Goal: Task Accomplishment & Management: Manage account settings

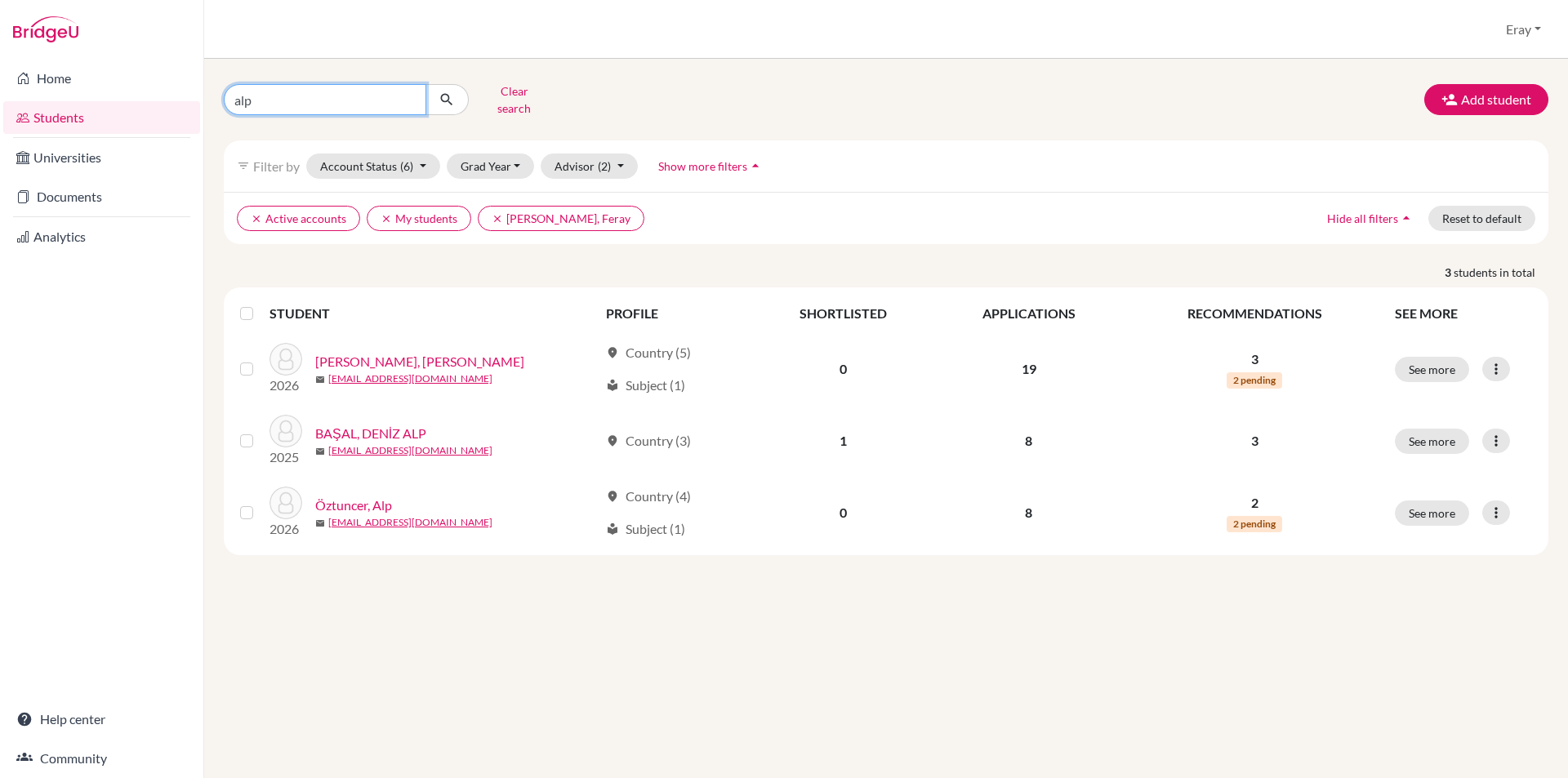
click at [403, 95] on input "alp" at bounding box center [325, 100] width 203 height 31
click at [410, 95] on input "alp" at bounding box center [325, 100] width 203 height 31
click at [535, 98] on button "Clear search" at bounding box center [515, 100] width 91 height 43
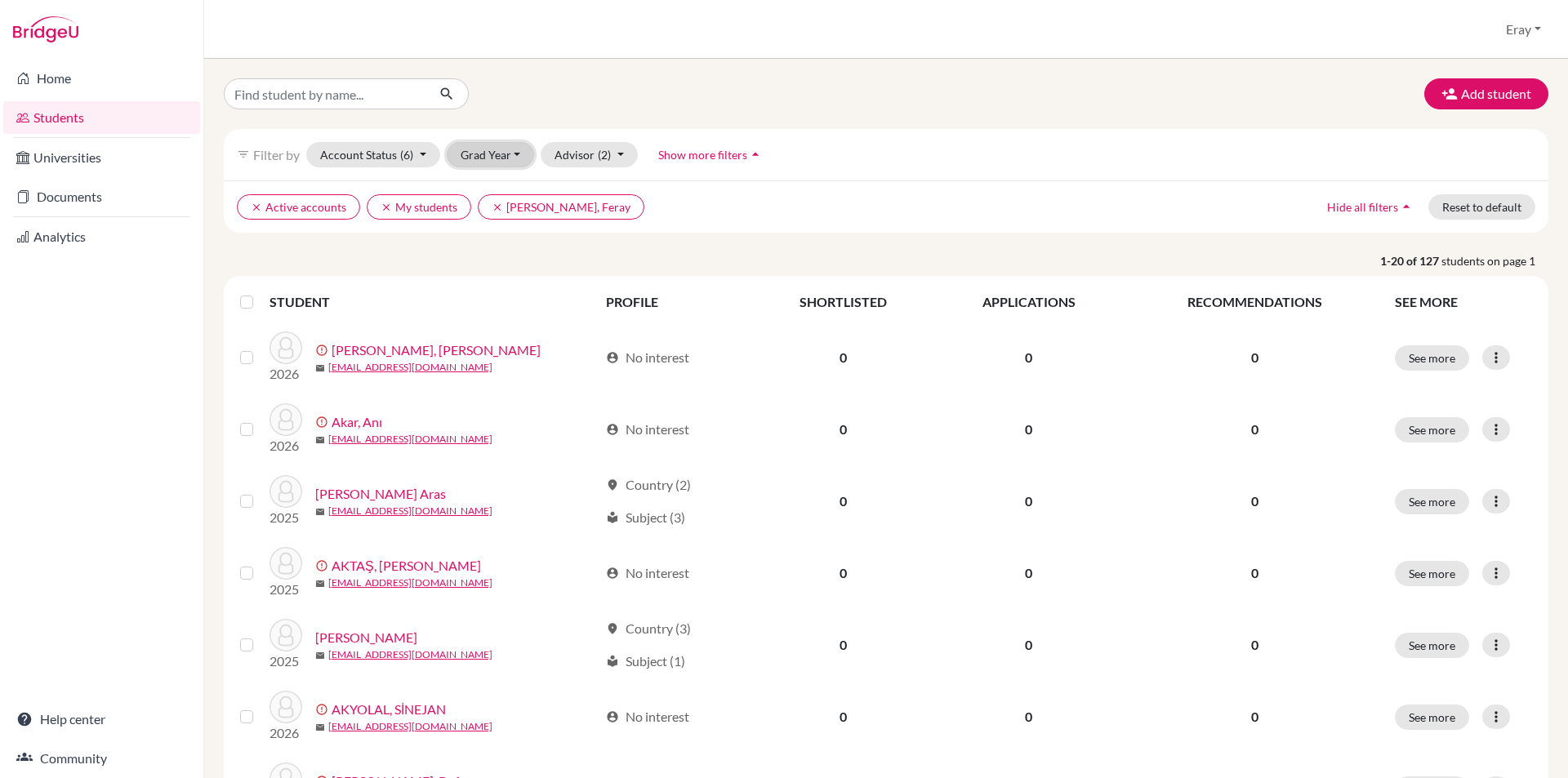
click at [455, 145] on button "Grad Year" at bounding box center [490, 154] width 88 height 26
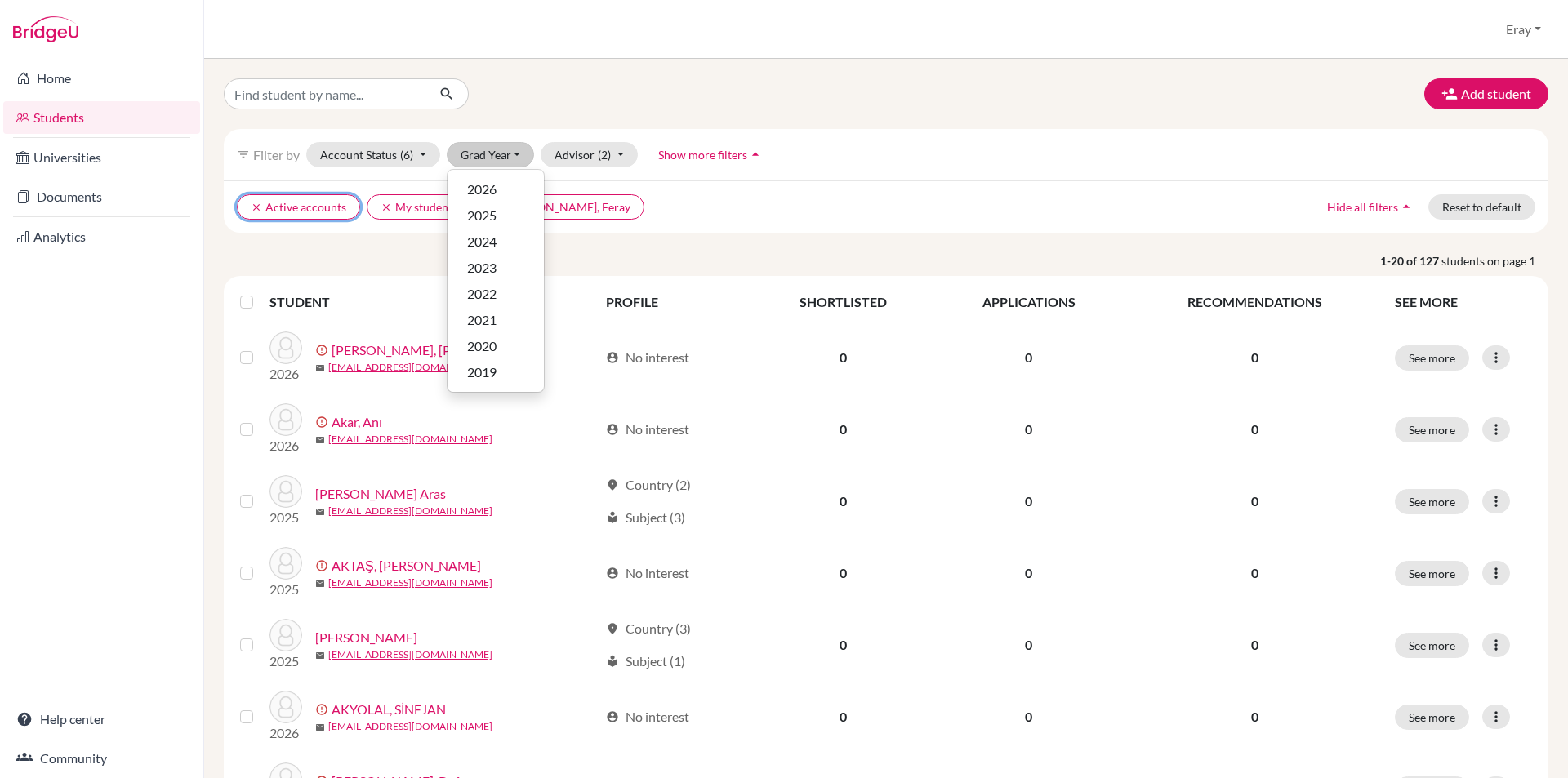
click at [247, 205] on button "clear Active accounts" at bounding box center [299, 207] width 123 height 26
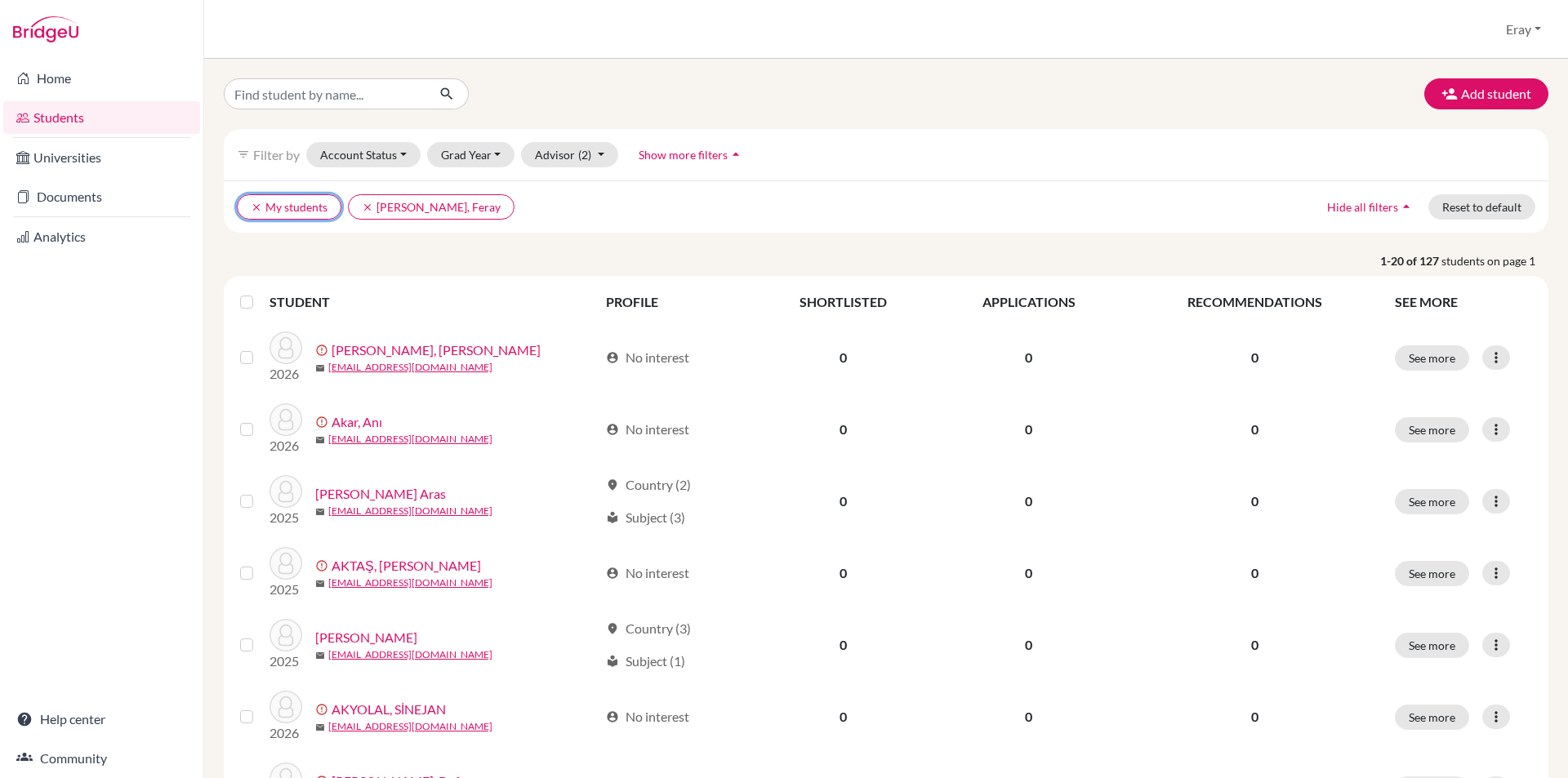
click at [250, 208] on button "clear My students" at bounding box center [289, 207] width 104 height 26
click at [257, 208] on icon "clear" at bounding box center [257, 208] width 11 height 11
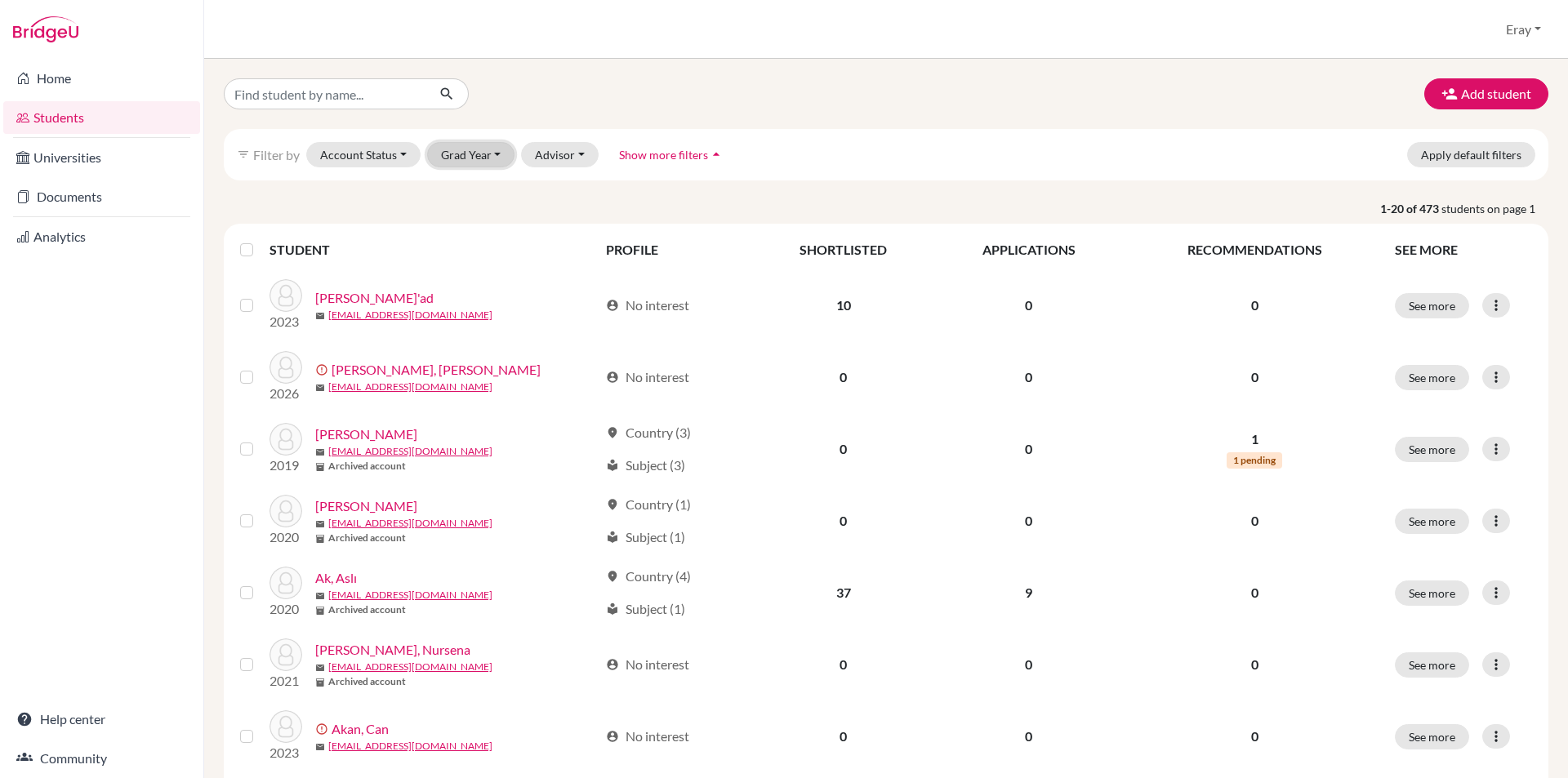
click at [460, 154] on button "Grad Year" at bounding box center [471, 154] width 88 height 26
click at [483, 188] on div "2026" at bounding box center [476, 190] width 57 height 20
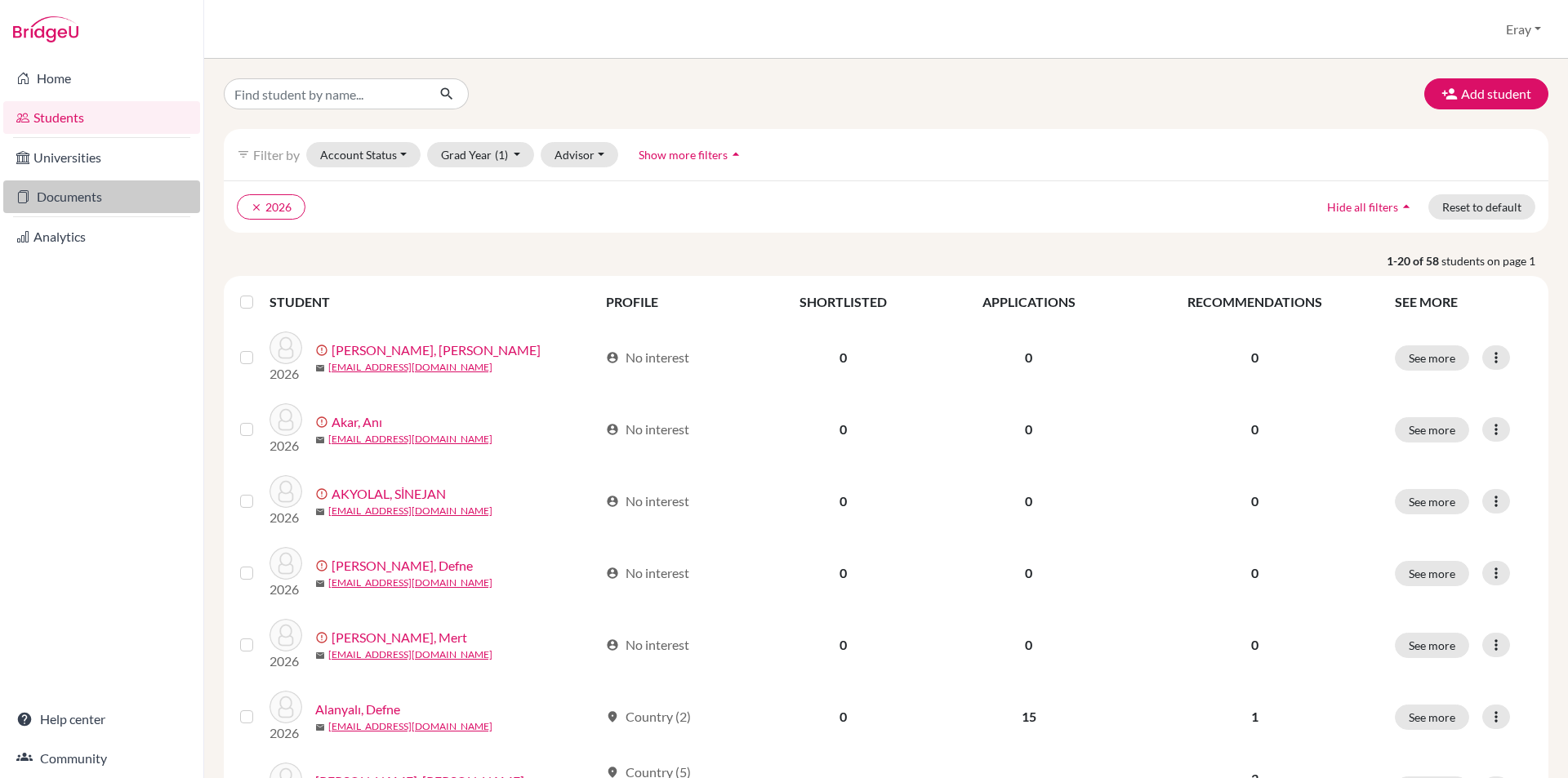
click at [104, 206] on link "Documents" at bounding box center [101, 196] width 197 height 32
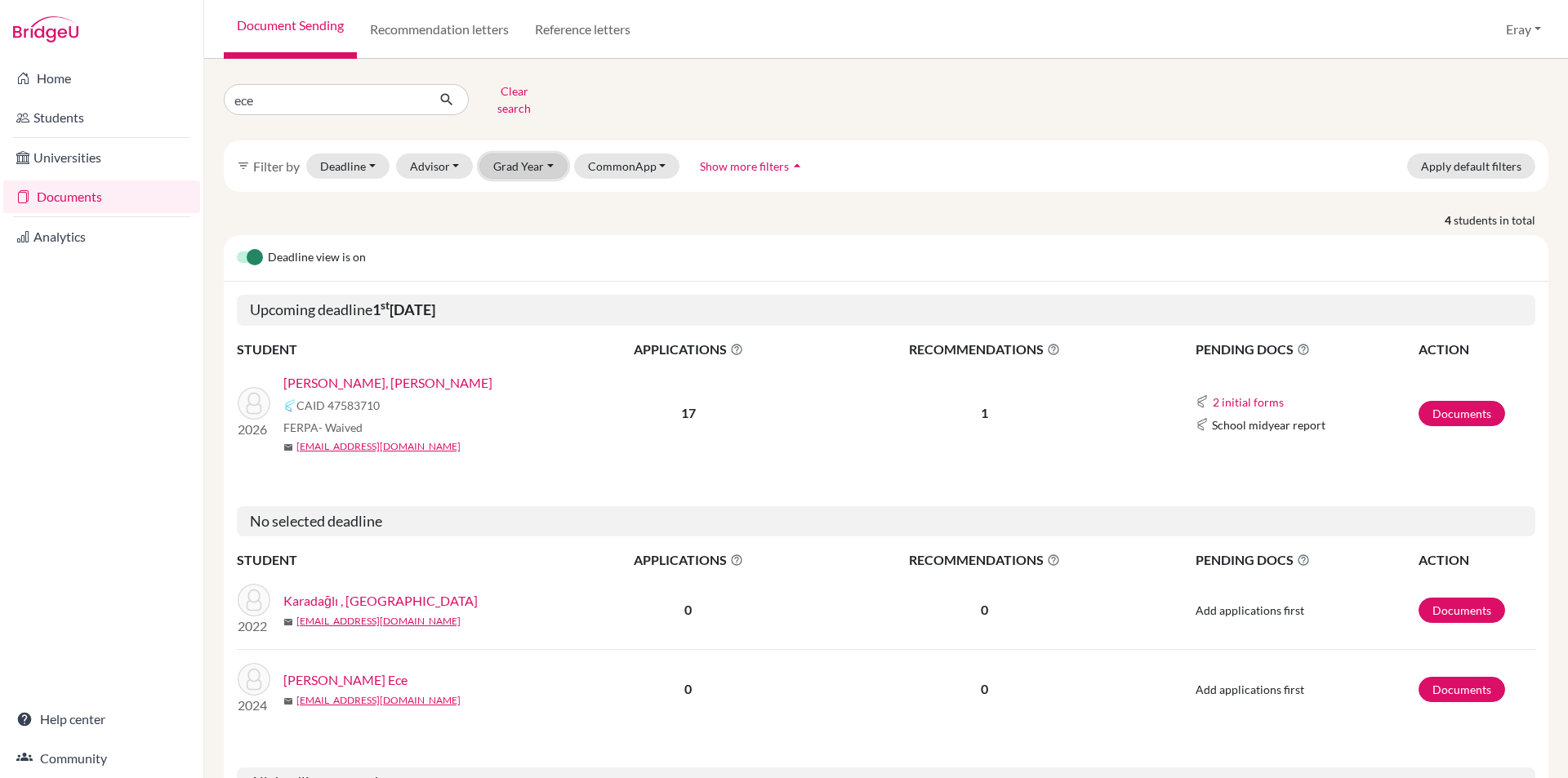
click at [545, 154] on button "Grad Year" at bounding box center [523, 166] width 88 height 26
click at [525, 191] on span "2026" at bounding box center [514, 201] width 29 height 20
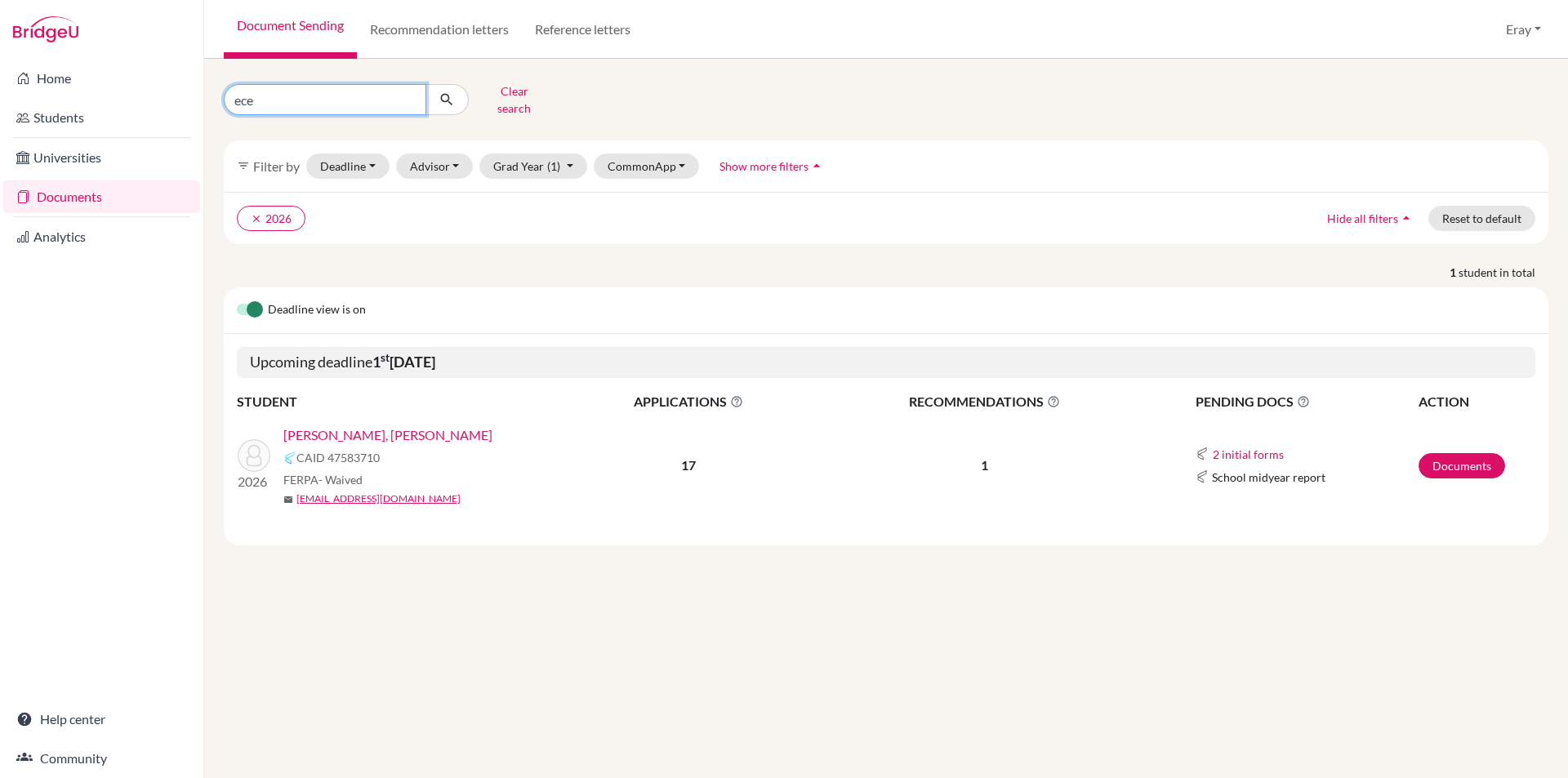
click at [308, 100] on input "ece" at bounding box center [325, 100] width 203 height 31
type input "defne"
click at [452, 92] on icon "submit" at bounding box center [447, 100] width 16 height 16
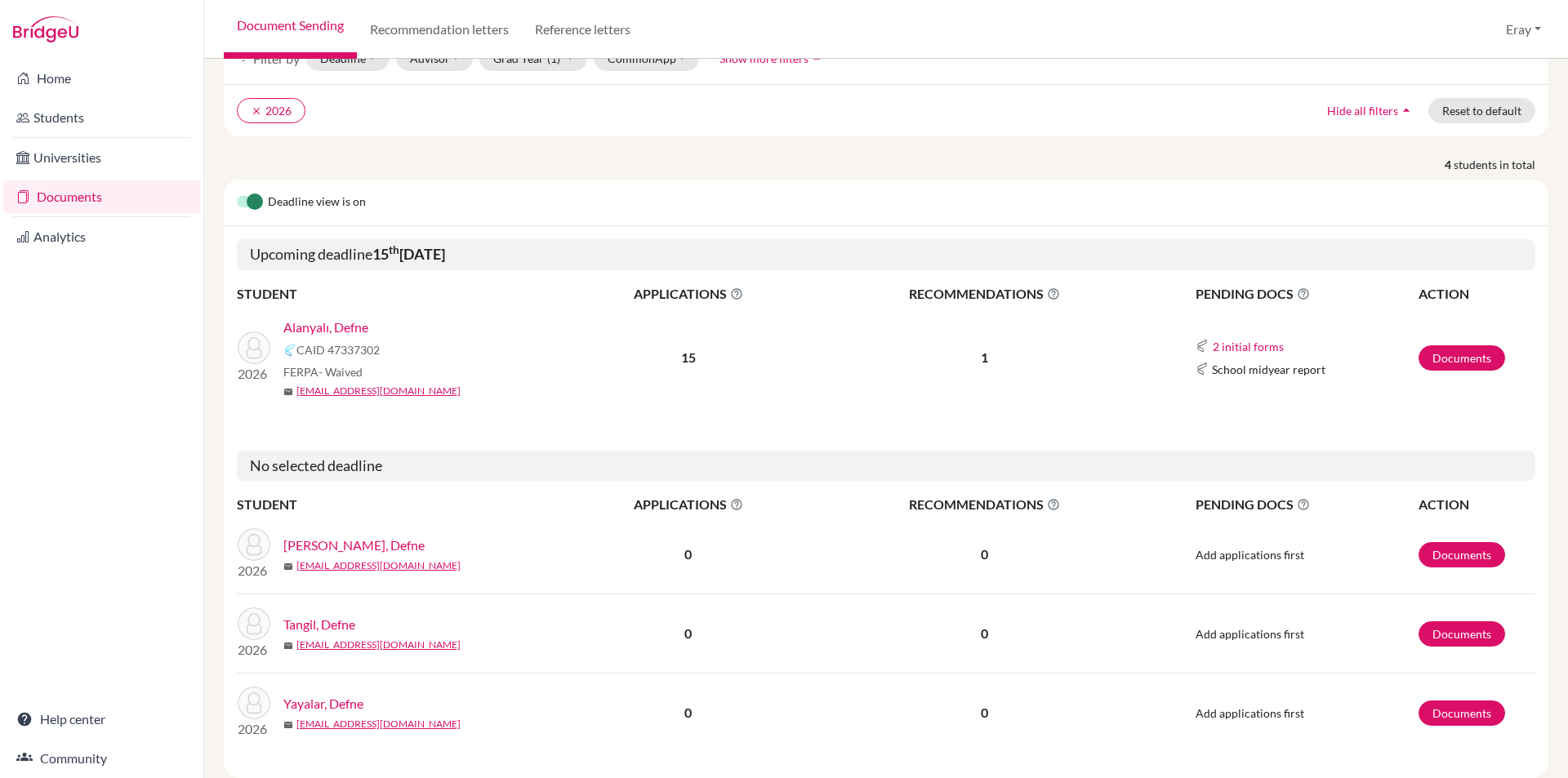
scroll to position [136, 0]
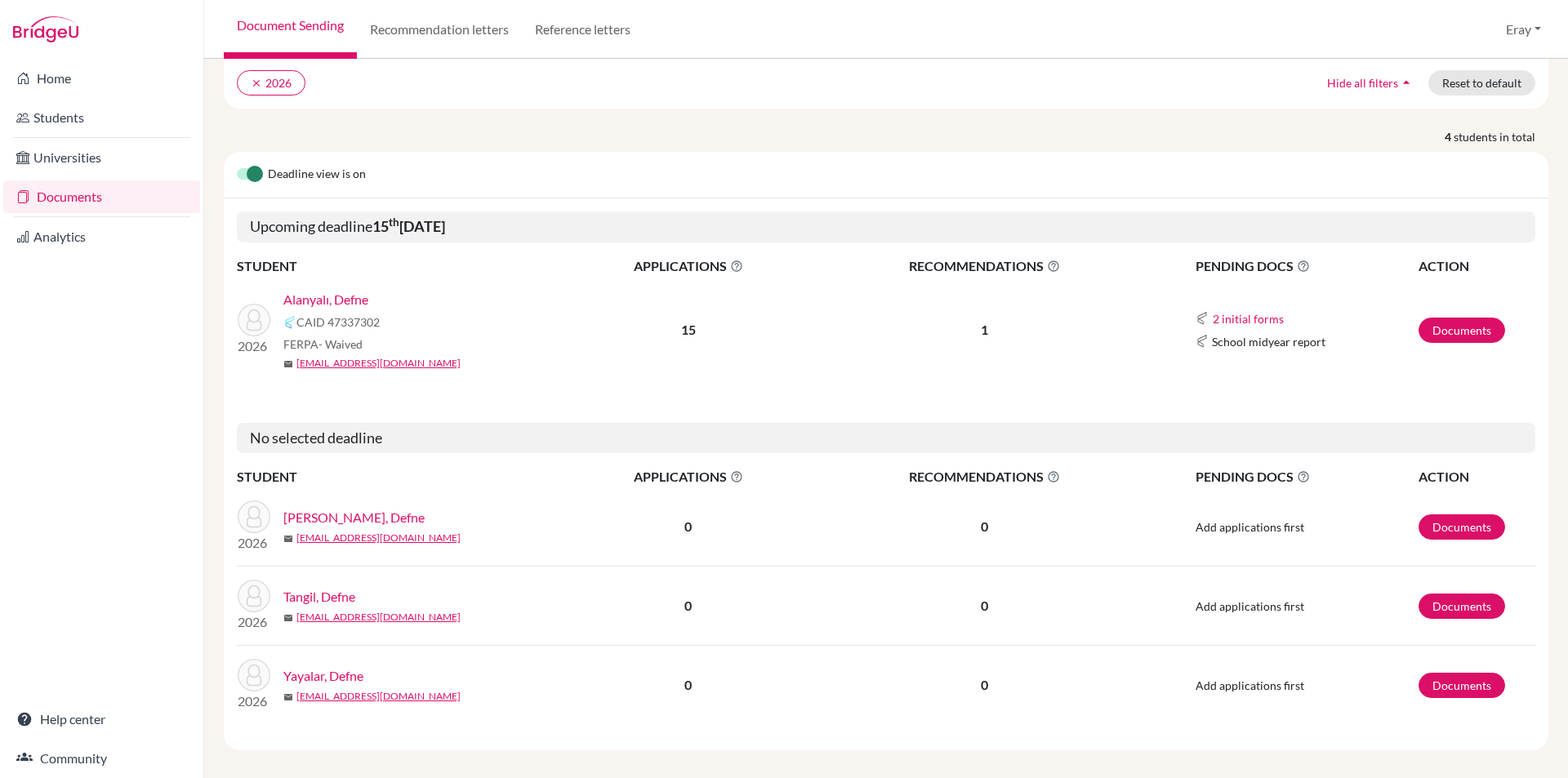
drag, startPoint x: 535, startPoint y: 492, endPoint x: 540, endPoint y: 501, distance: 10.3
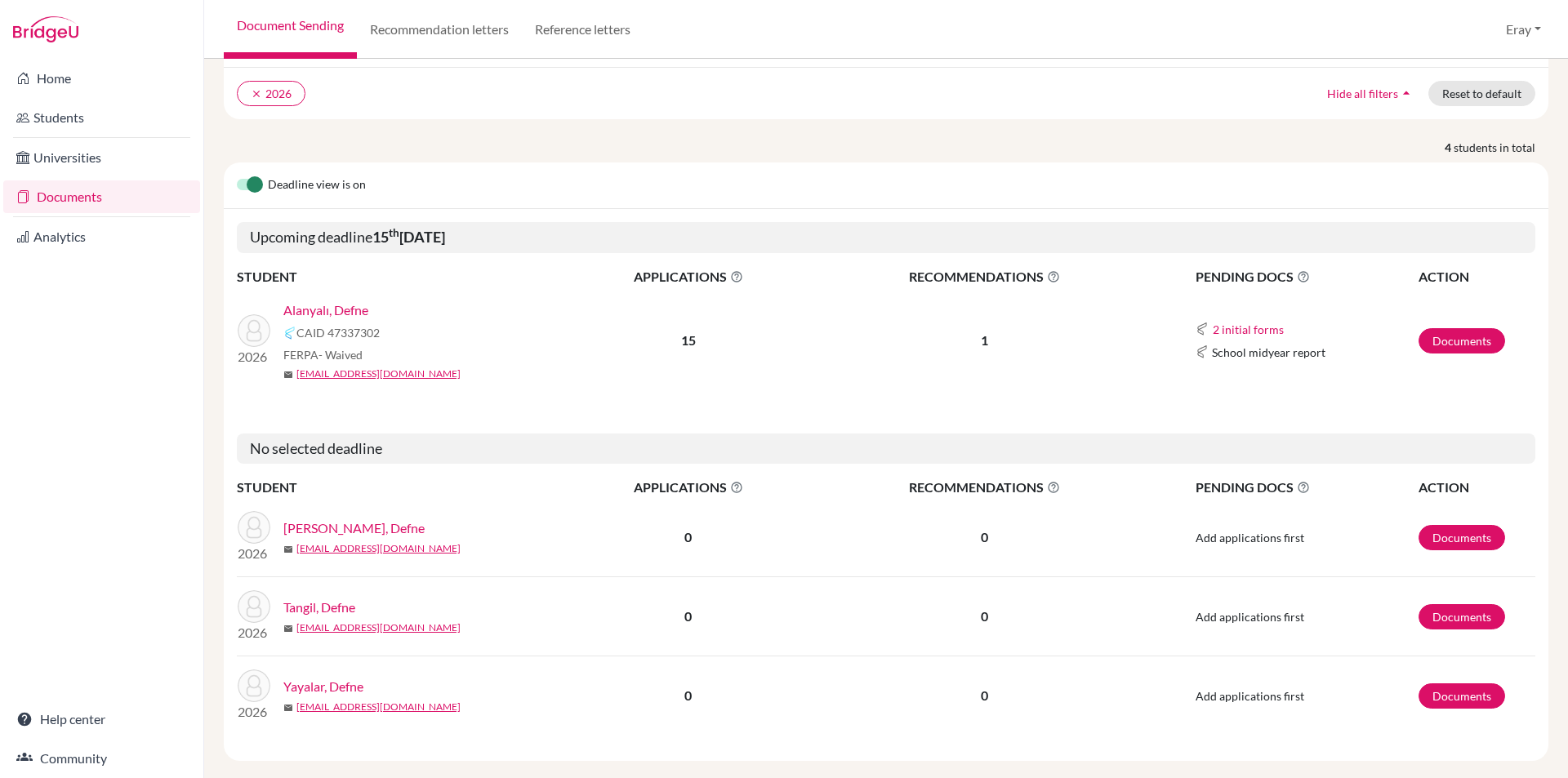
scroll to position [0, 0]
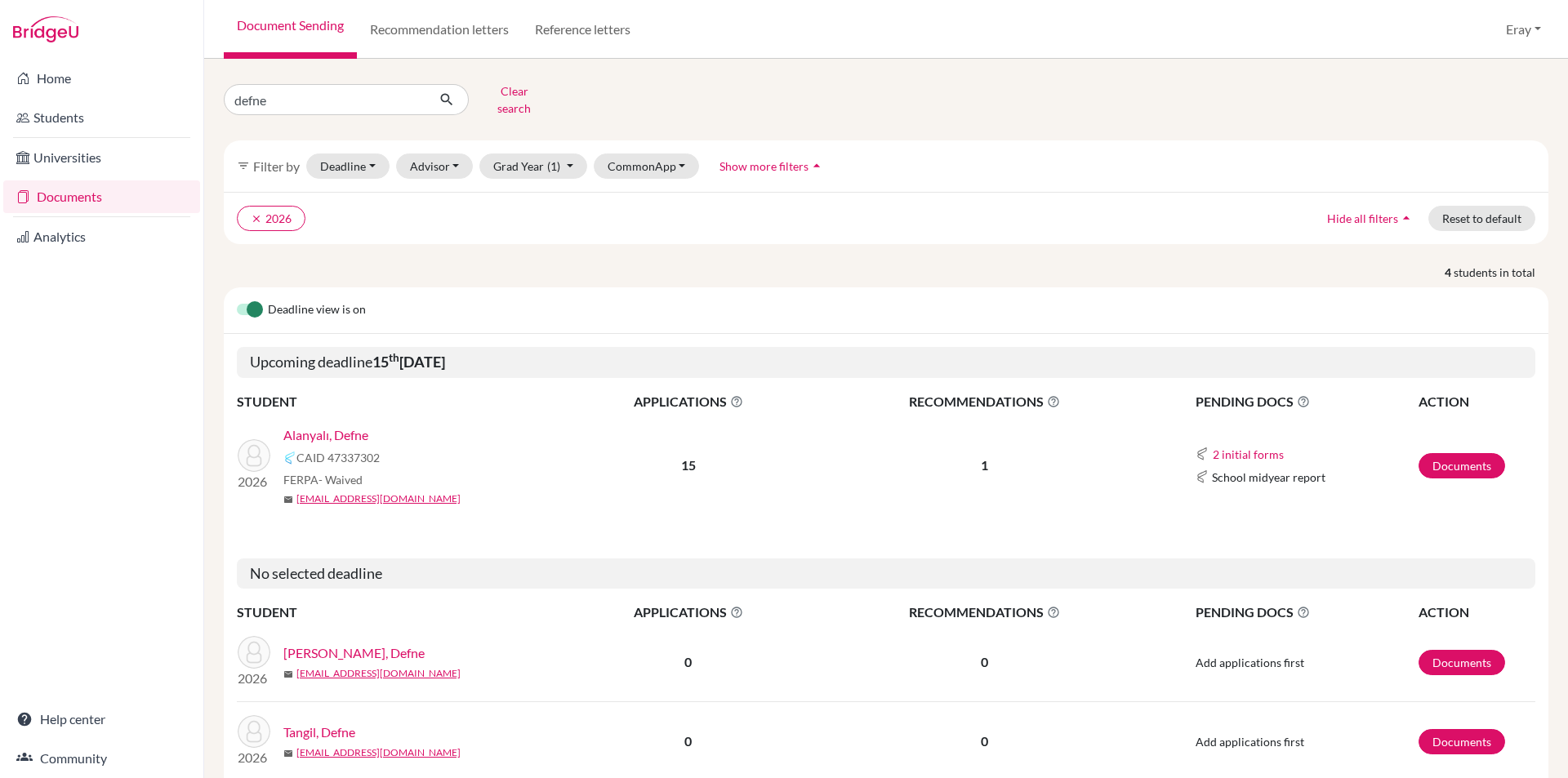
drag, startPoint x: 504, startPoint y: 361, endPoint x: 501, endPoint y: 200, distance: 161.0
click at [370, 94] on input "defne" at bounding box center [325, 100] width 203 height 31
click at [450, 92] on icon "submit" at bounding box center [447, 100] width 16 height 16
click at [439, 97] on icon "submit" at bounding box center [447, 100] width 16 height 16
click at [502, 93] on button "Clear search" at bounding box center [515, 100] width 91 height 43
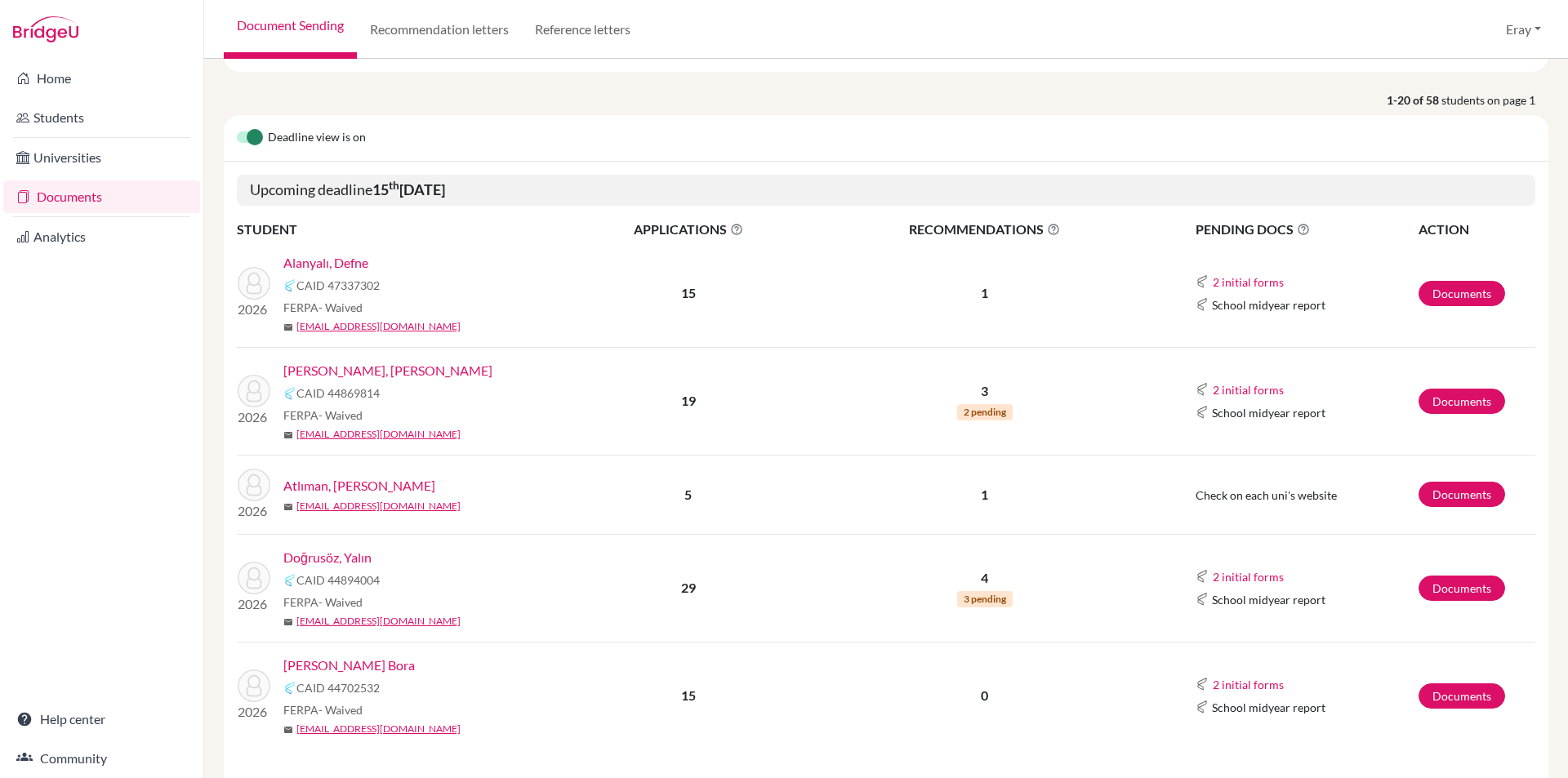
drag, startPoint x: 602, startPoint y: 353, endPoint x: 605, endPoint y: 399, distance: 46.1
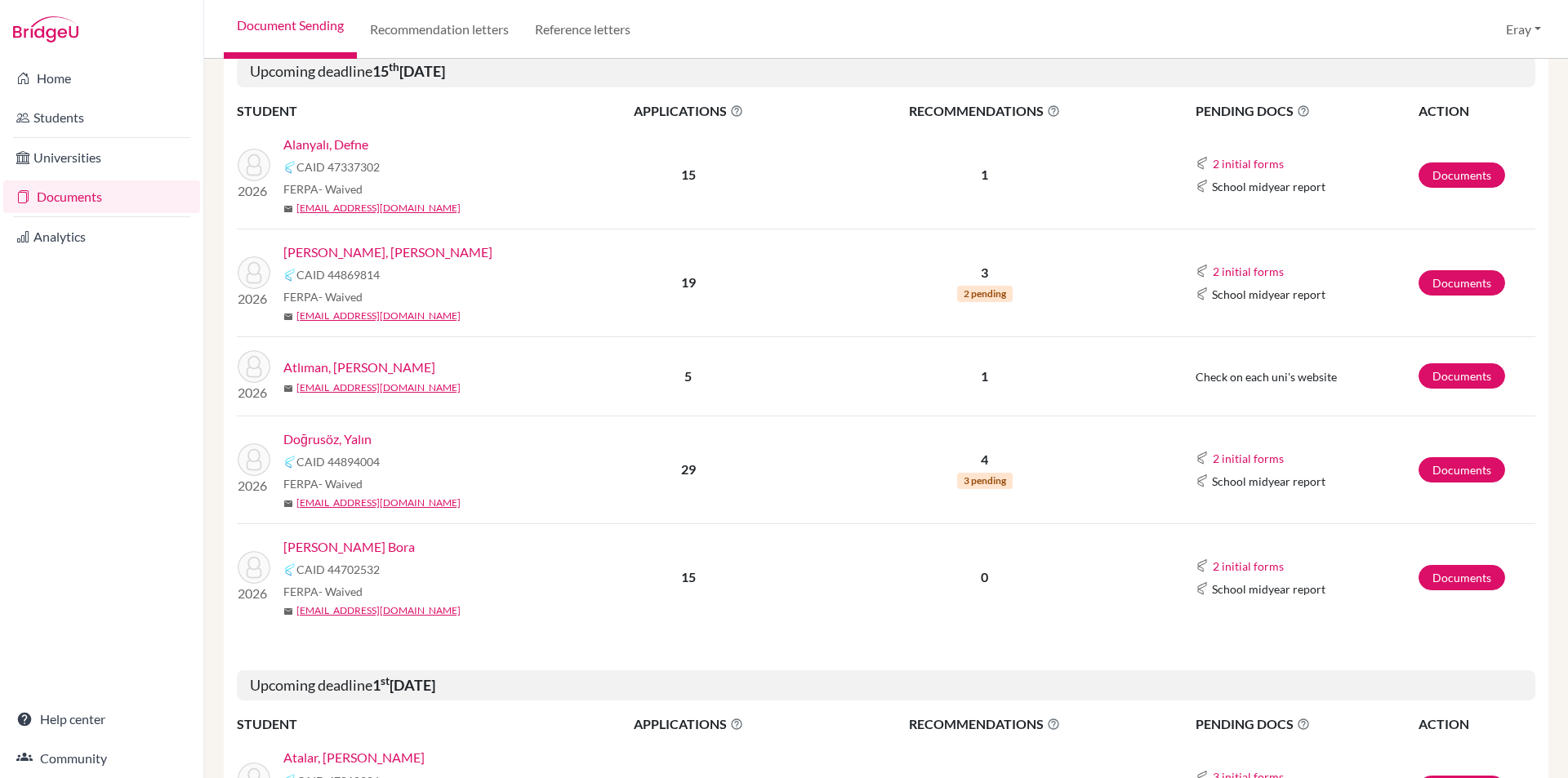
drag, startPoint x: 537, startPoint y: 296, endPoint x: 543, endPoint y: 357, distance: 61.3
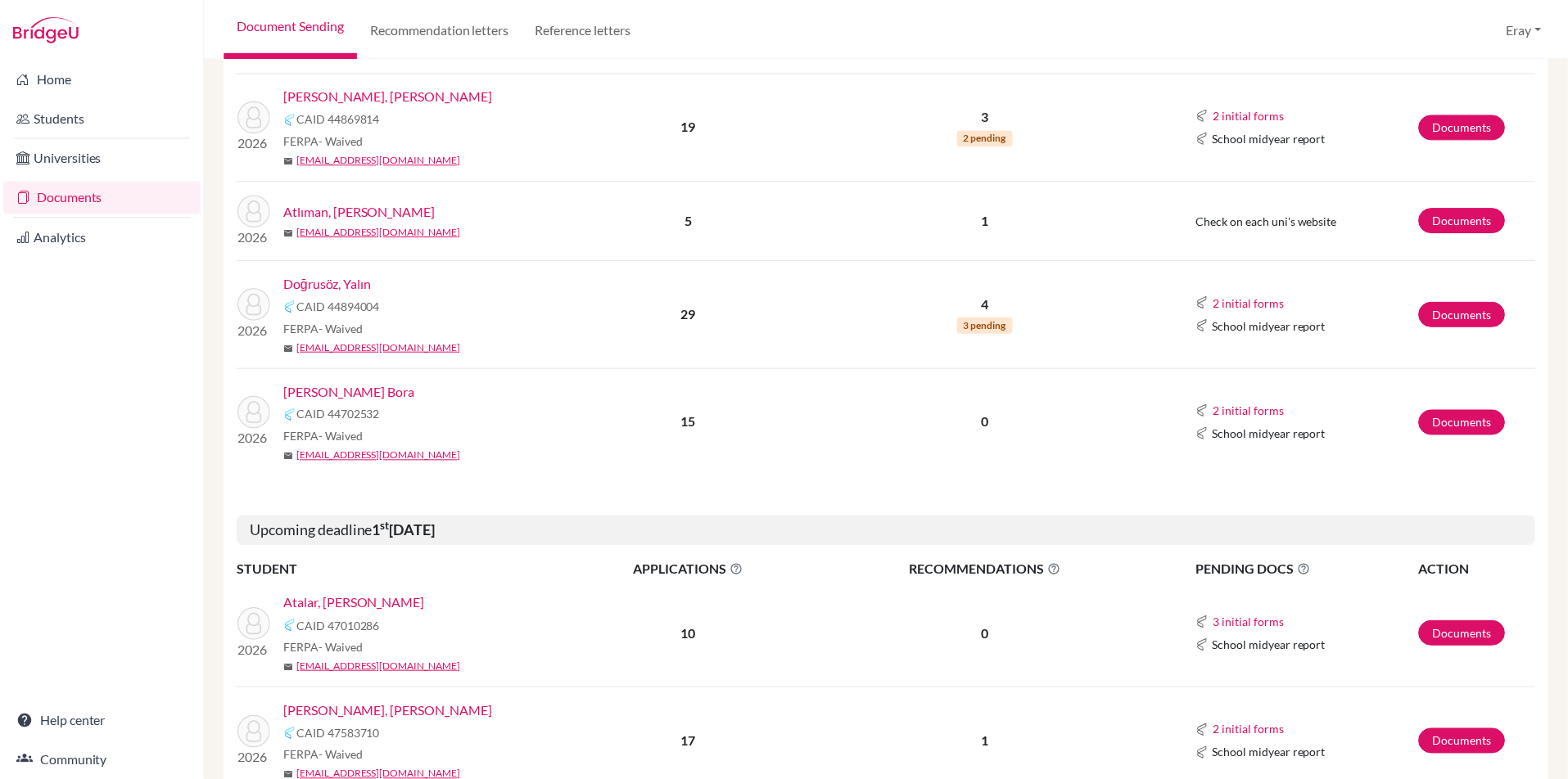
scroll to position [512, 0]
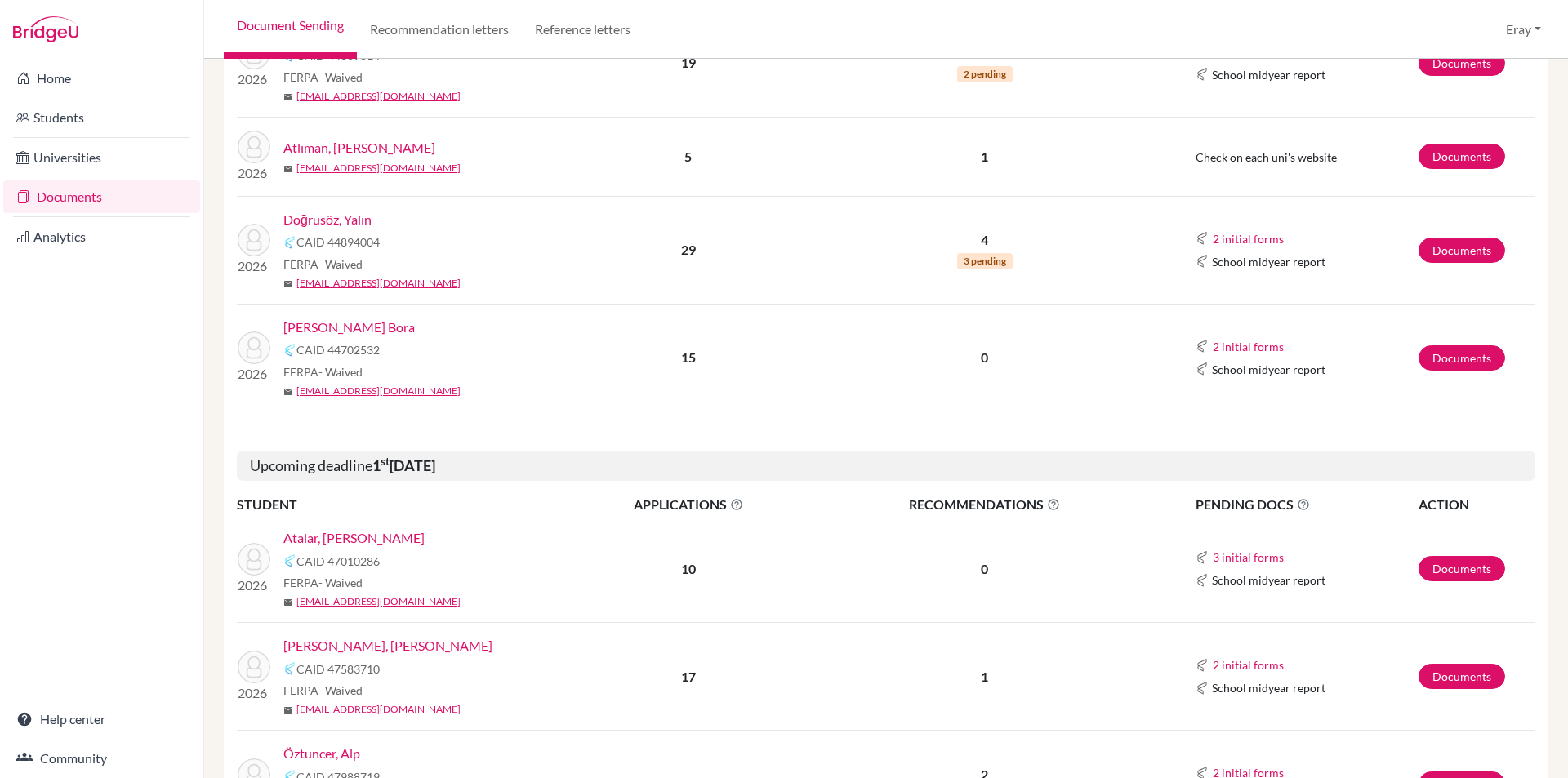
drag, startPoint x: 540, startPoint y: 353, endPoint x: 524, endPoint y: 426, distance: 74.7
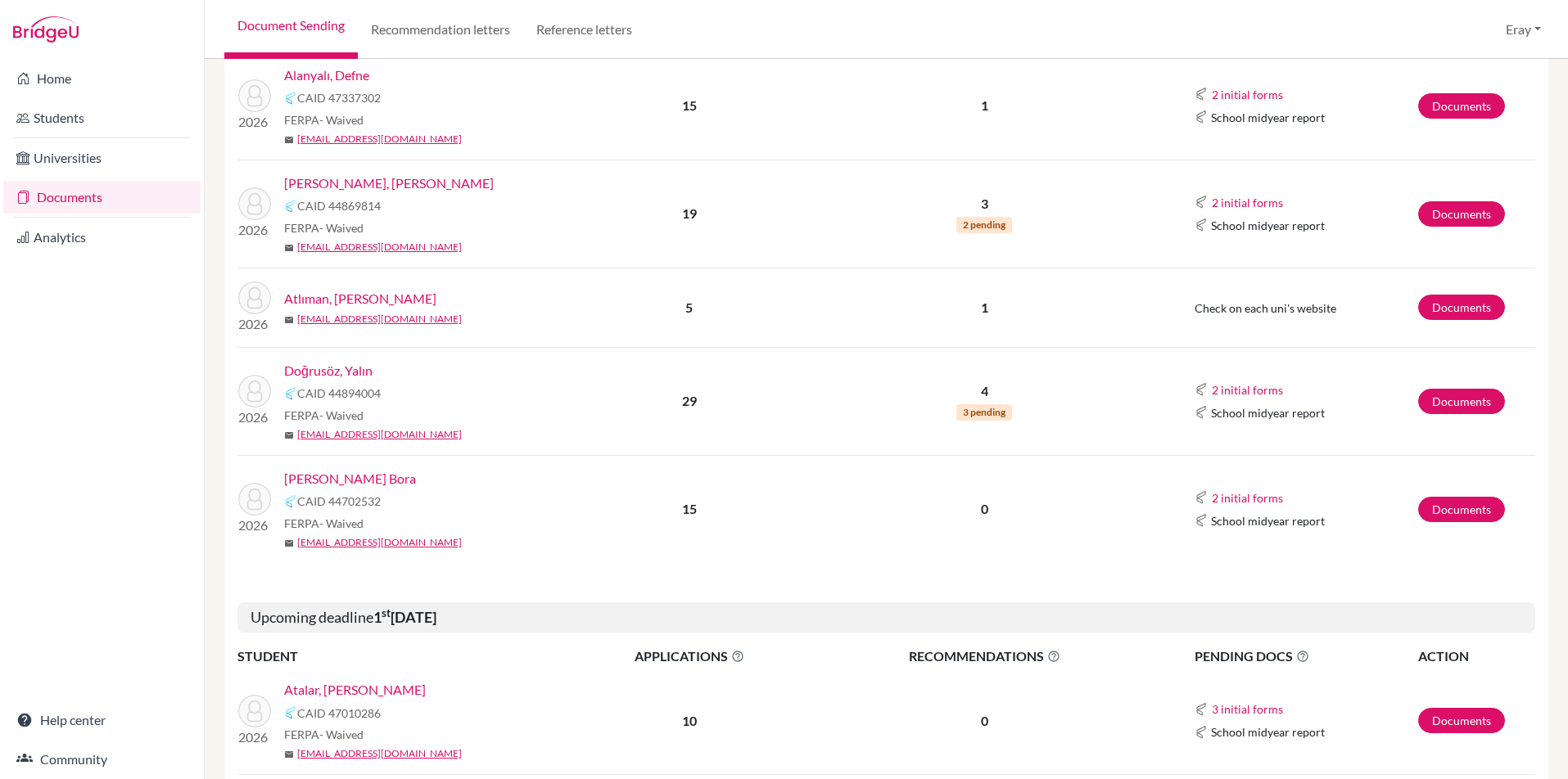
scroll to position [218, 0]
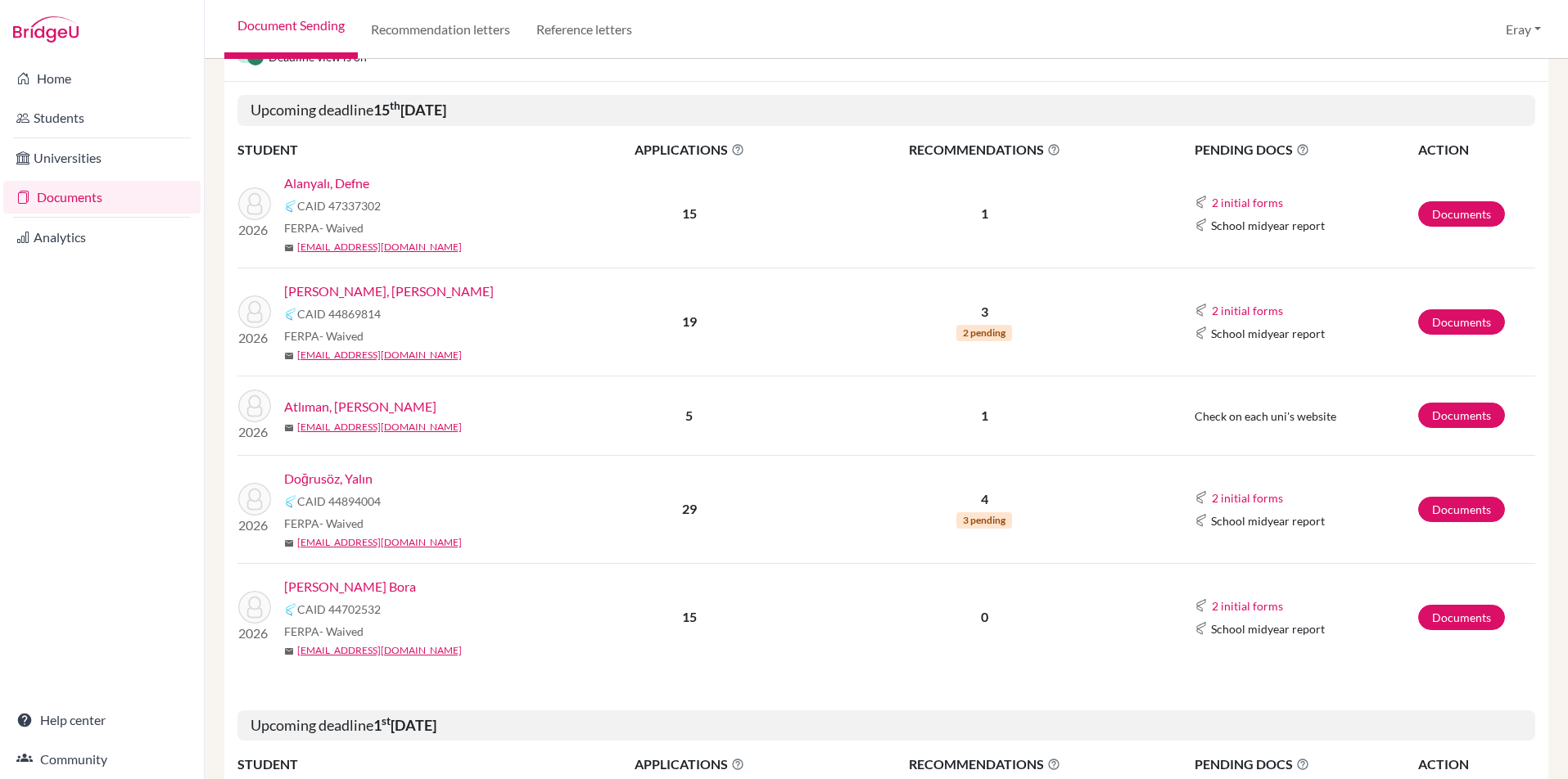
drag, startPoint x: 555, startPoint y: 173, endPoint x: 571, endPoint y: 78, distance: 96.3
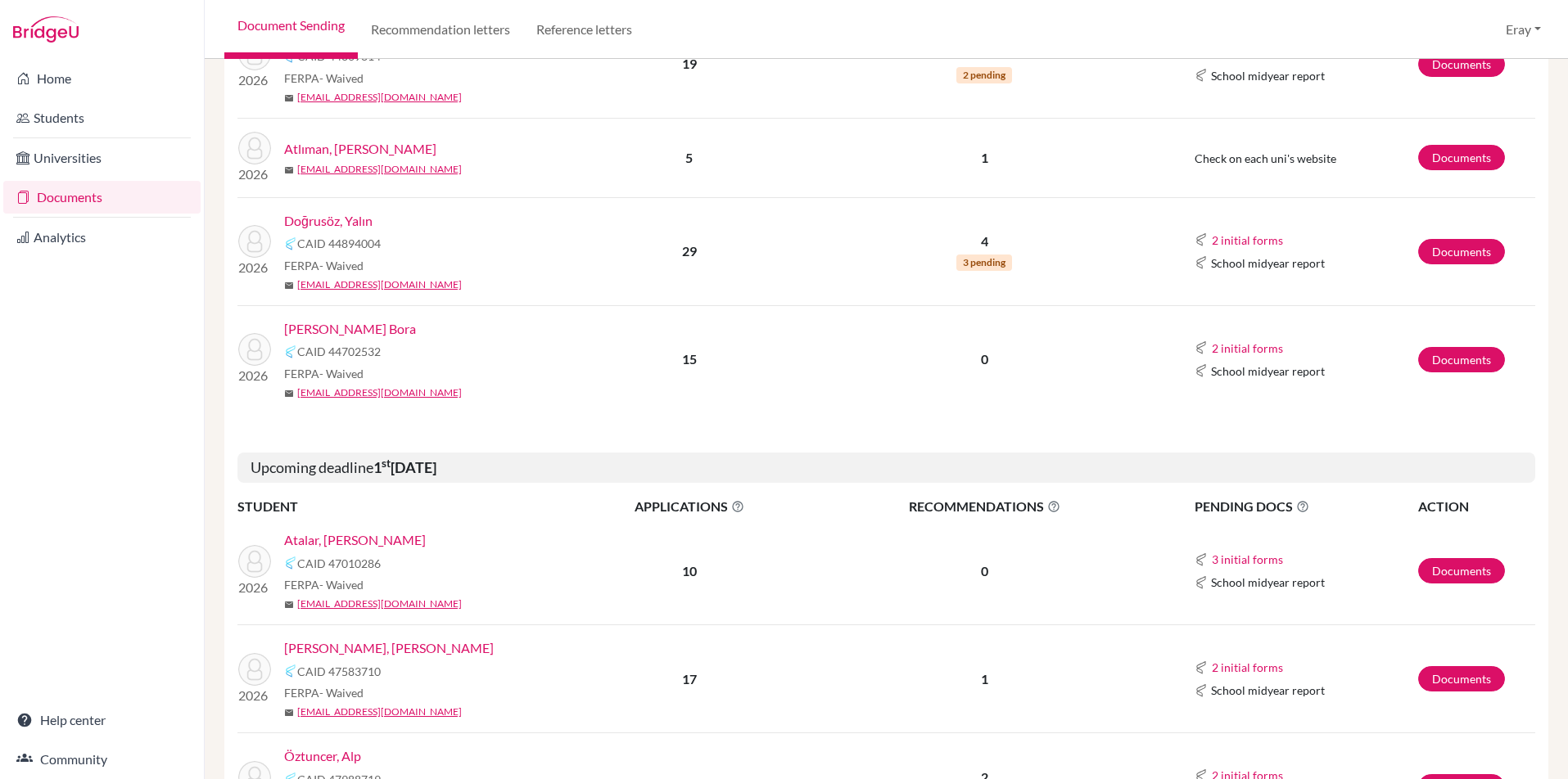
drag, startPoint x: 535, startPoint y: 211, endPoint x: 534, endPoint y: 319, distance: 108.0
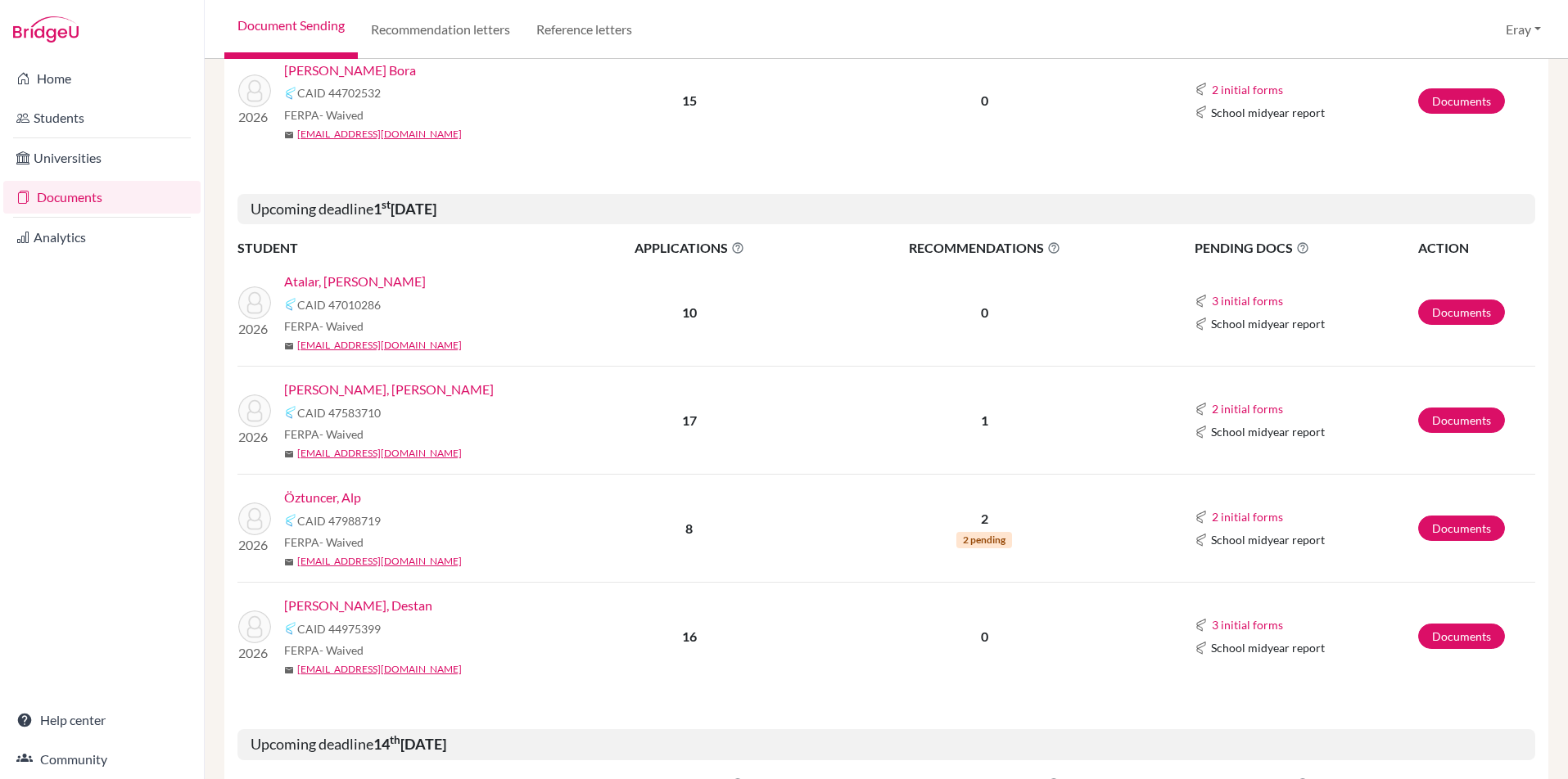
drag, startPoint x: 488, startPoint y: 181, endPoint x: 490, endPoint y: 204, distance: 23.1
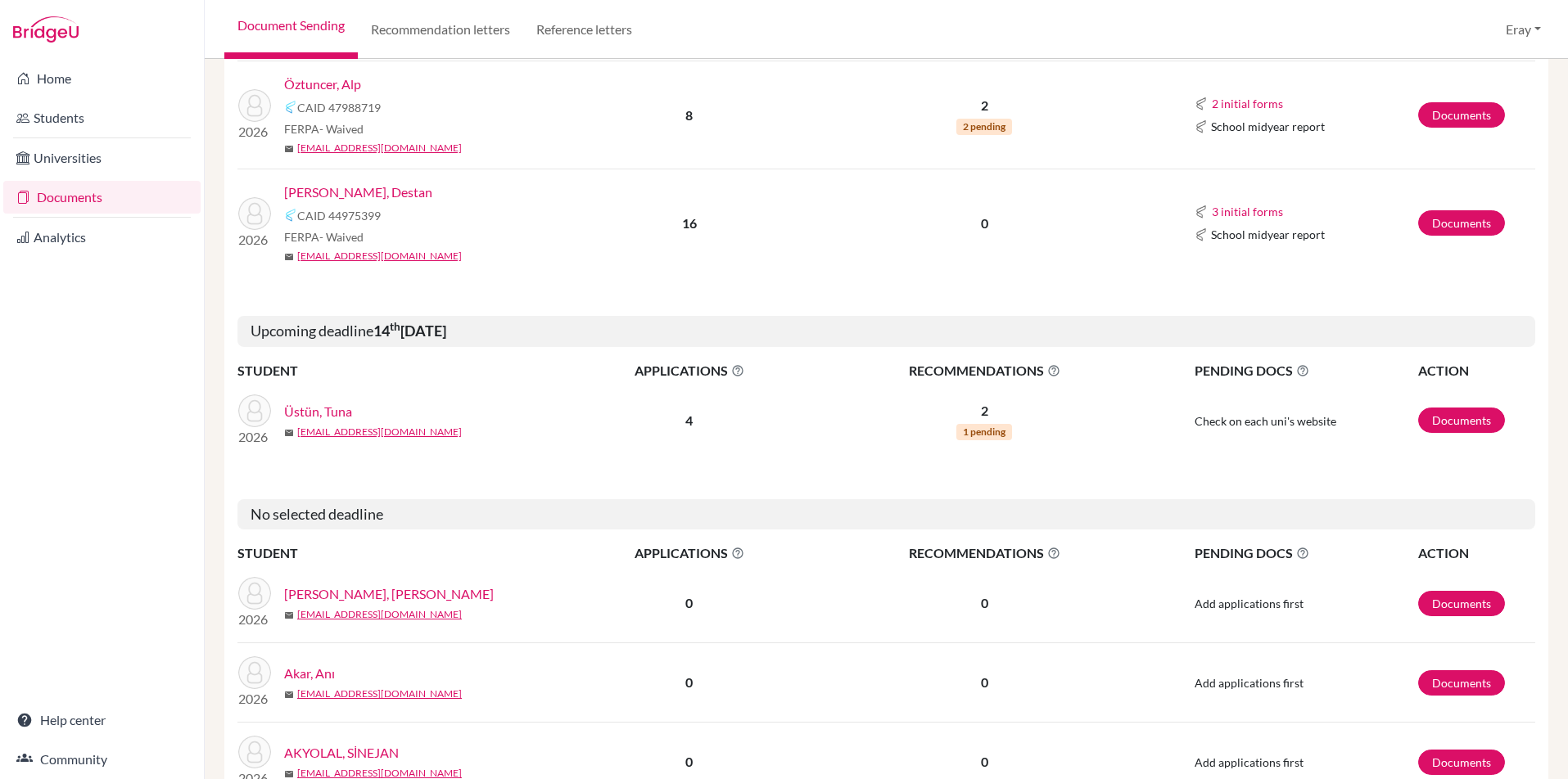
drag, startPoint x: 488, startPoint y: 230, endPoint x: 493, endPoint y: 314, distance: 84.1
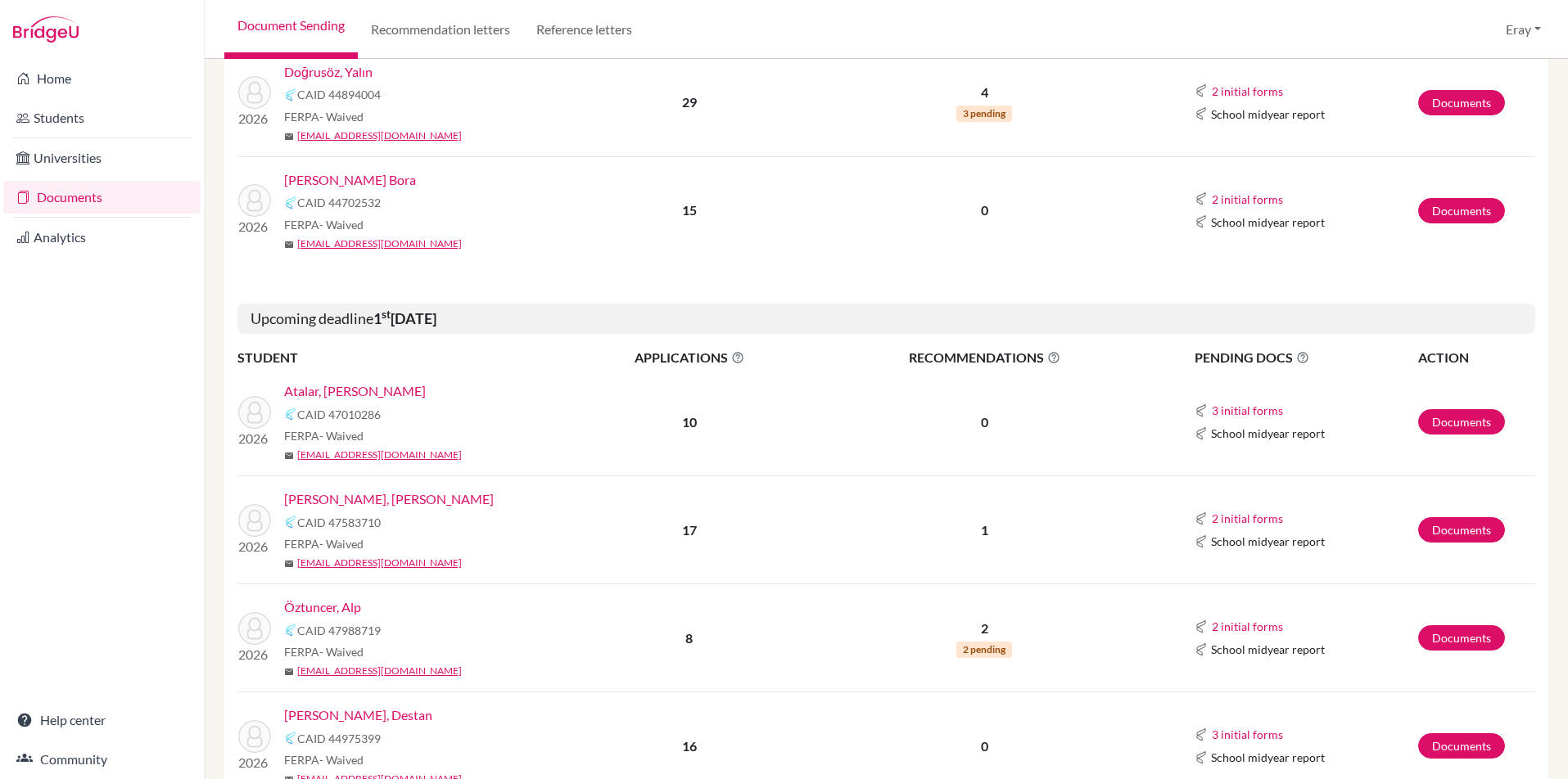
scroll to position [187, 0]
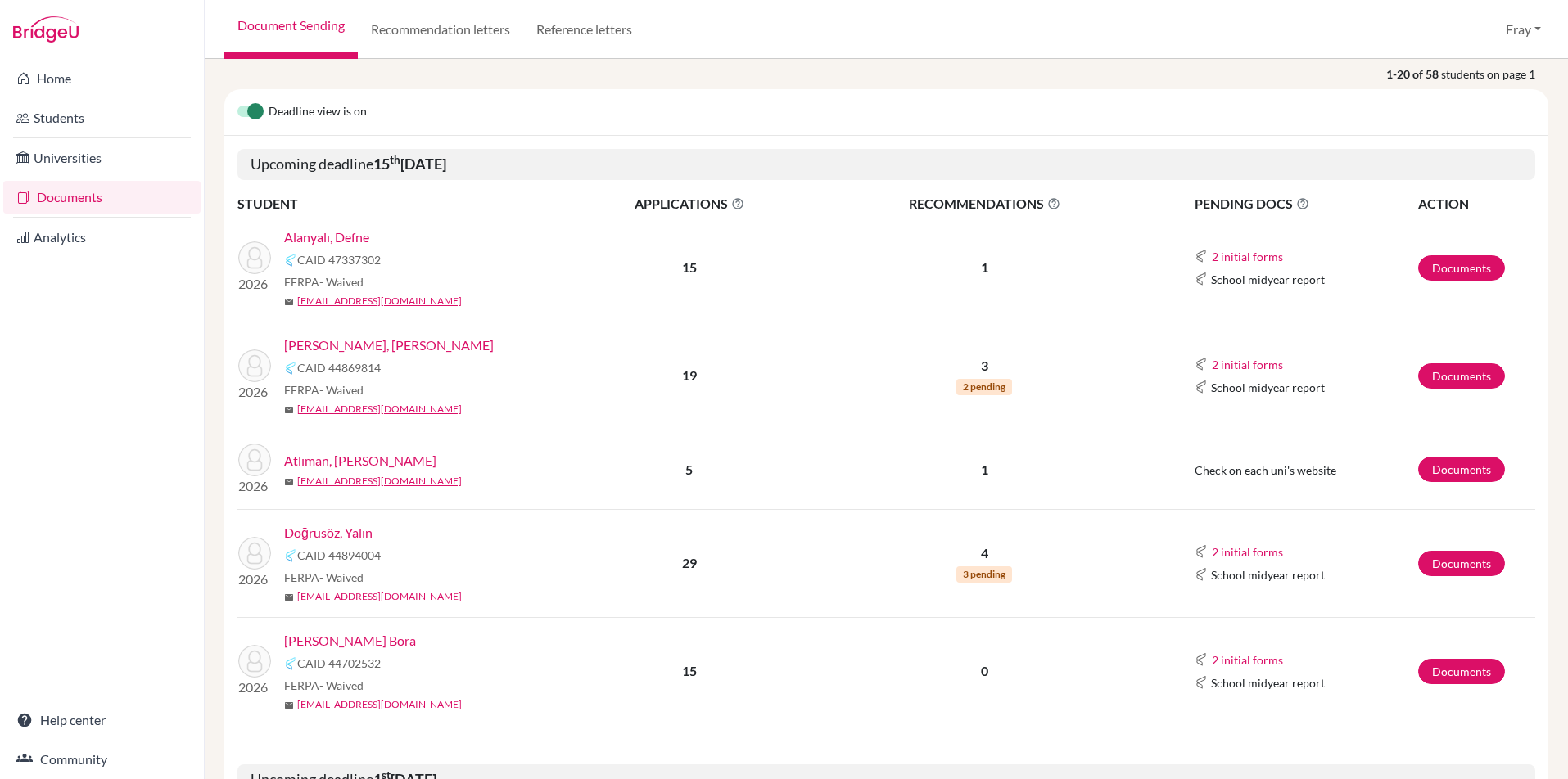
drag, startPoint x: 467, startPoint y: 208, endPoint x: 497, endPoint y: -21, distance: 231.0
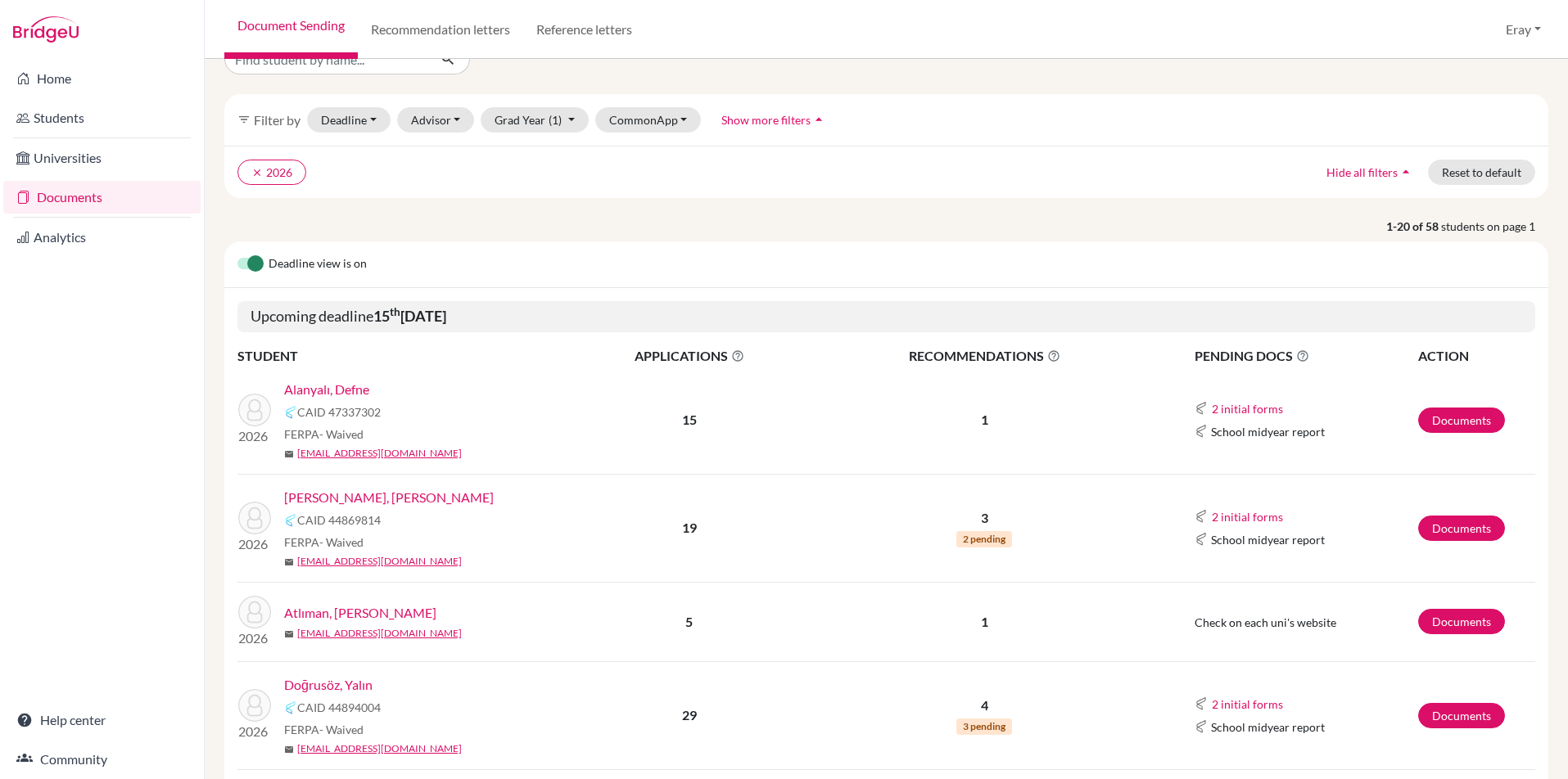
drag, startPoint x: 546, startPoint y: 302, endPoint x: 1012, endPoint y: 244, distance: 469.6
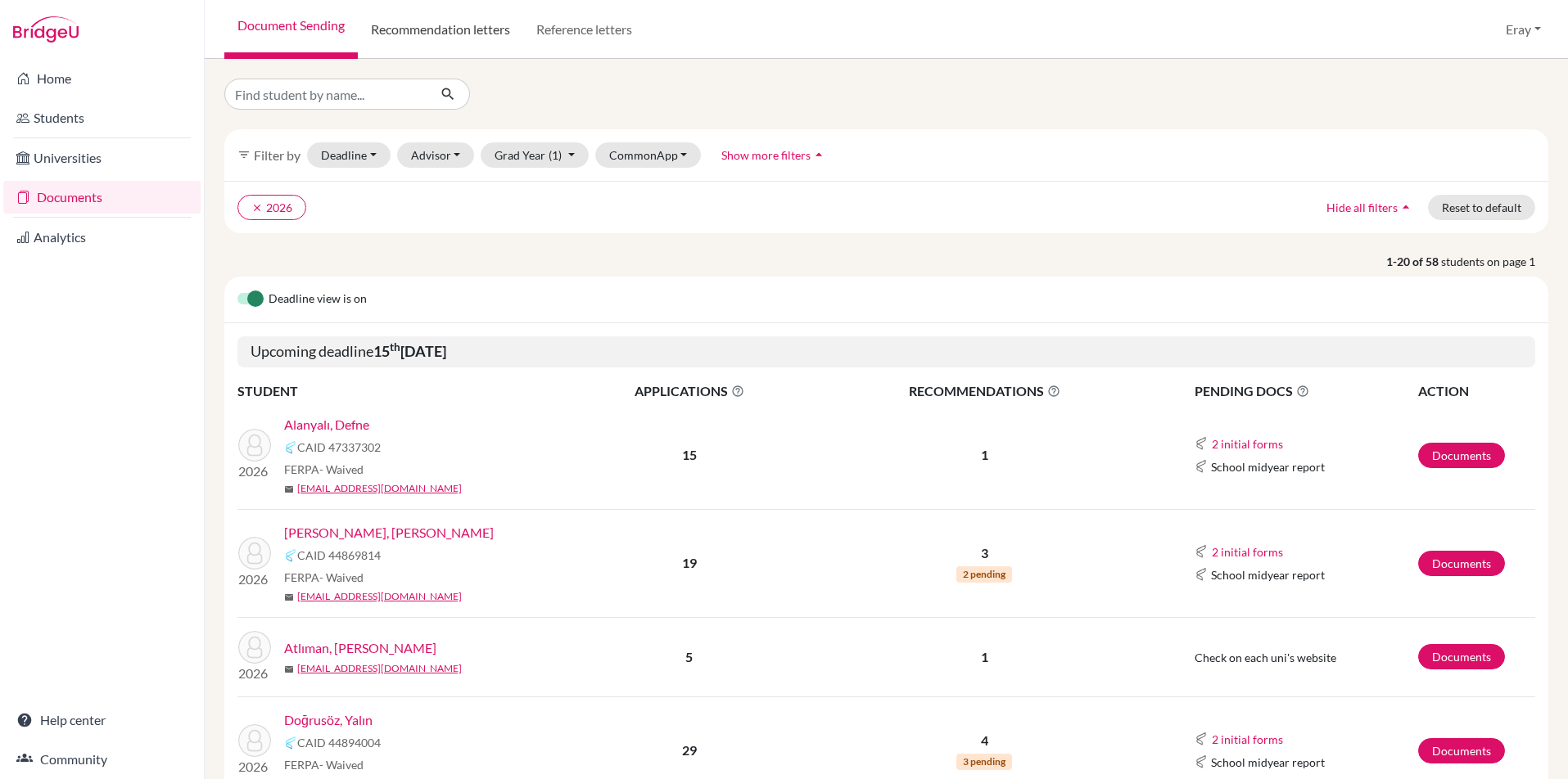
drag, startPoint x: 430, startPoint y: 168, endPoint x: 480, endPoint y: 19, distance: 157.2
click at [372, 103] on input "Find student by name..." at bounding box center [326, 94] width 203 height 31
type input "defne"
click at [447, 95] on icon "submit" at bounding box center [448, 93] width 16 height 16
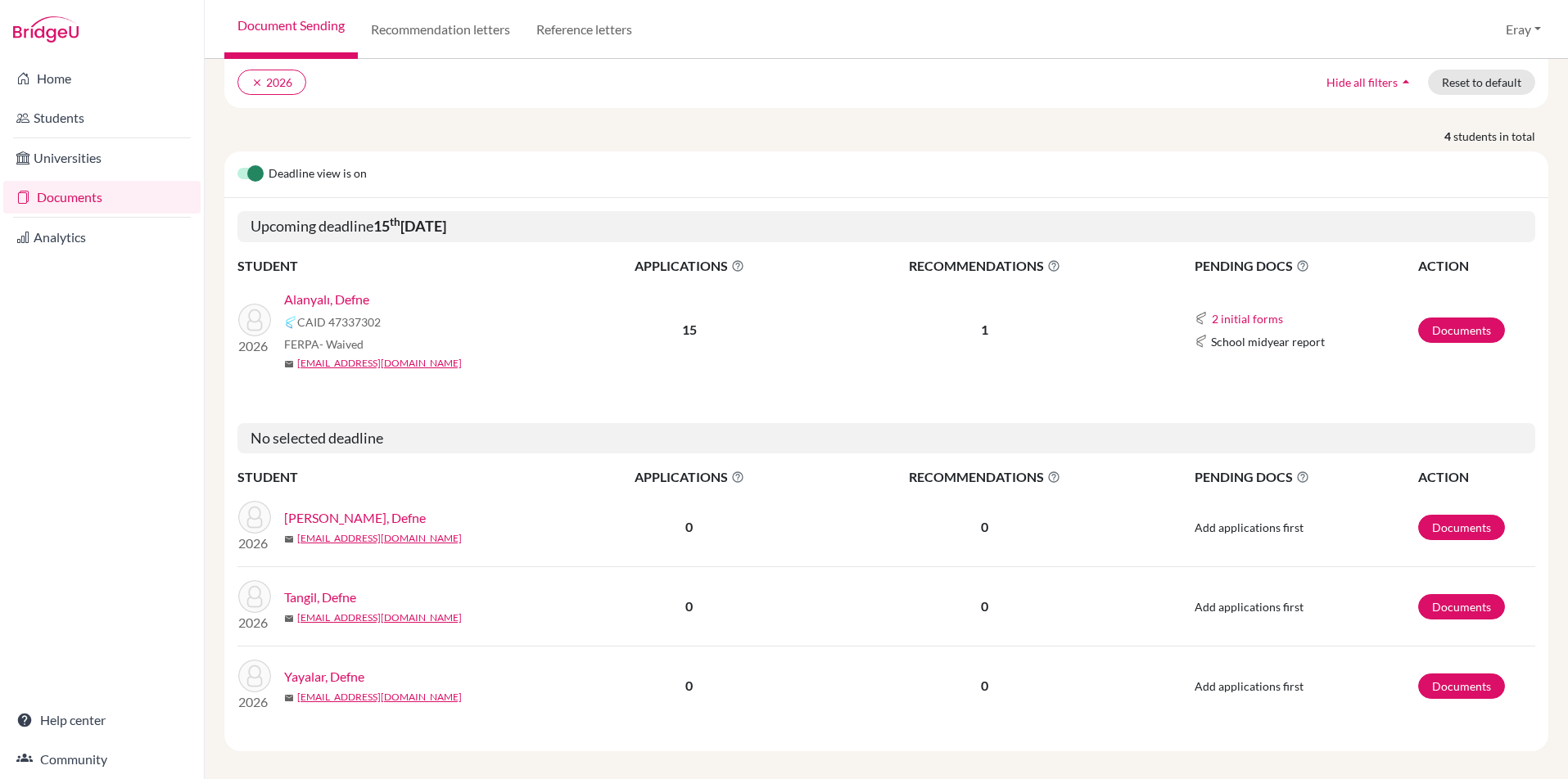
drag, startPoint x: 480, startPoint y: 297, endPoint x: 494, endPoint y: 396, distance: 100.0
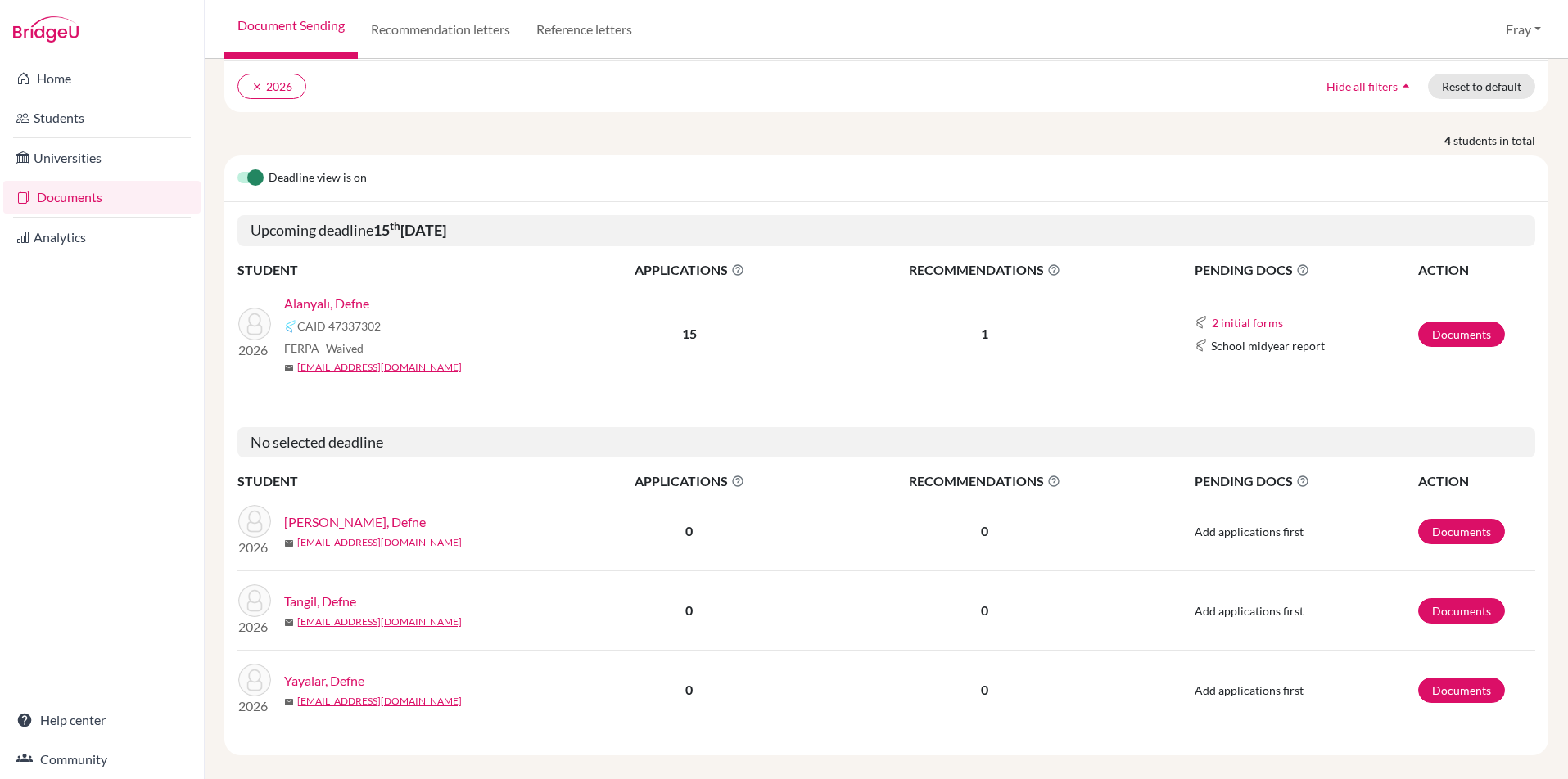
scroll to position [137, 0]
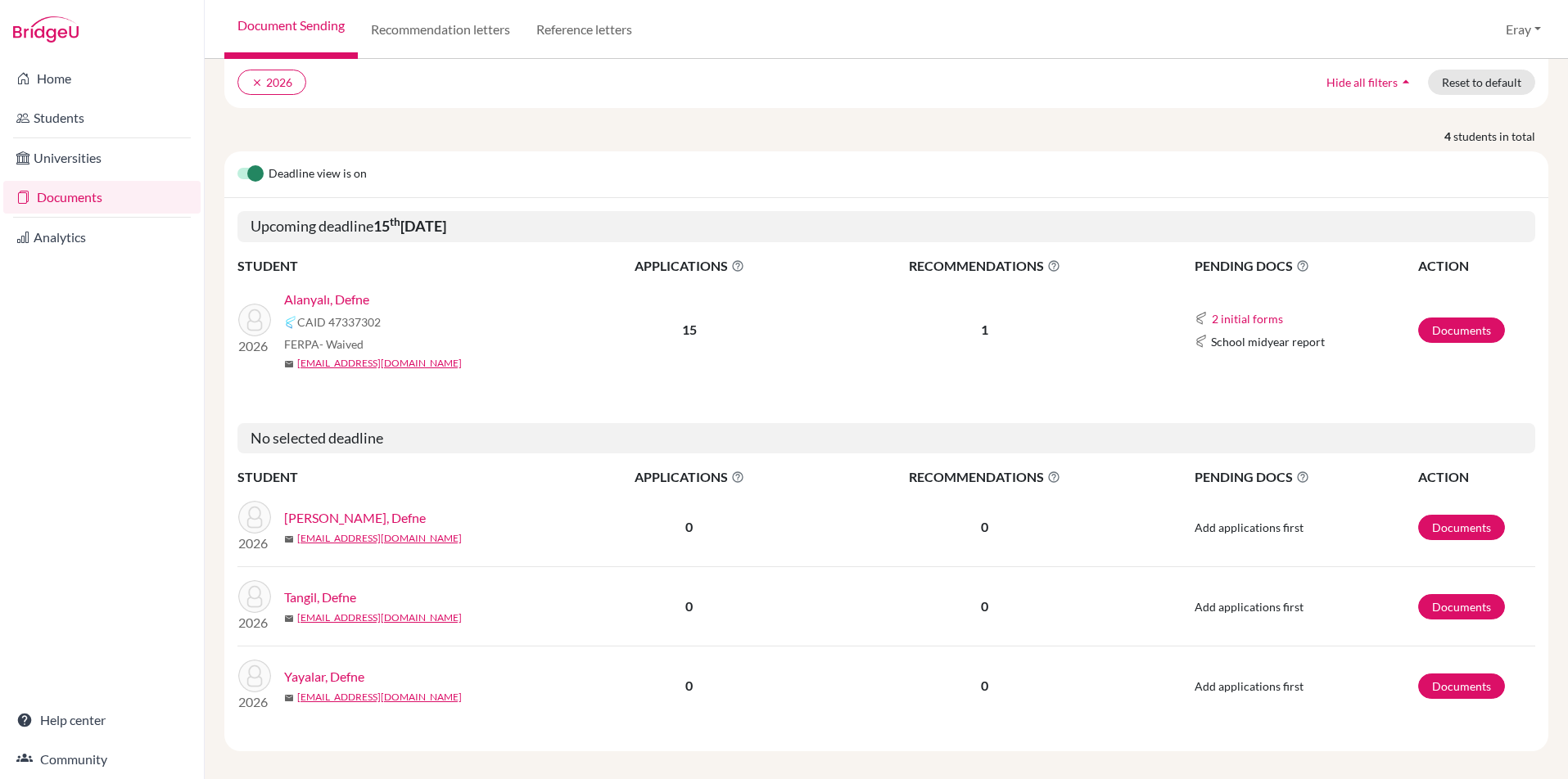
drag, startPoint x: 486, startPoint y: 357, endPoint x: 504, endPoint y: 440, distance: 84.9
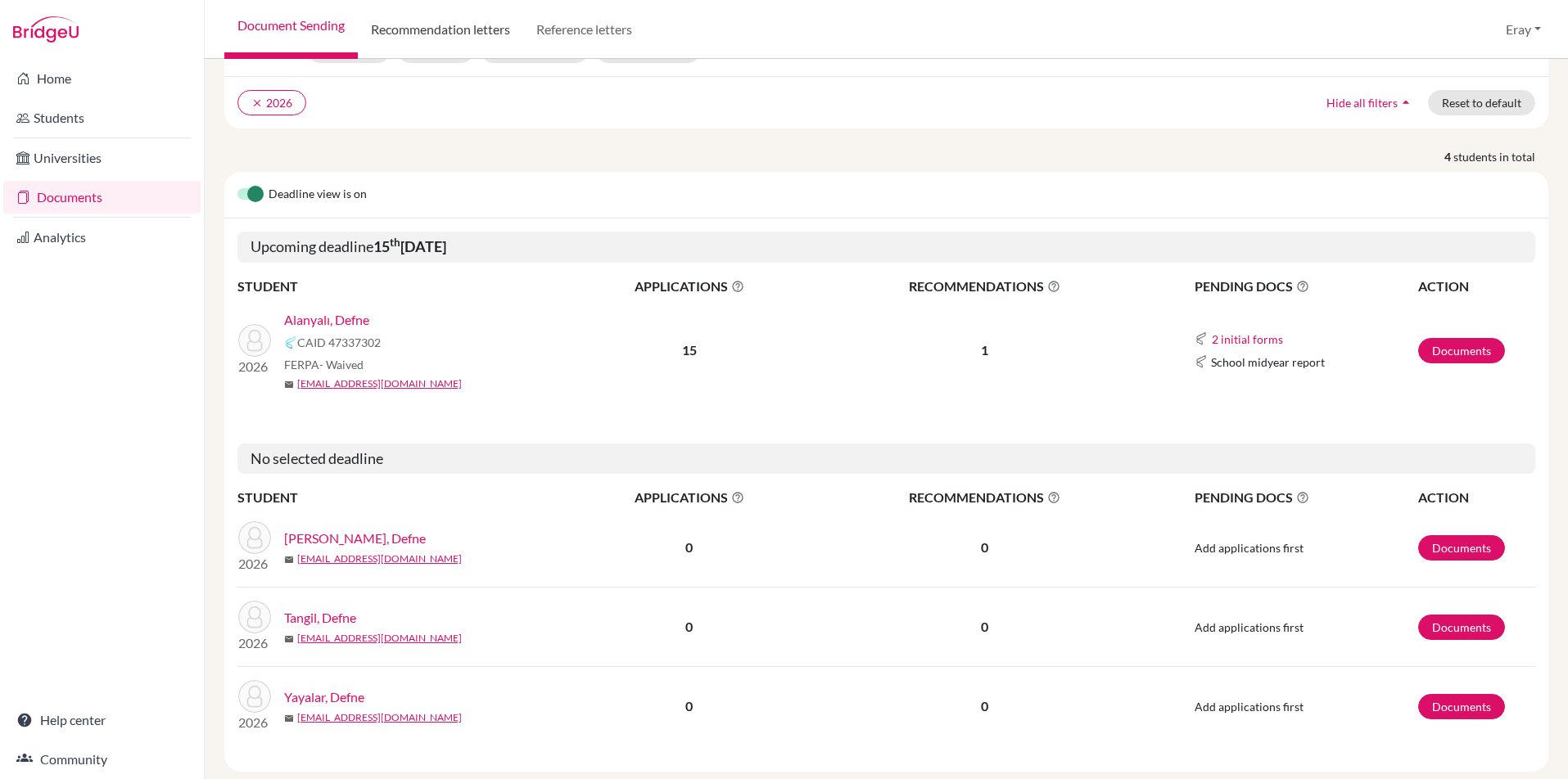
scroll to position [0, 0]
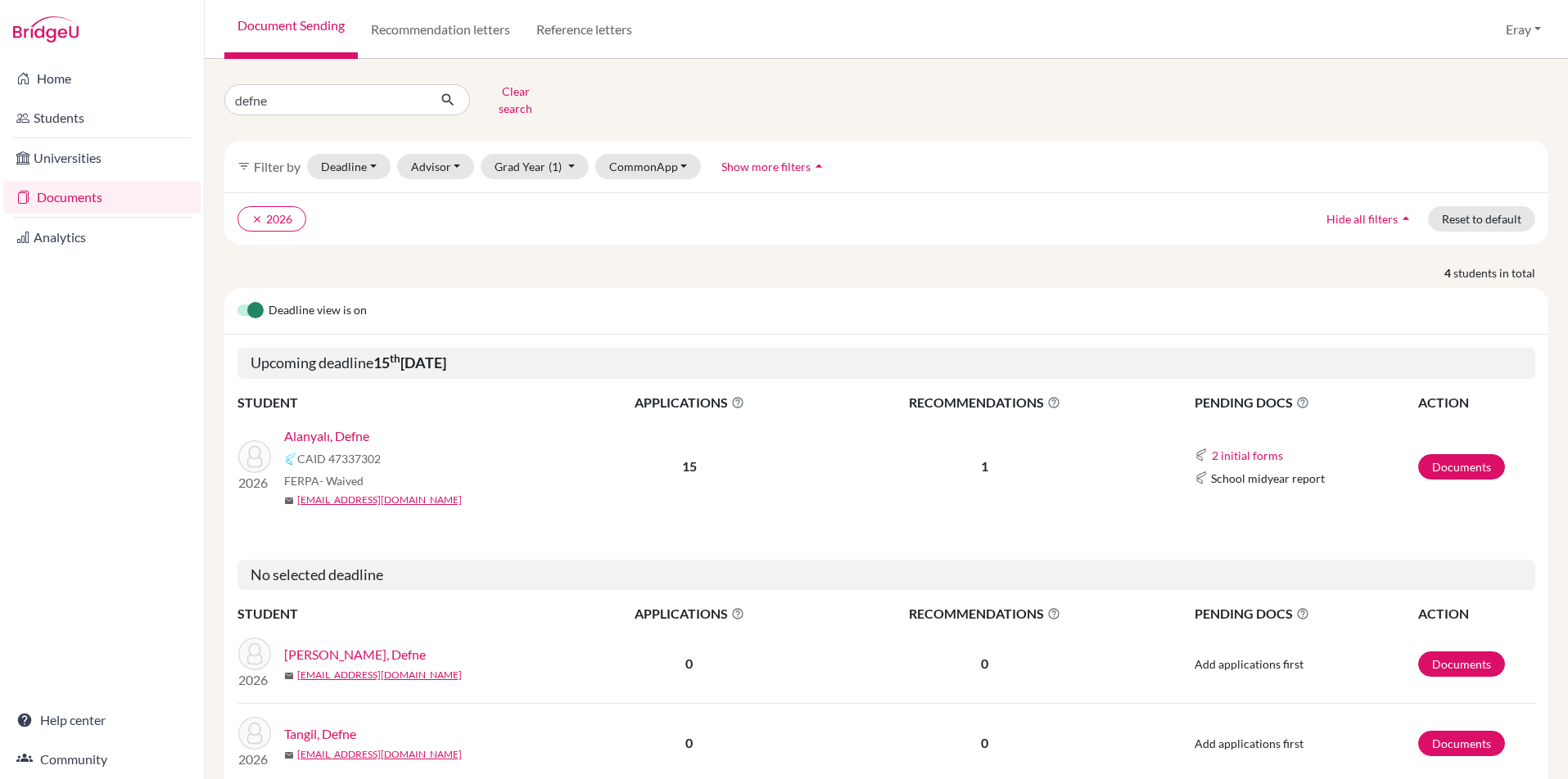
drag, startPoint x: 439, startPoint y: 167, endPoint x: 496, endPoint y: 82, distance: 102.3
click at [340, 90] on input "defne" at bounding box center [326, 100] width 203 height 31
click at [417, 92] on input "defne" at bounding box center [326, 100] width 203 height 31
click at [407, 95] on input "defne" at bounding box center [326, 100] width 203 height 31
click at [457, 95] on button "submit" at bounding box center [449, 100] width 44 height 31
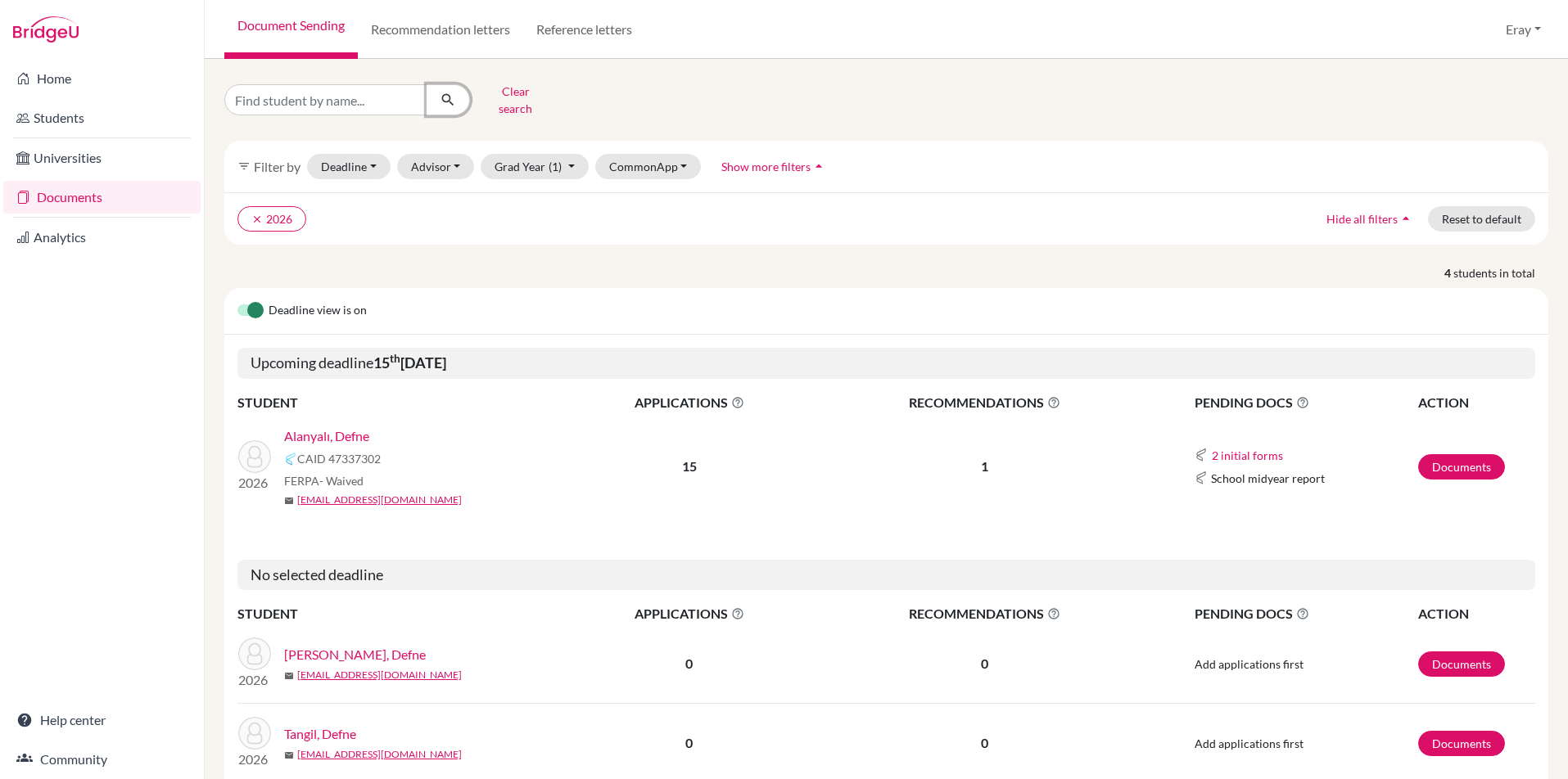
click at [457, 95] on button "submit" at bounding box center [449, 100] width 44 height 31
click at [452, 96] on icon "submit" at bounding box center [448, 100] width 16 height 16
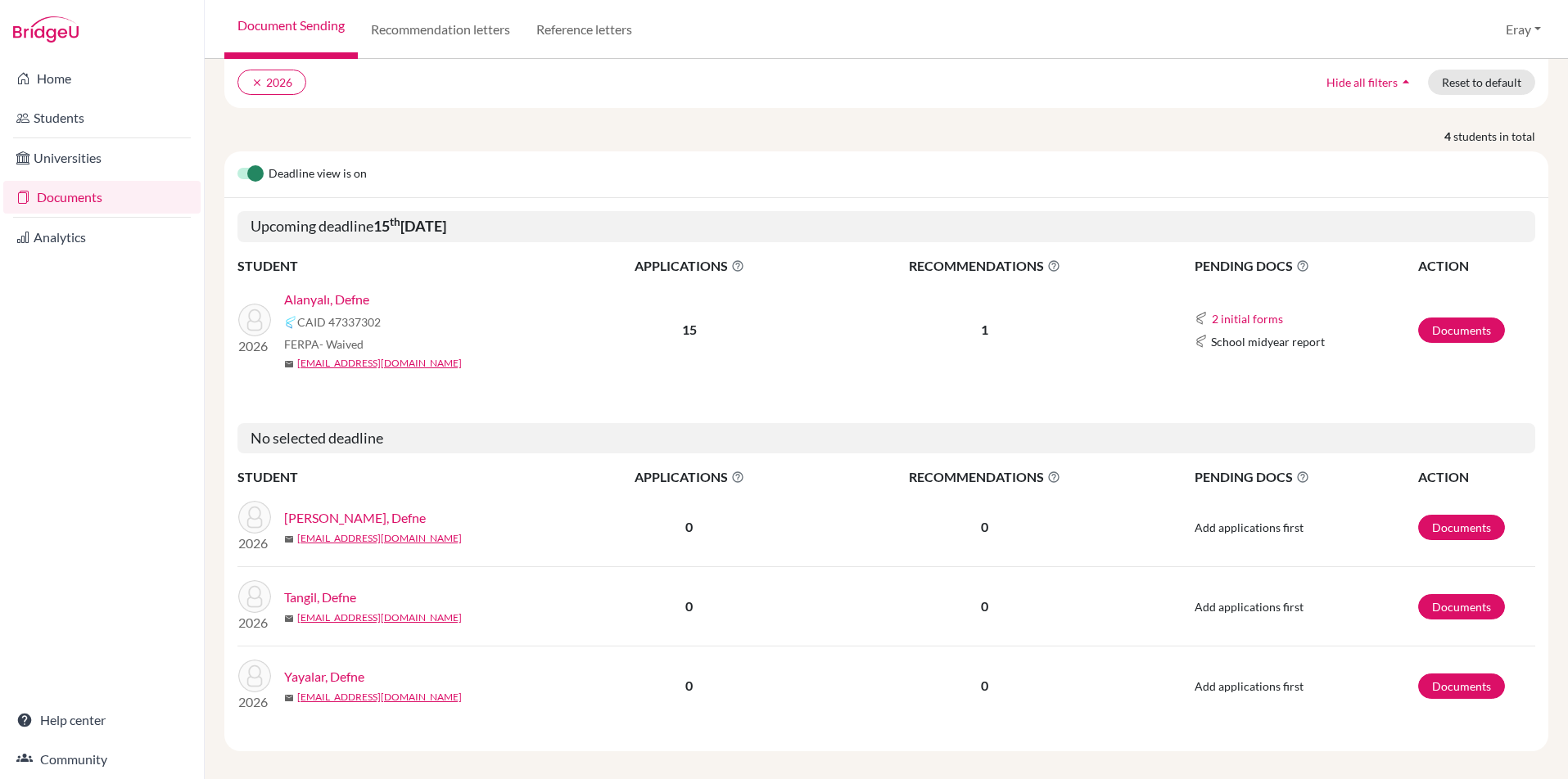
drag, startPoint x: 529, startPoint y: 316, endPoint x: 549, endPoint y: 469, distance: 154.3
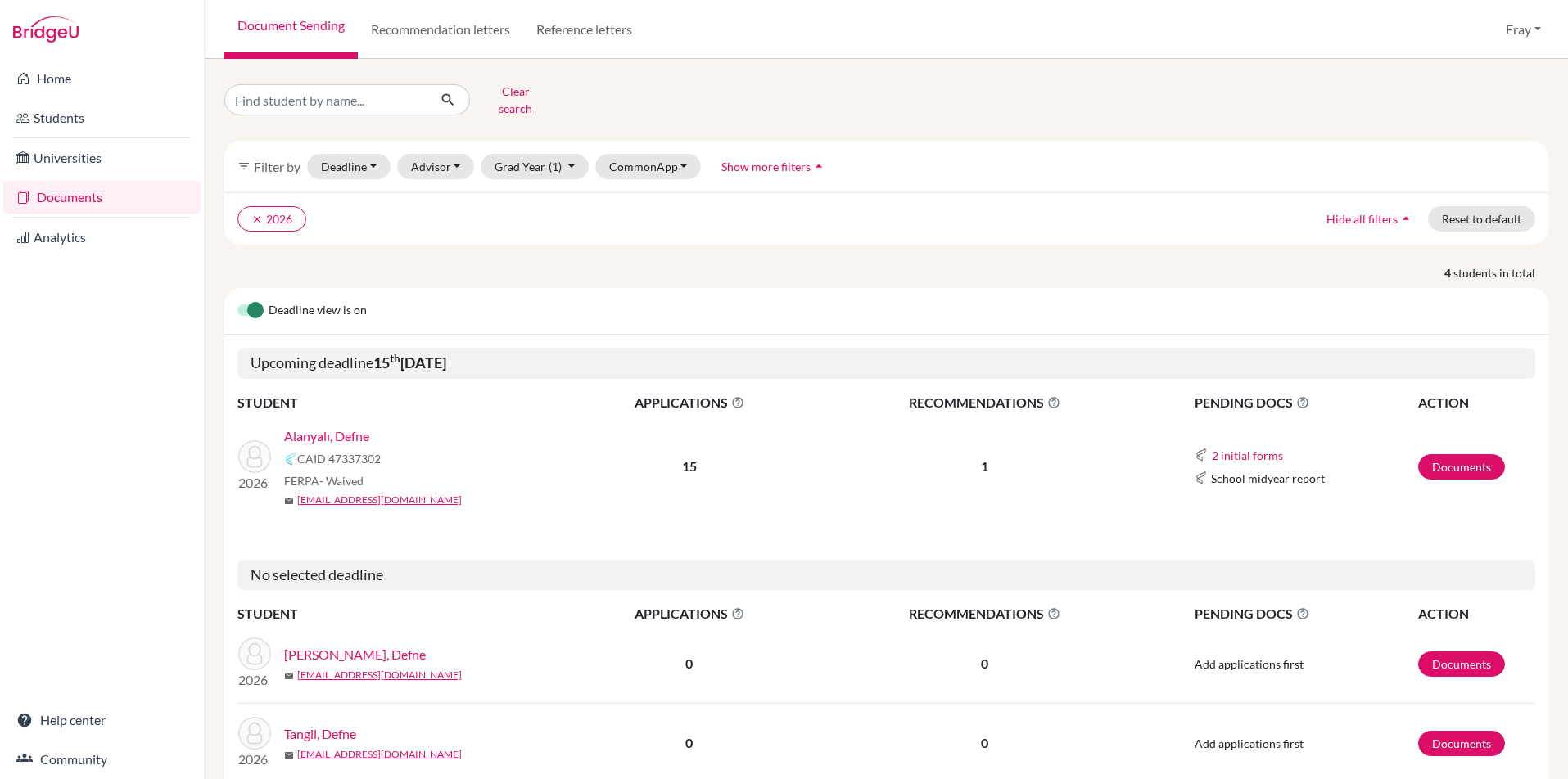
drag, startPoint x: 536, startPoint y: 436, endPoint x: 516, endPoint y: 202, distance: 234.9
click at [360, 100] on input "Find student by name..." at bounding box center [326, 100] width 203 height 31
click at [445, 94] on icon "submit" at bounding box center [448, 100] width 16 height 16
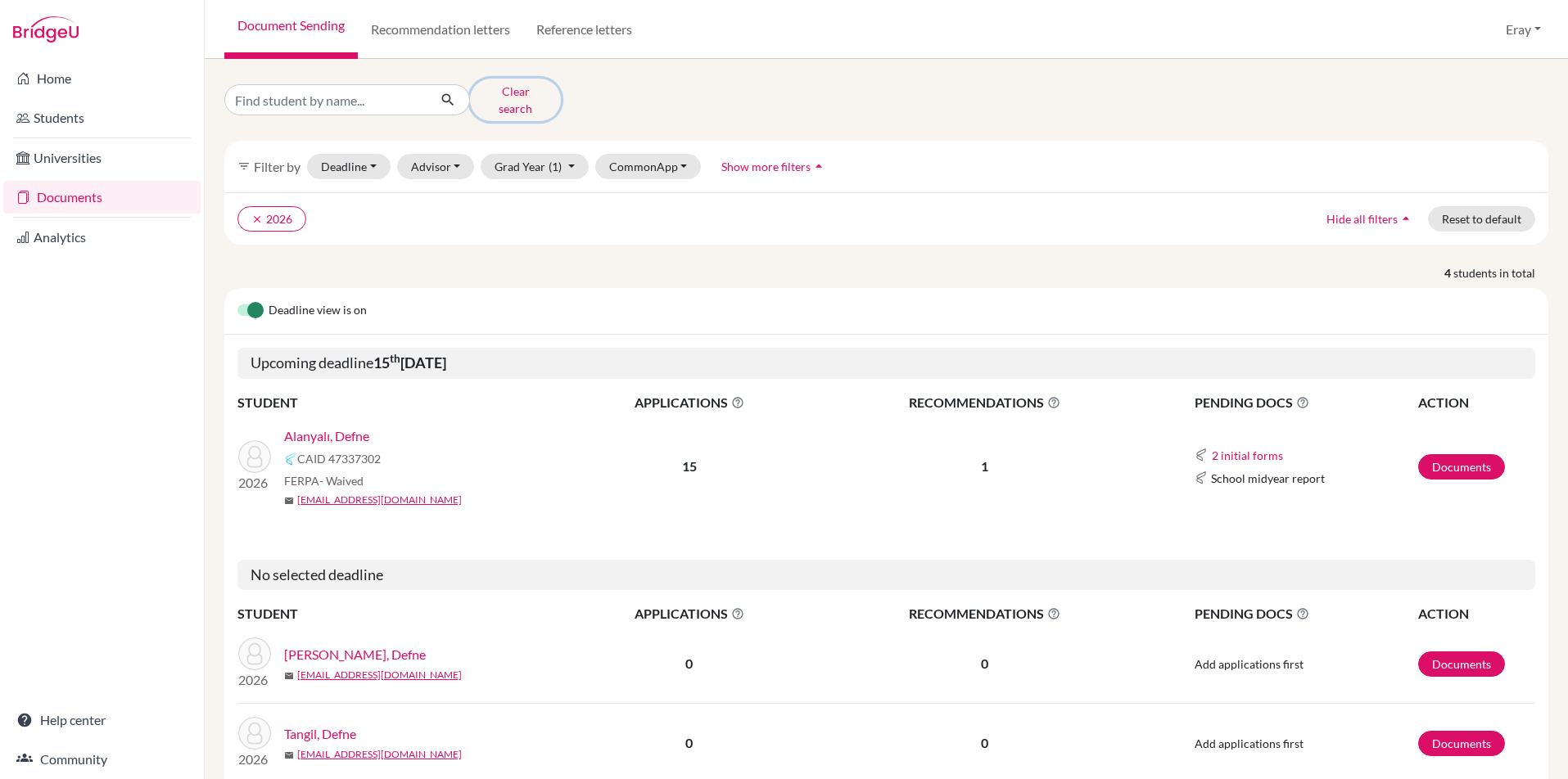
click at [526, 98] on button "Clear search" at bounding box center [516, 100] width 91 height 43
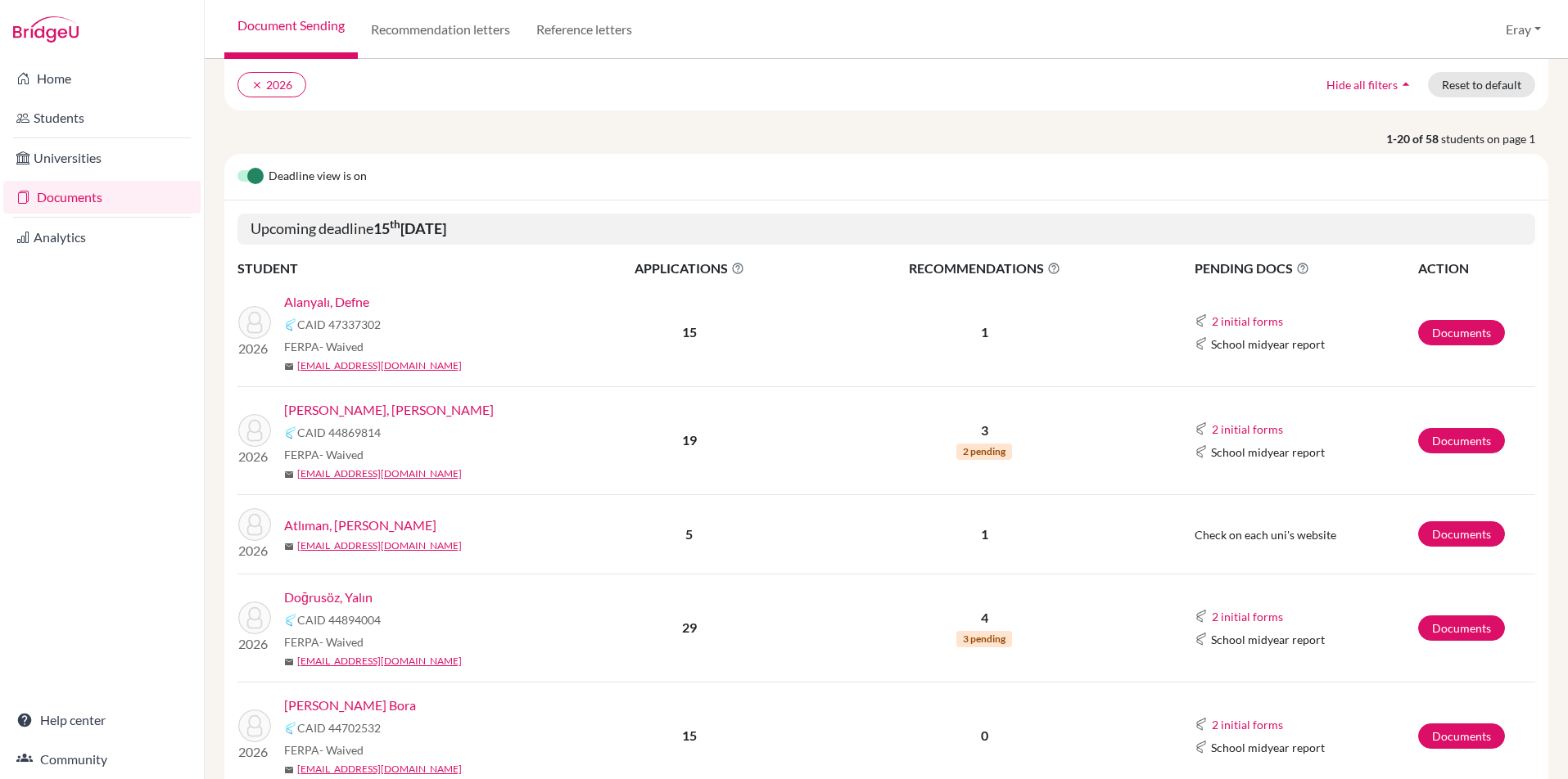
drag, startPoint x: 574, startPoint y: 328, endPoint x: 571, endPoint y: 349, distance: 21.2
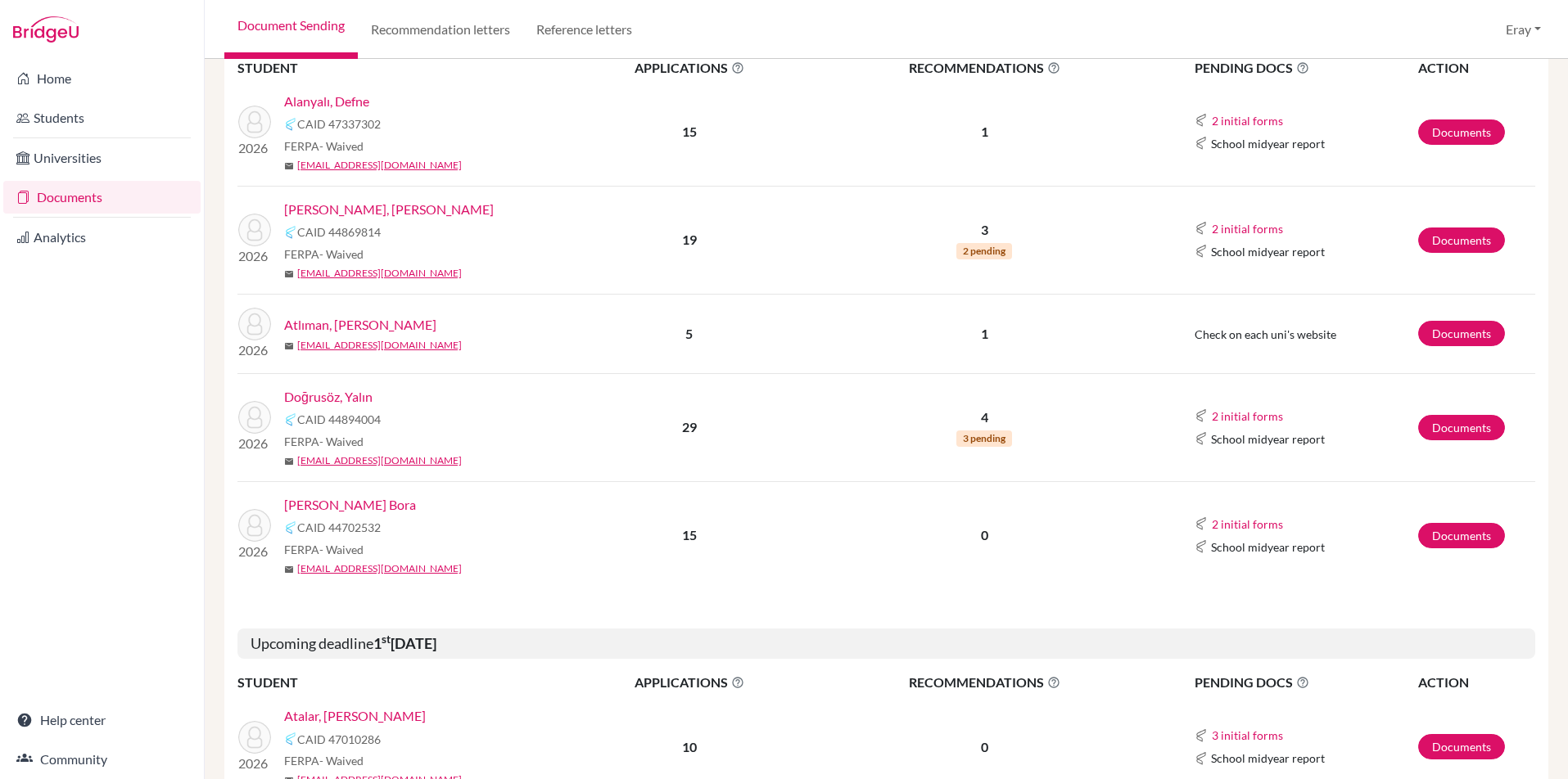
drag, startPoint x: 529, startPoint y: 288, endPoint x: 528, endPoint y: 378, distance: 90.0
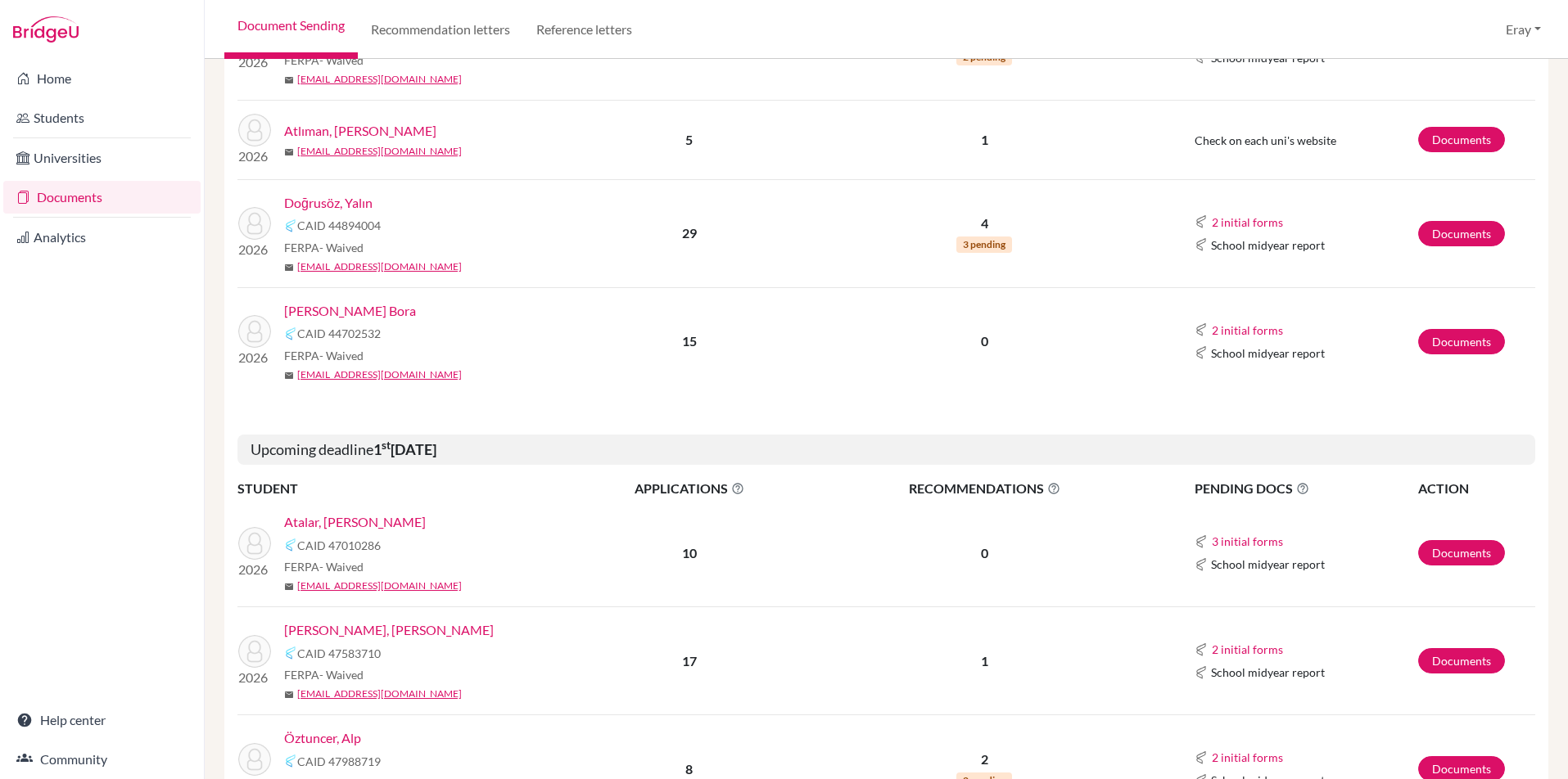
drag, startPoint x: 519, startPoint y: 370, endPoint x: 518, endPoint y: 385, distance: 15.0
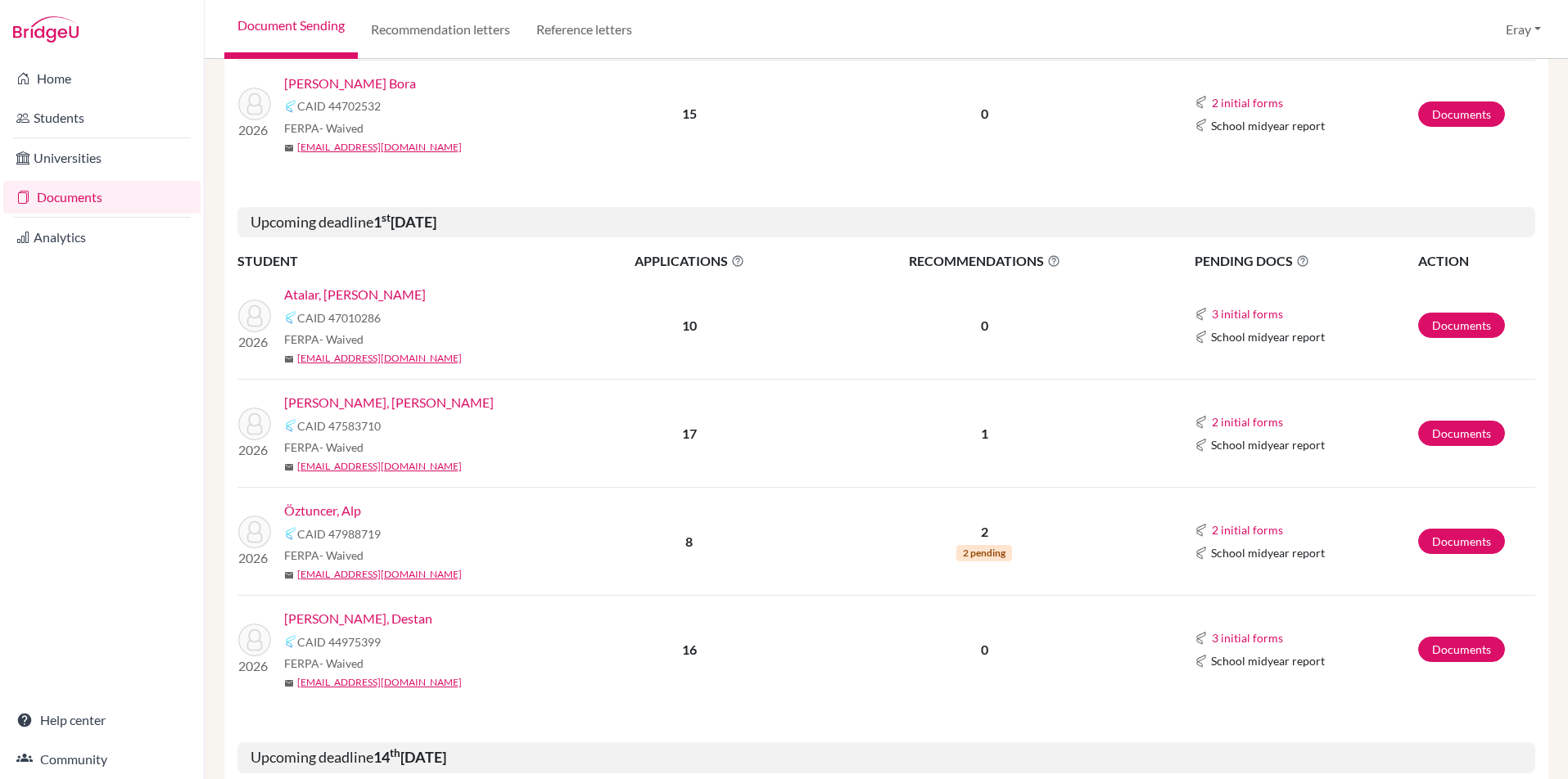
scroll to position [787, 0]
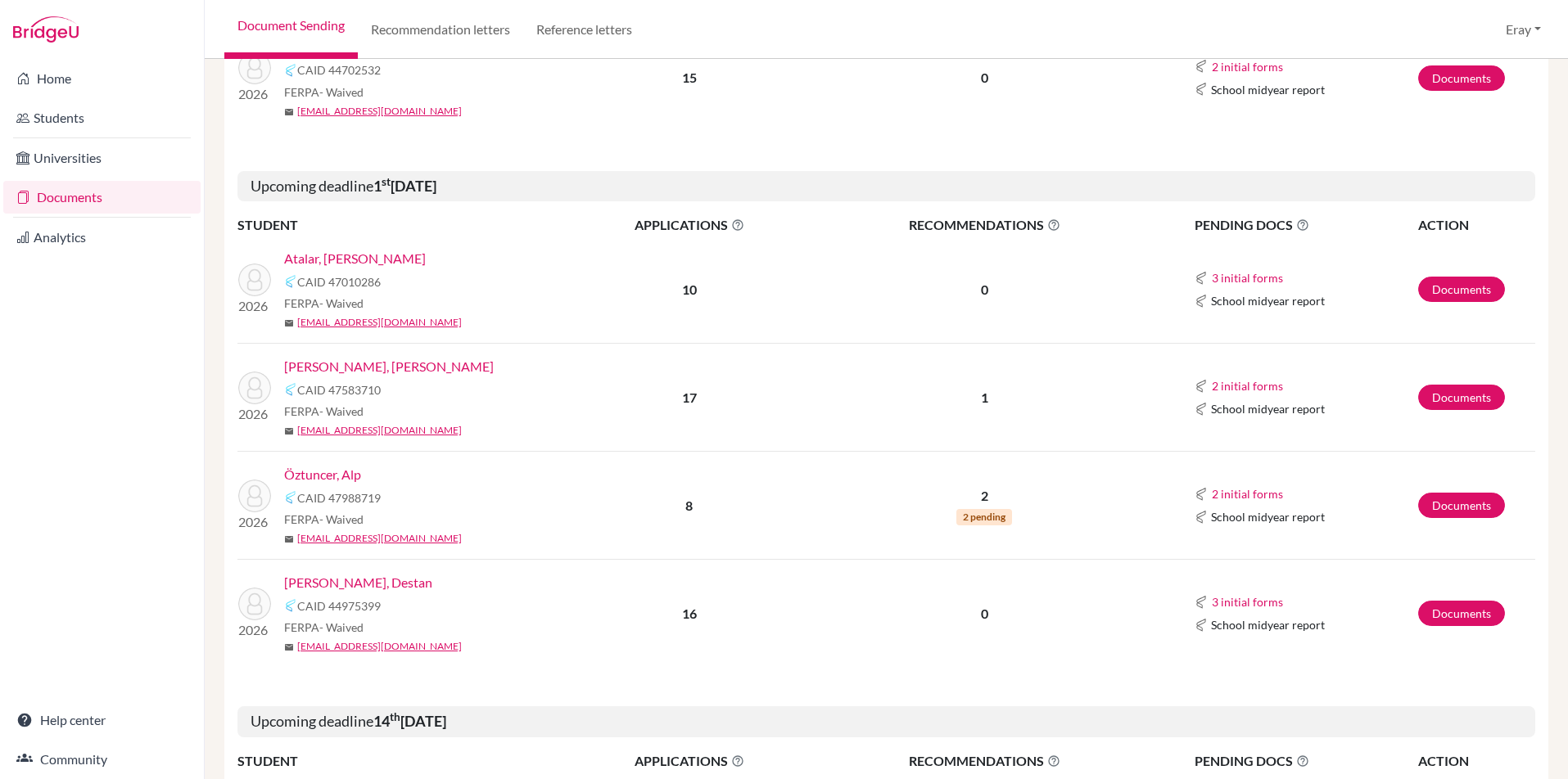
drag, startPoint x: 507, startPoint y: 256, endPoint x: 507, endPoint y: 299, distance: 43.0
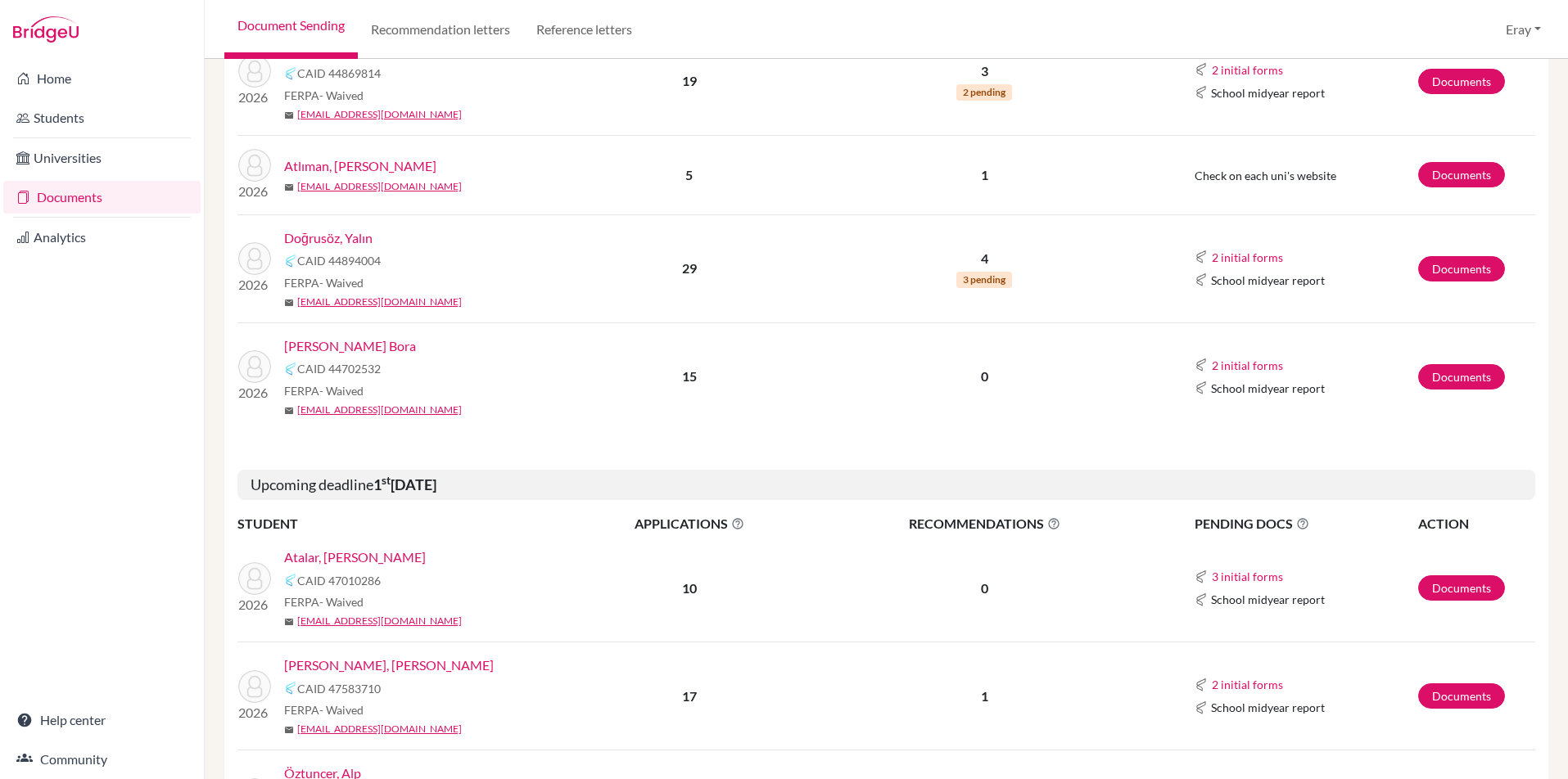
scroll to position [189, 0]
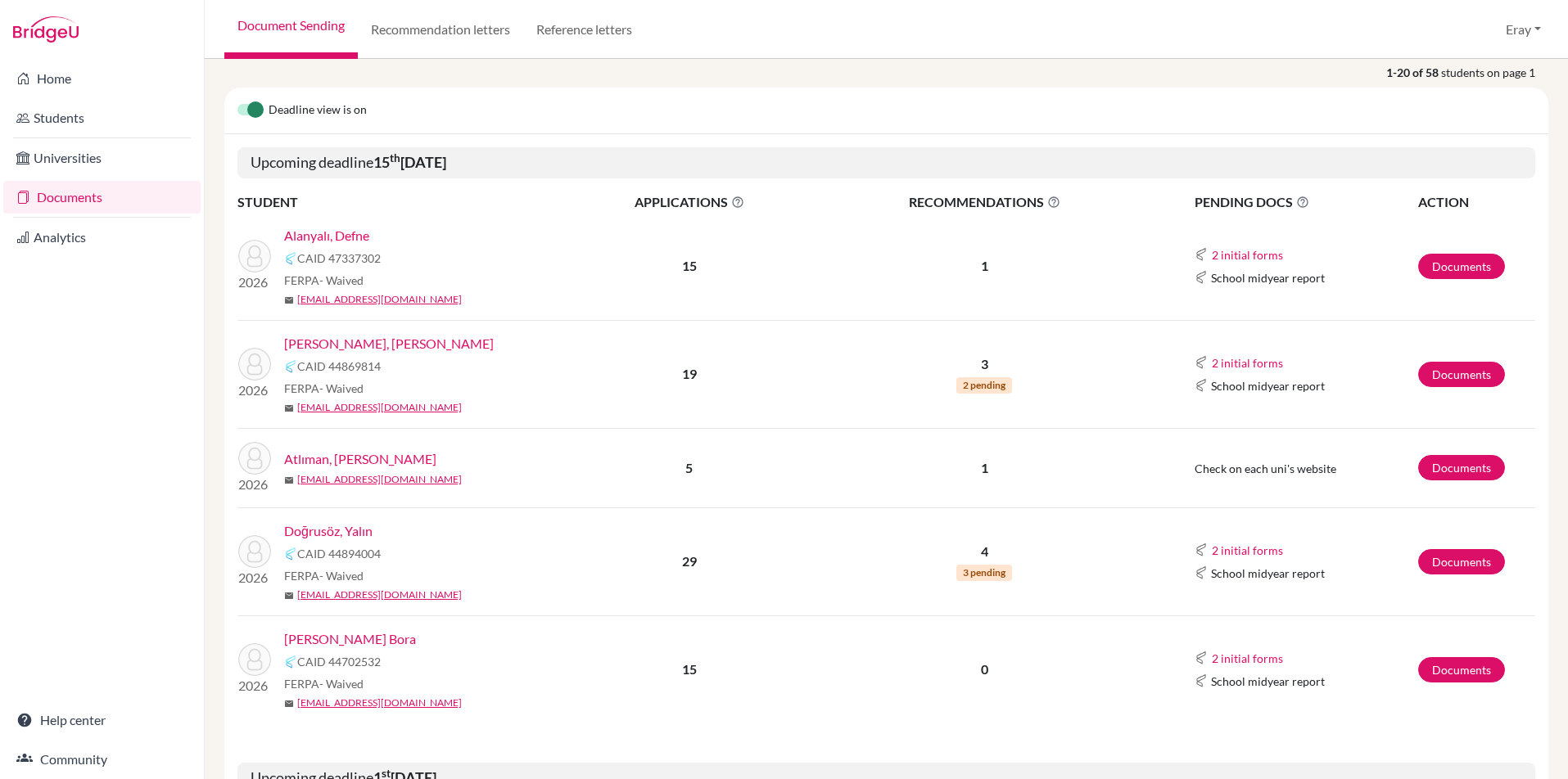
drag, startPoint x: 556, startPoint y: 281, endPoint x: 583, endPoint y: 117, distance: 166.2
drag, startPoint x: 577, startPoint y: 277, endPoint x: 583, endPoint y: 382, distance: 105.2
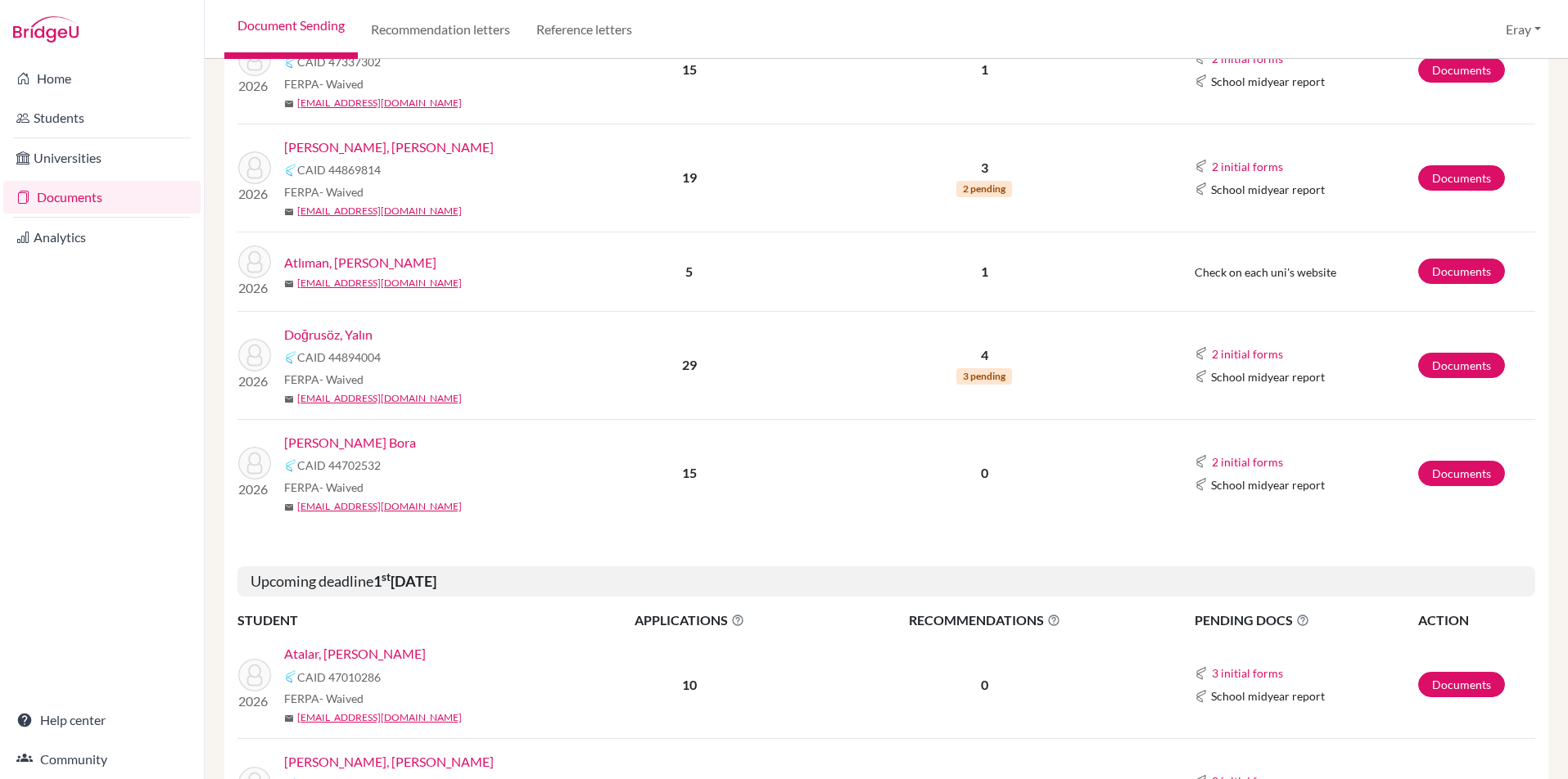
drag, startPoint x: 581, startPoint y: 430, endPoint x: 576, endPoint y: 466, distance: 36.3
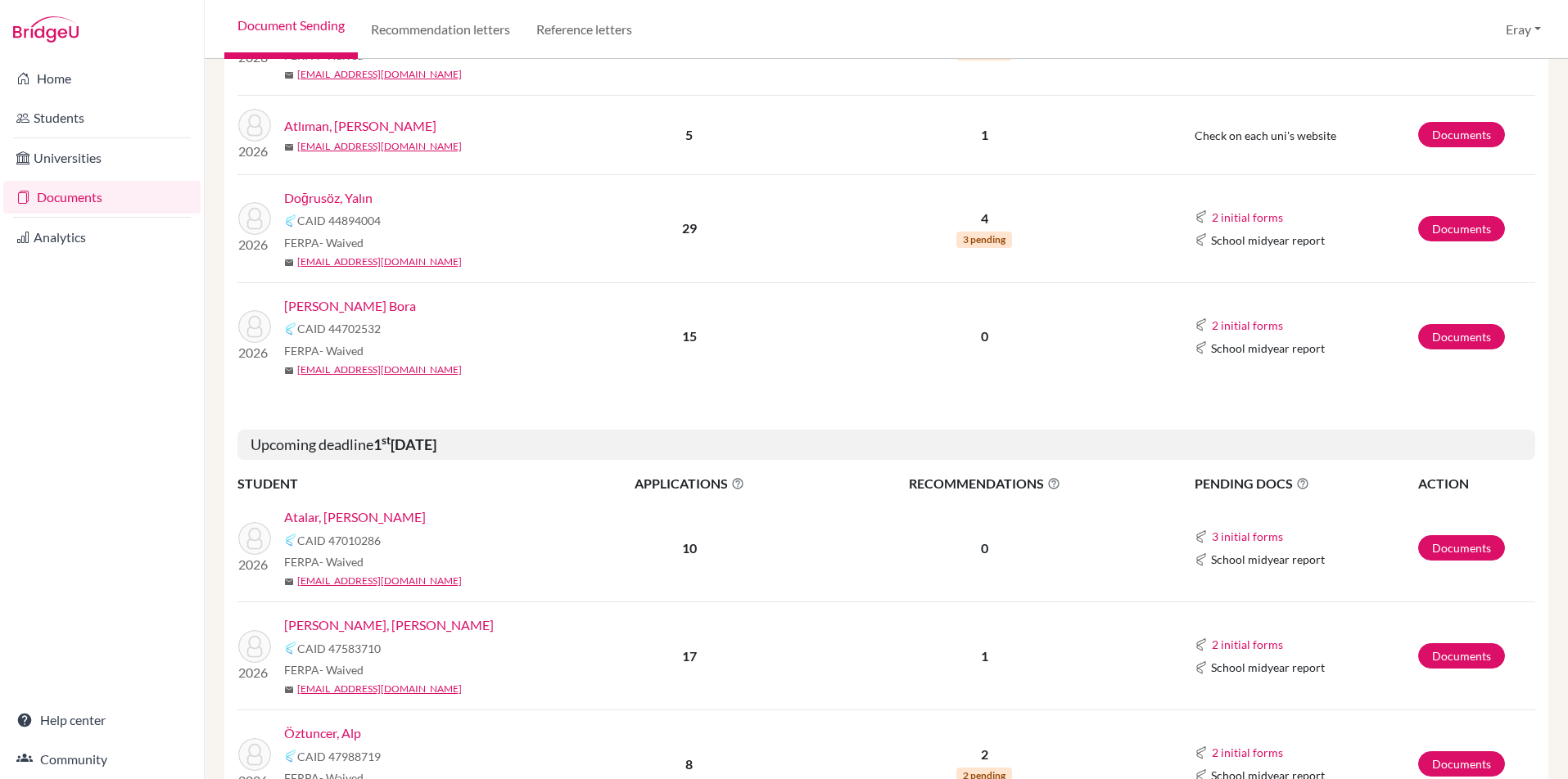
scroll to position [712, 0]
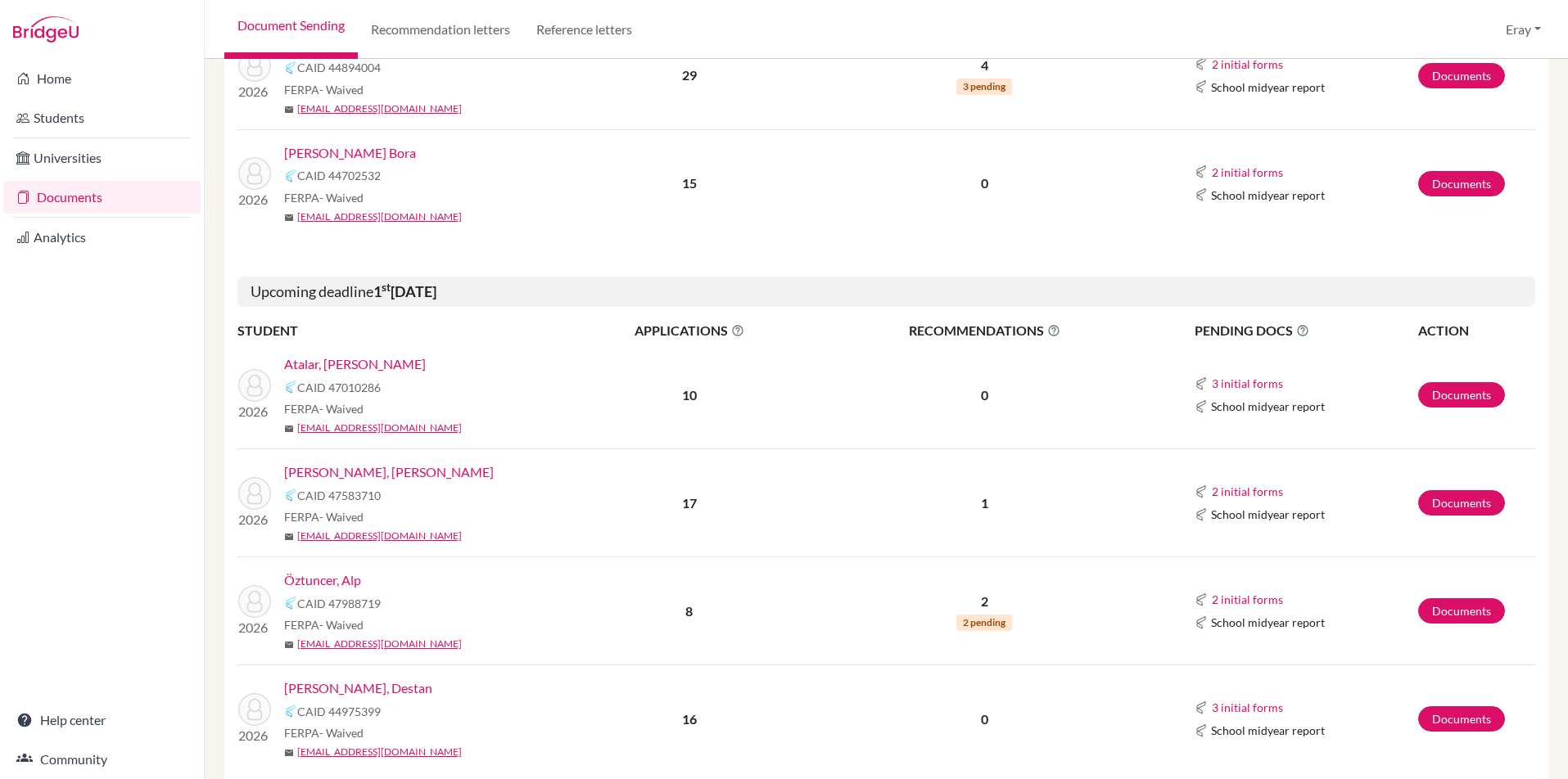
drag, startPoint x: 558, startPoint y: 490, endPoint x: 528, endPoint y: 509, distance: 35.5
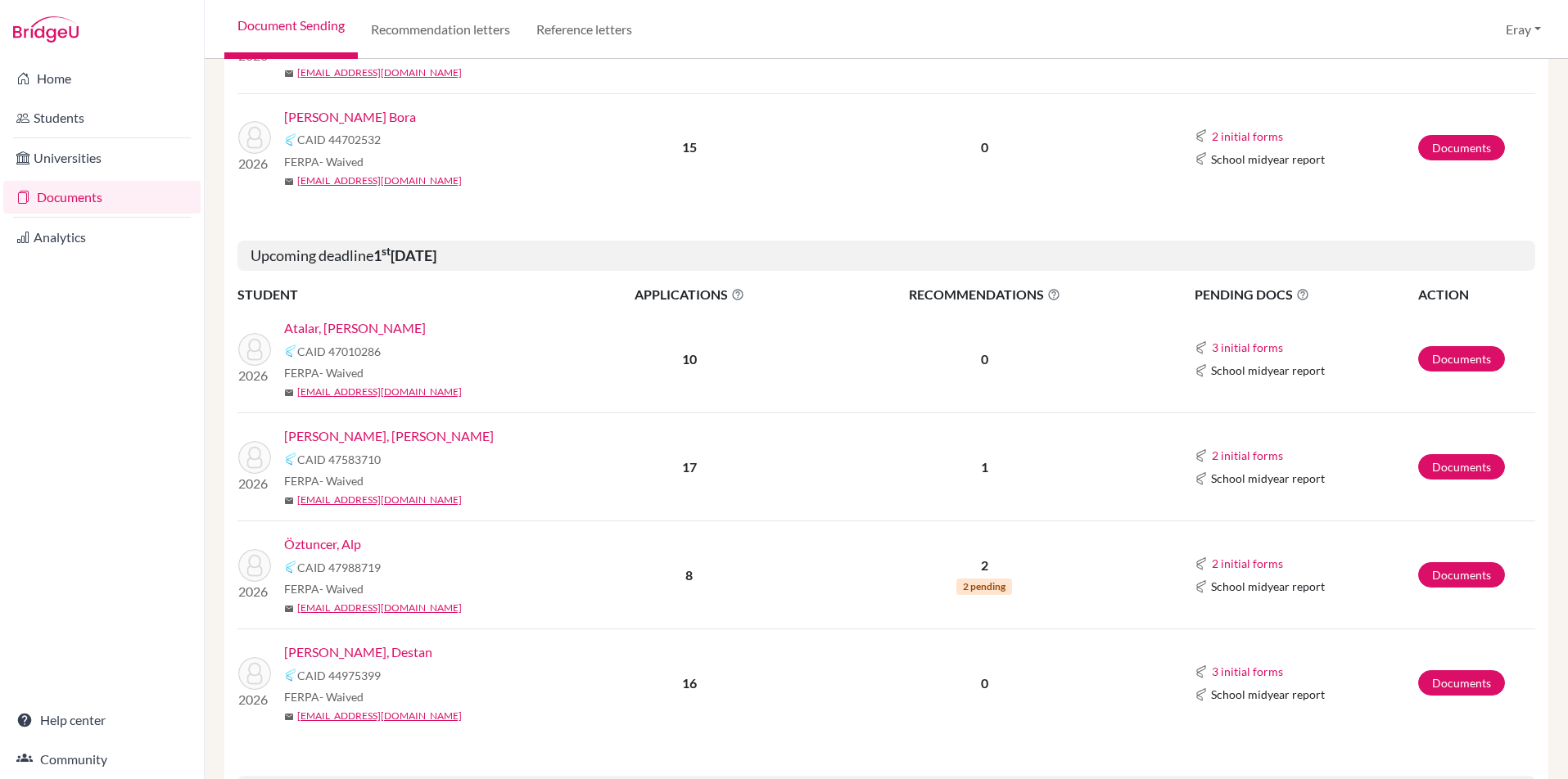
click at [405, 446] on link "Çeltikçioğlu, Ece Chloe" at bounding box center [389, 436] width 210 height 20
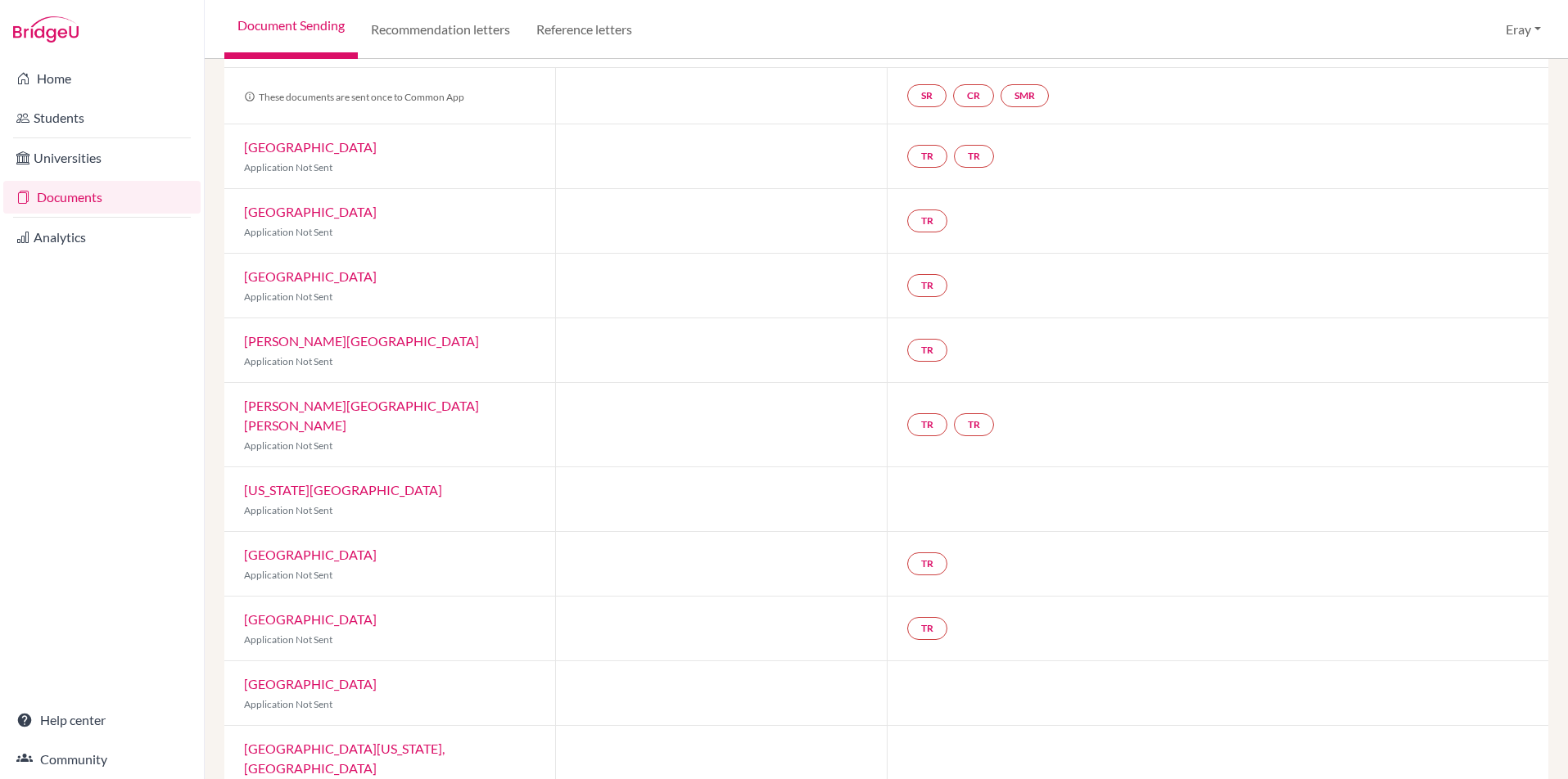
drag, startPoint x: 447, startPoint y: 485, endPoint x: 448, endPoint y: 501, distance: 16.0
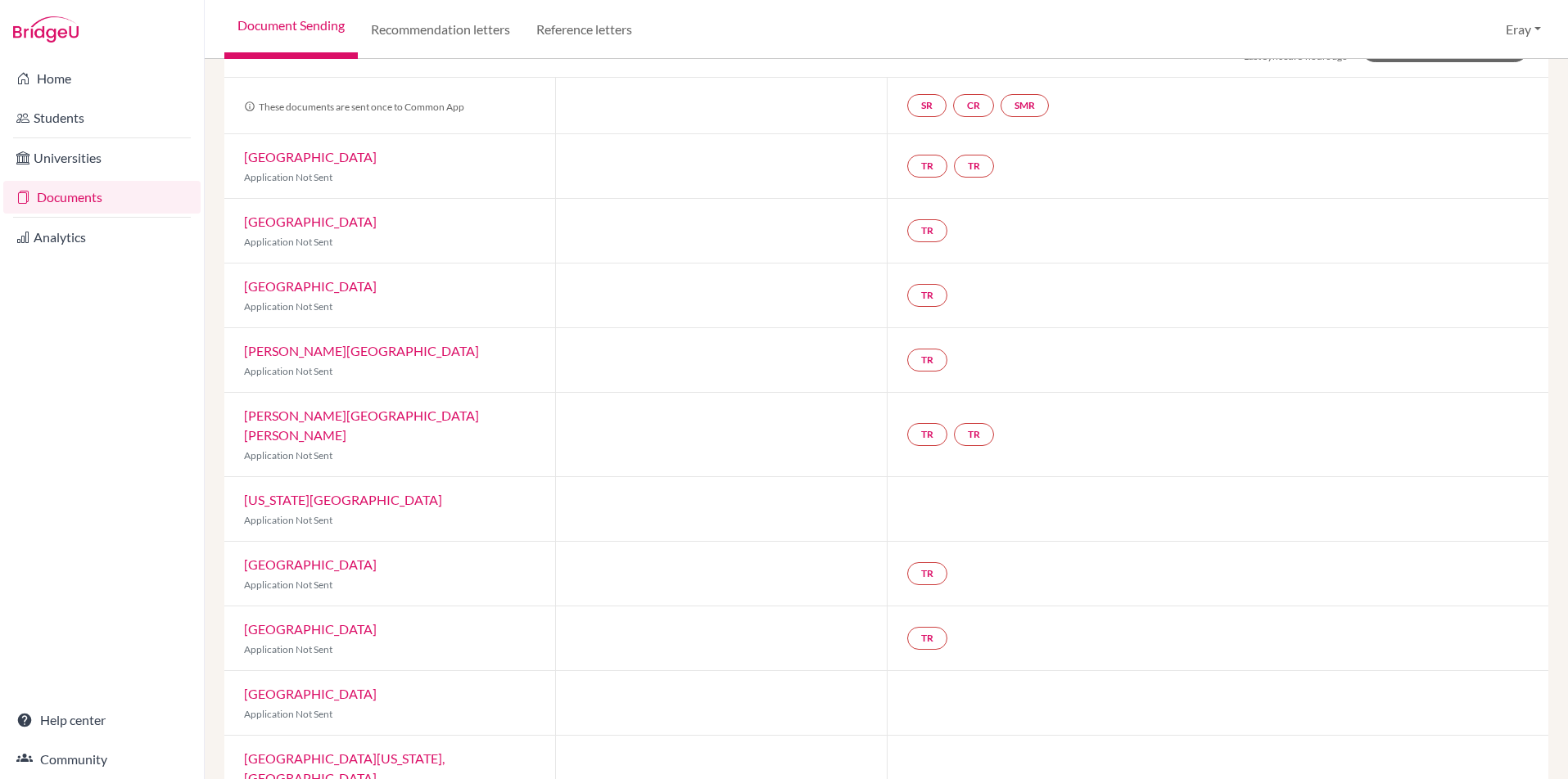
scroll to position [68, 0]
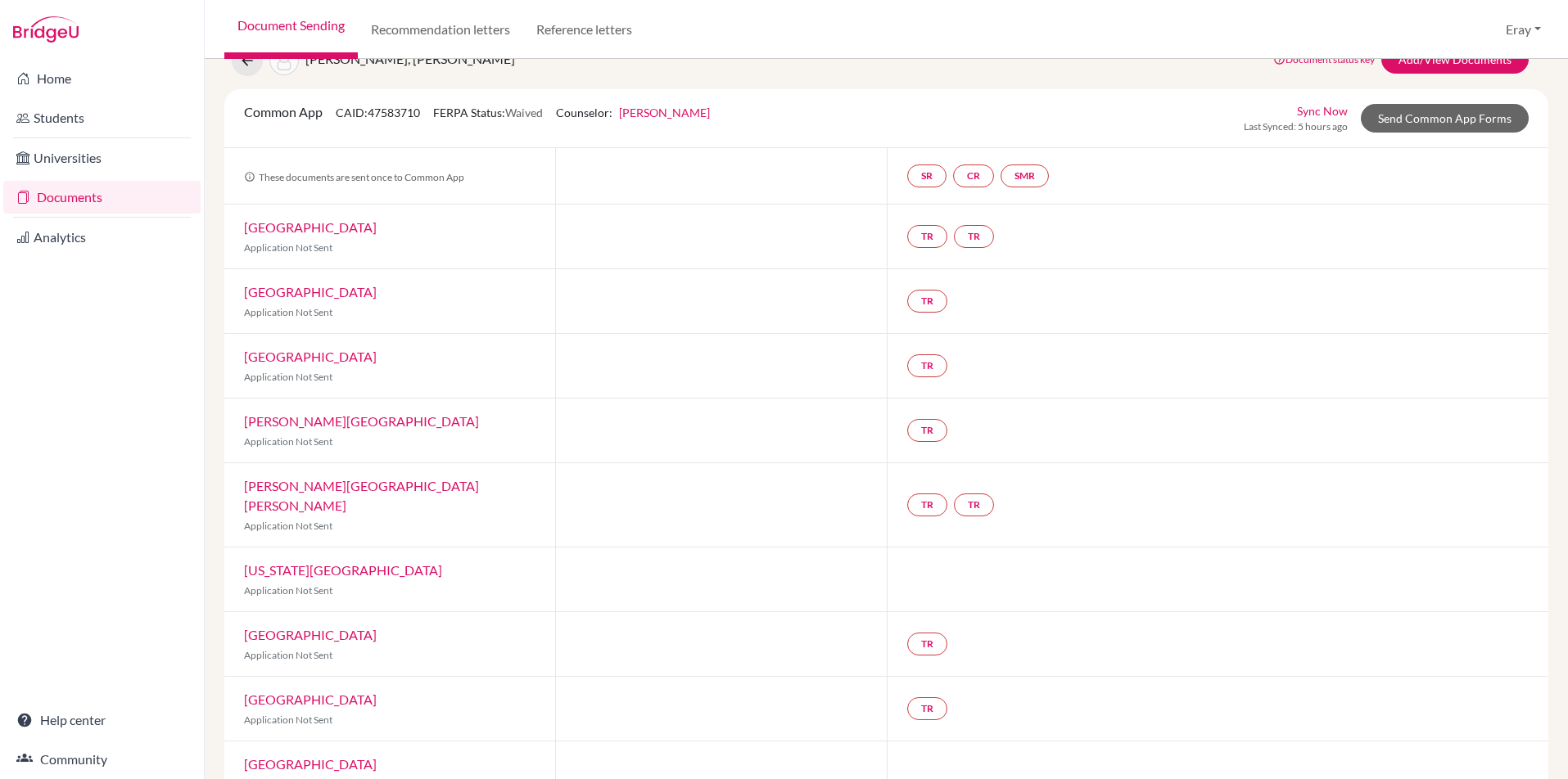
drag, startPoint x: 586, startPoint y: 385, endPoint x: 564, endPoint y: 358, distance: 34.8
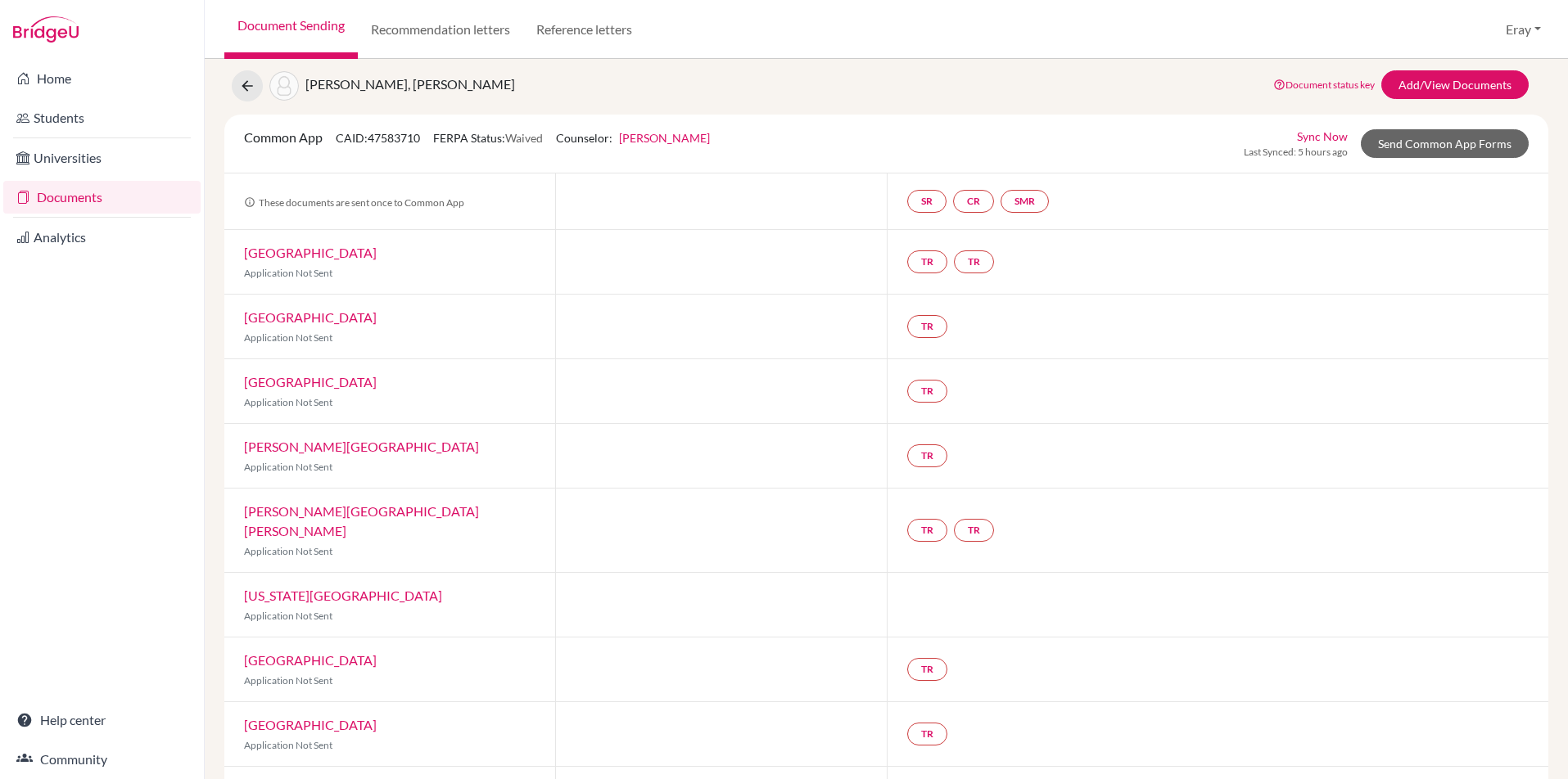
scroll to position [0, 0]
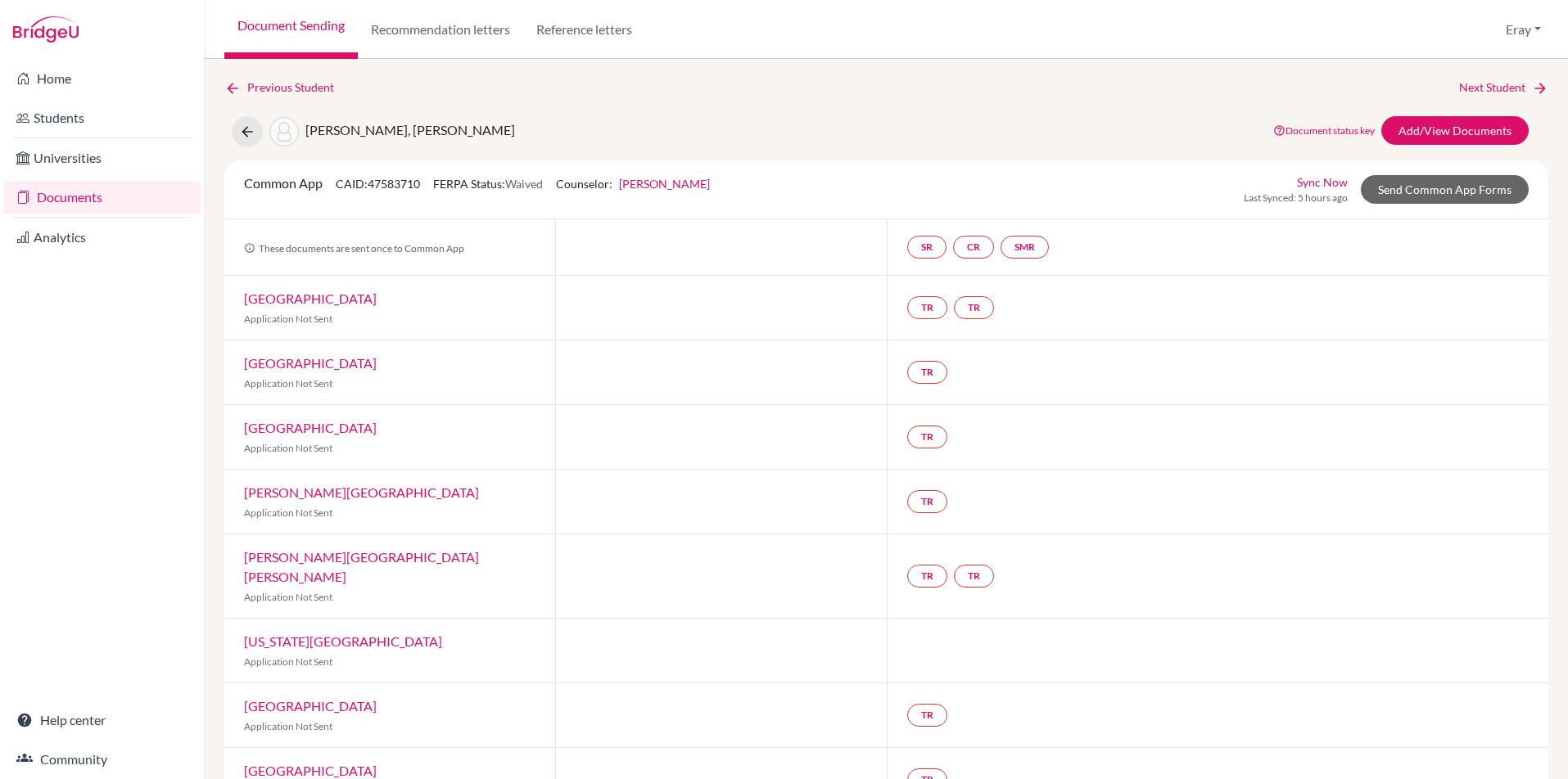
drag, startPoint x: 542, startPoint y: 457, endPoint x: 554, endPoint y: 246, distance: 211.3
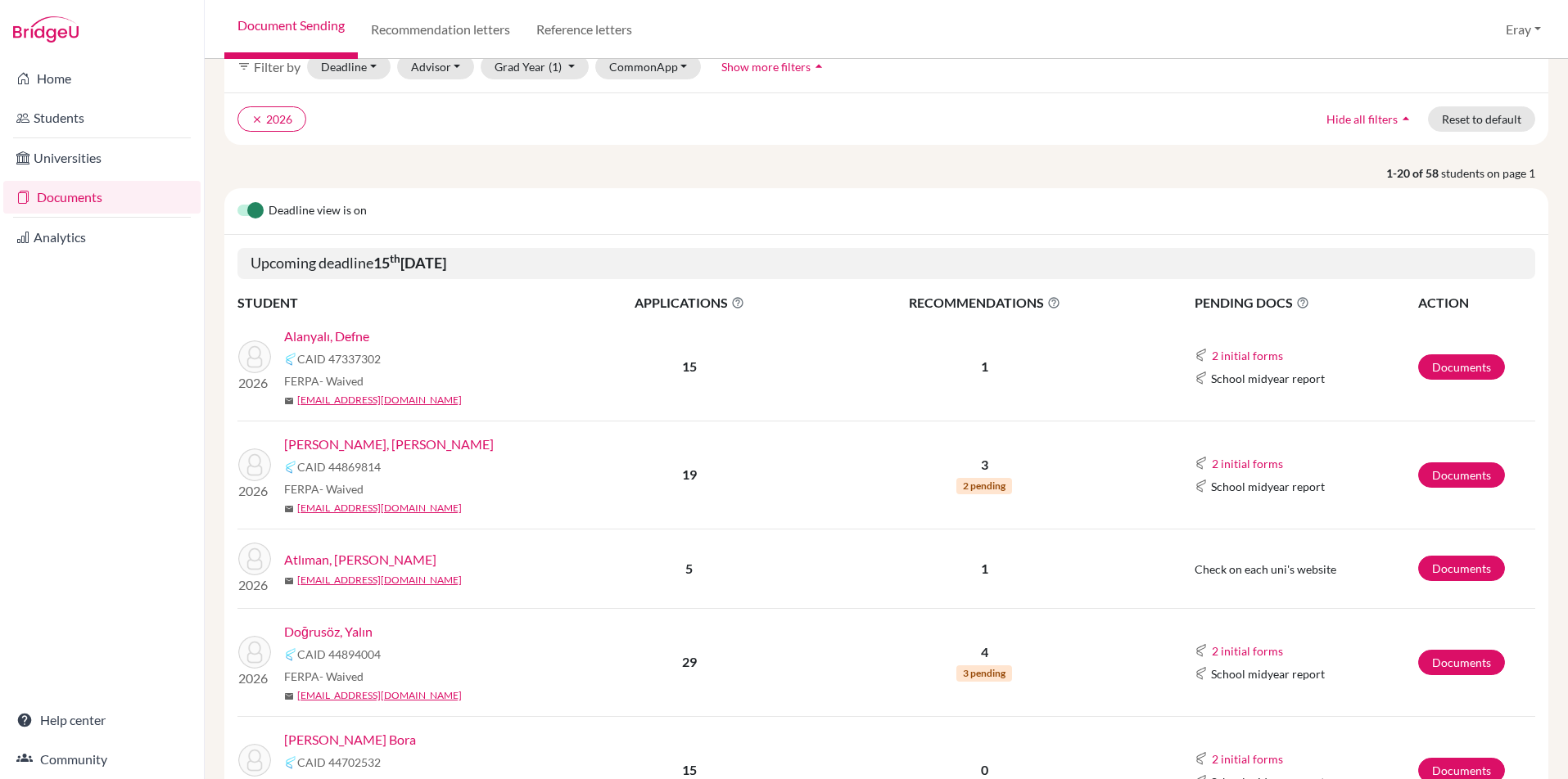
scroll to position [238, 0]
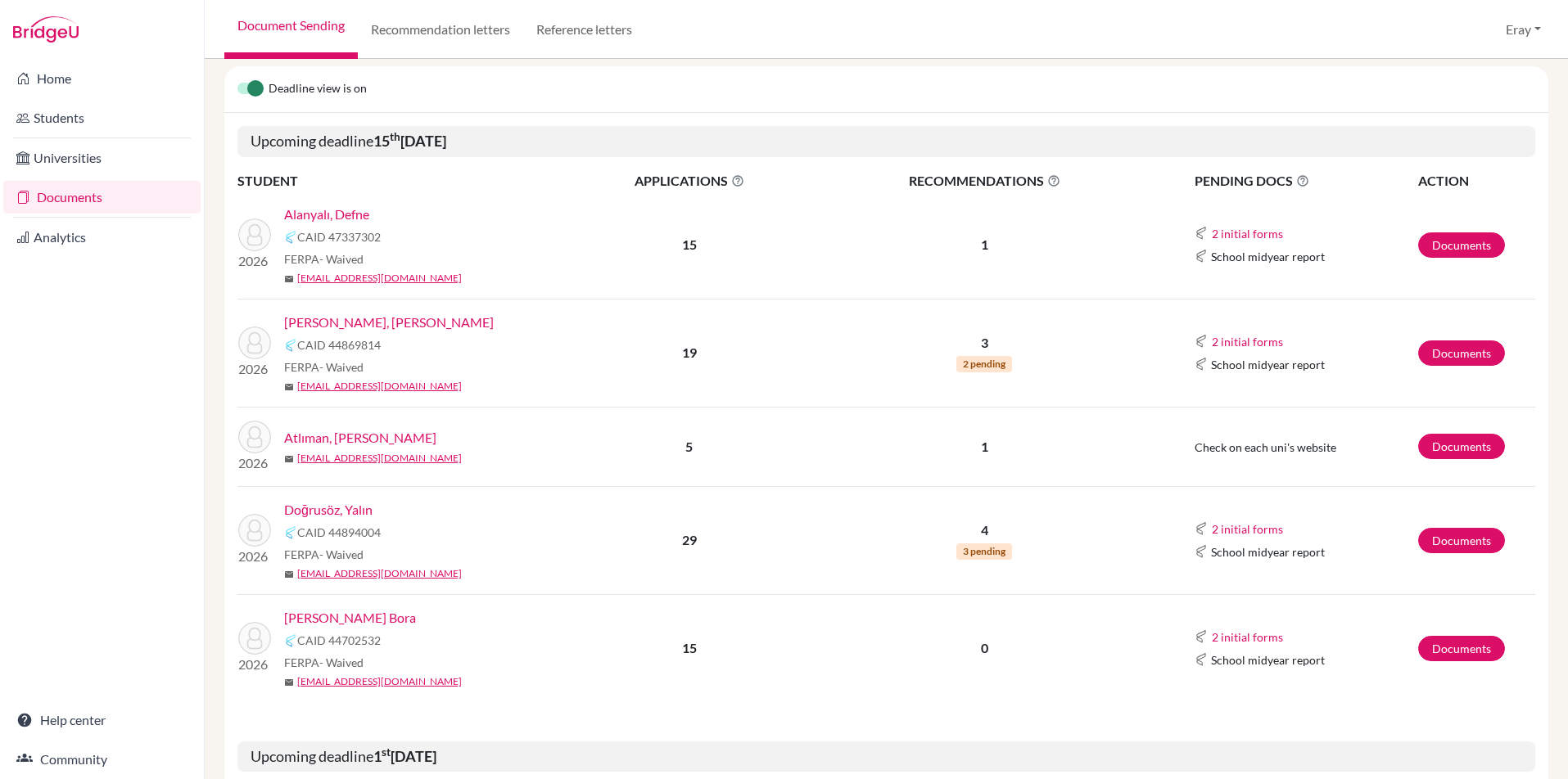
drag, startPoint x: 668, startPoint y: 398, endPoint x: 668, endPoint y: 500, distance: 102.0
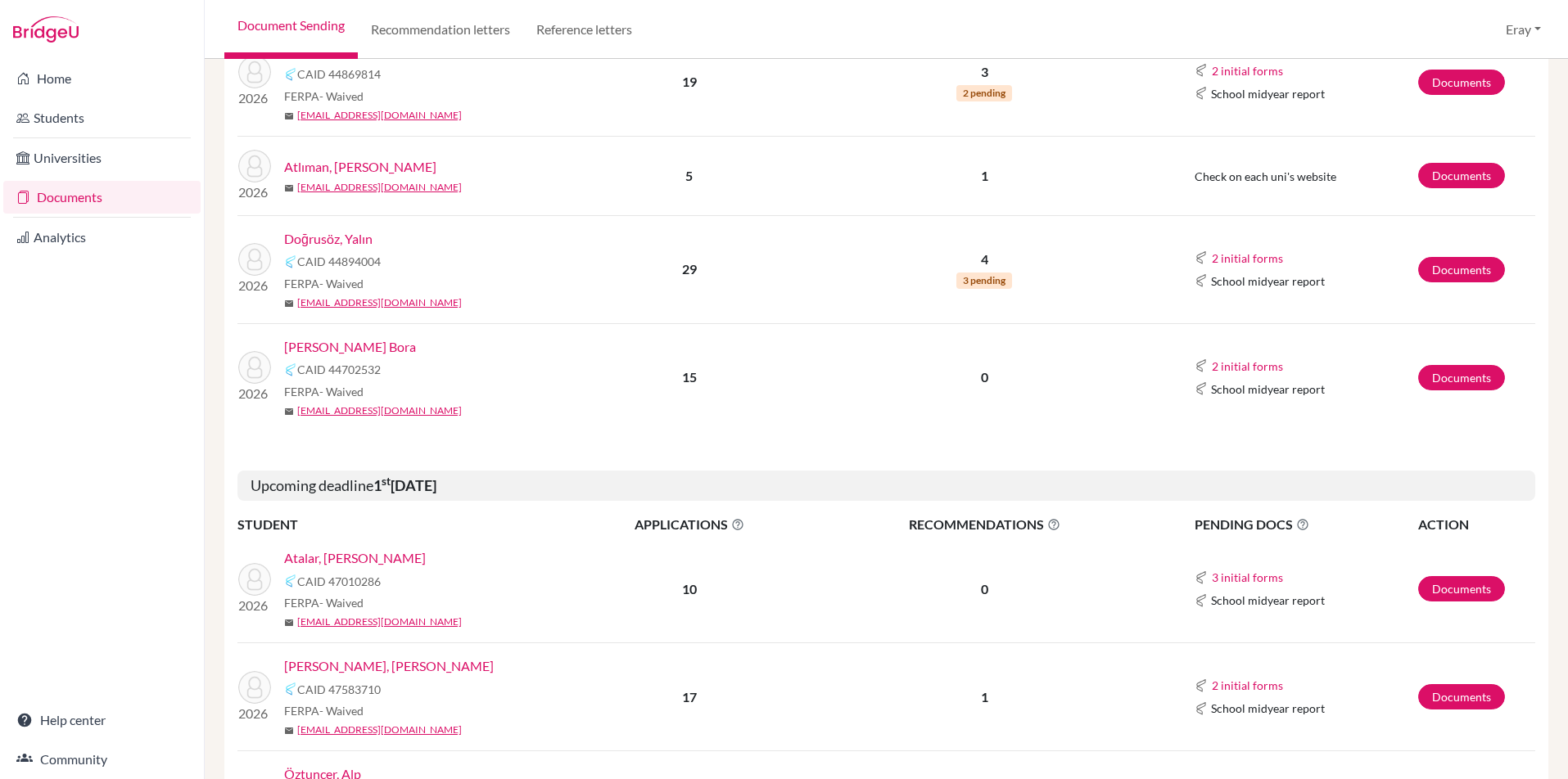
drag, startPoint x: 947, startPoint y: 346, endPoint x: 943, endPoint y: 241, distance: 105.1
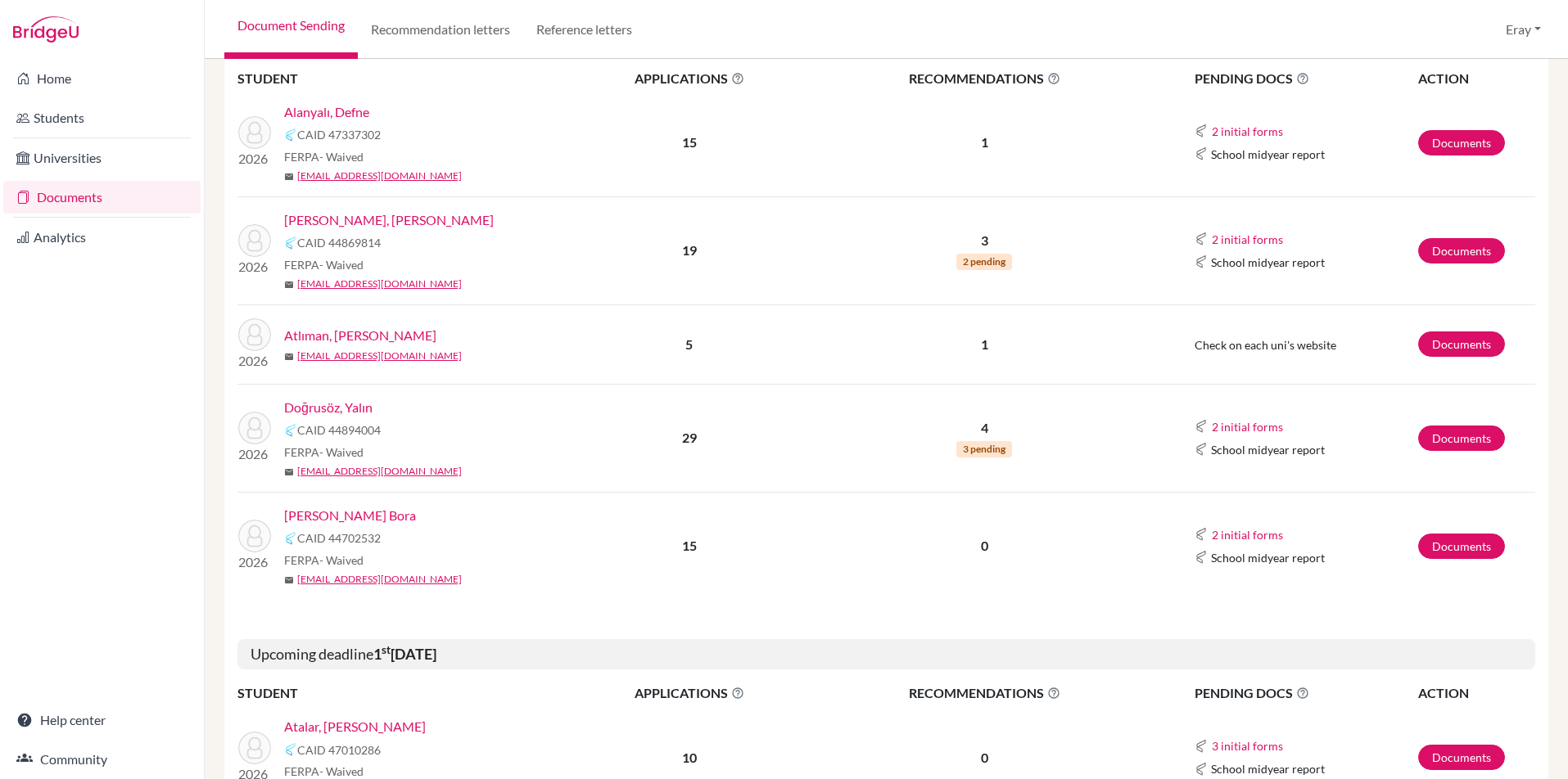
drag, startPoint x: 812, startPoint y: 321, endPoint x: 816, endPoint y: 227, distance: 94.1
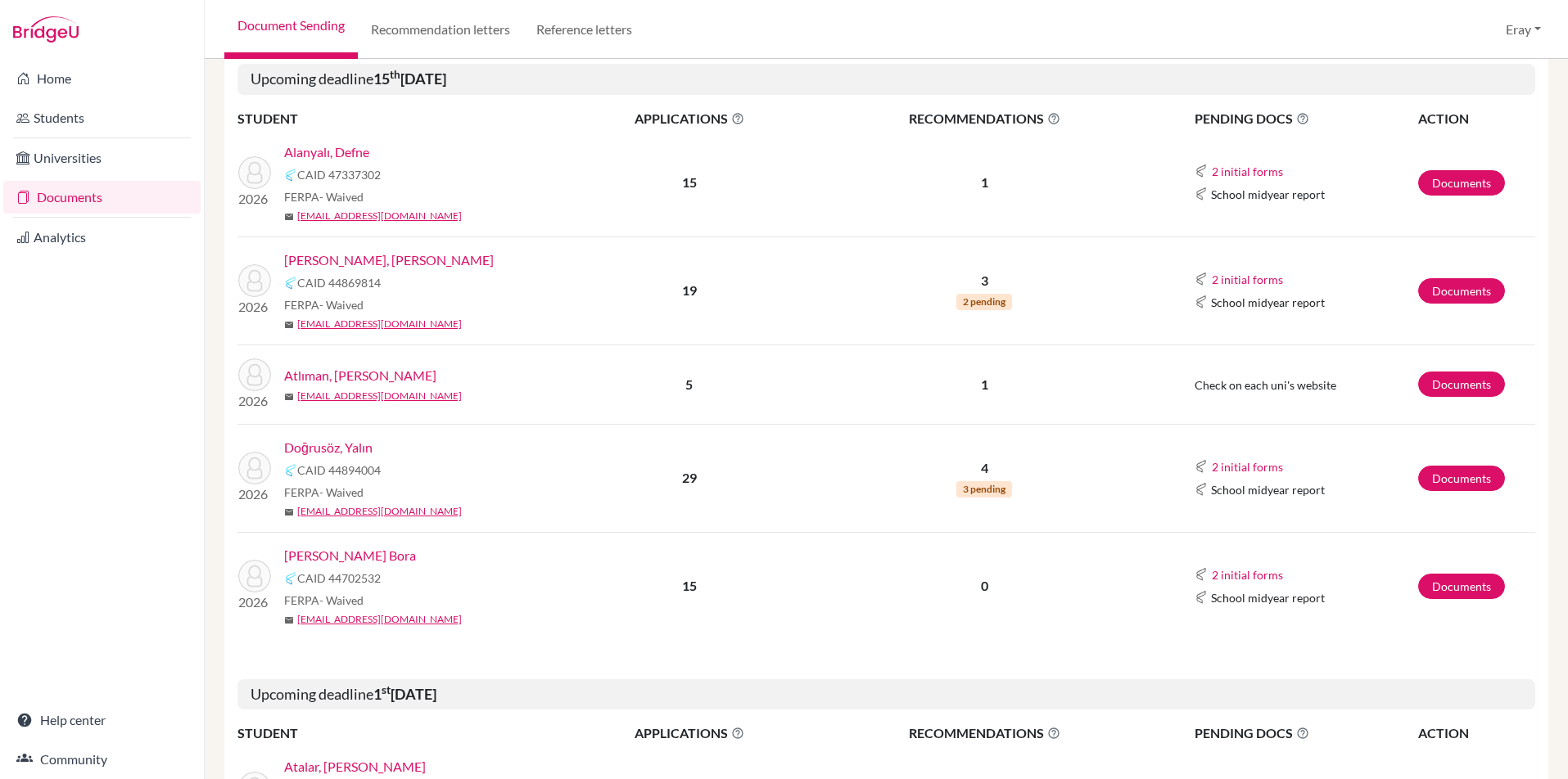
click at [1243, 388] on span "Check on each uni's website" at bounding box center [1265, 385] width 142 height 14
click at [1441, 378] on link "Documents" at bounding box center [1461, 384] width 86 height 26
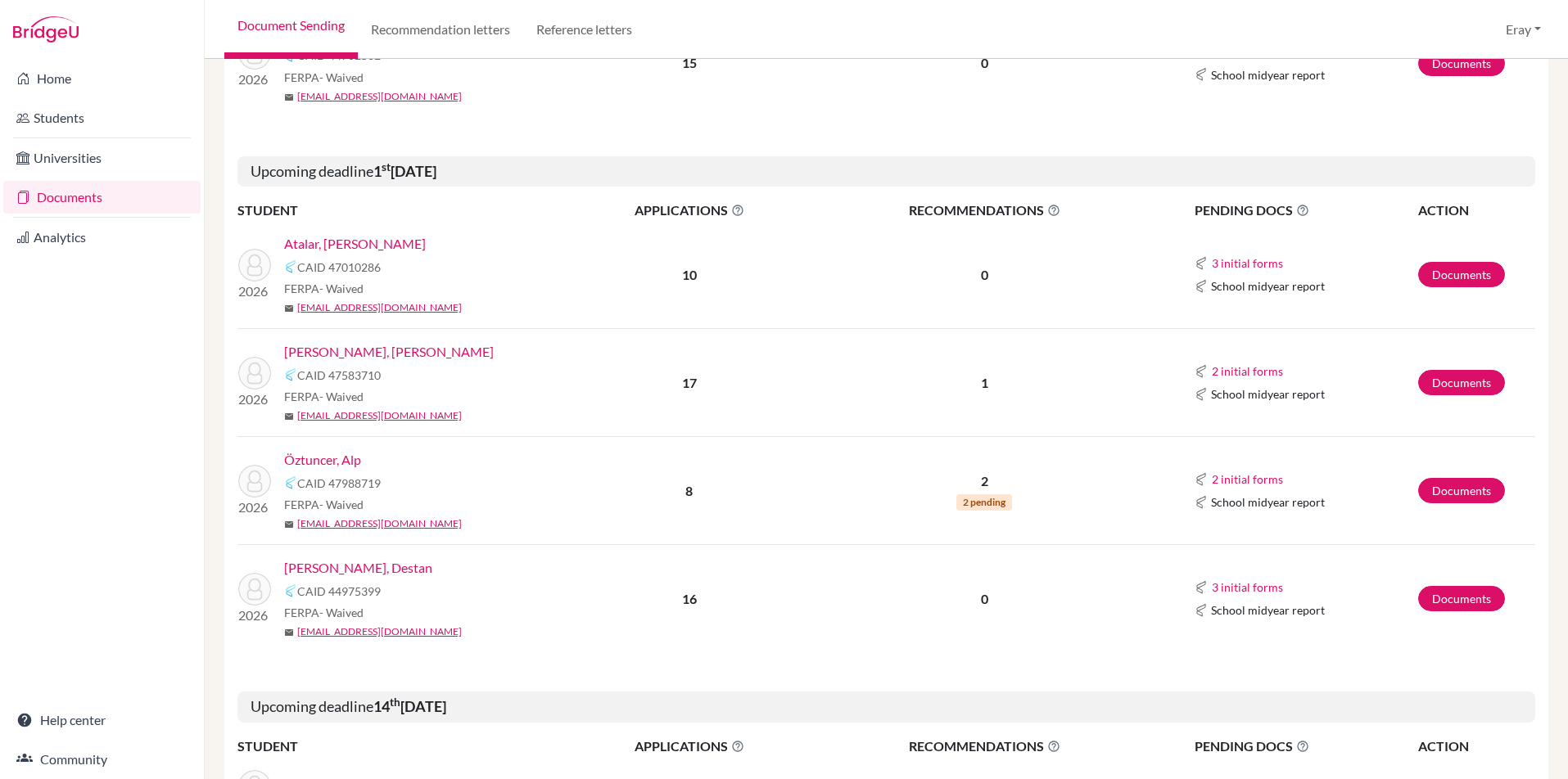
drag, startPoint x: 447, startPoint y: 285, endPoint x: 437, endPoint y: 325, distance: 41.2
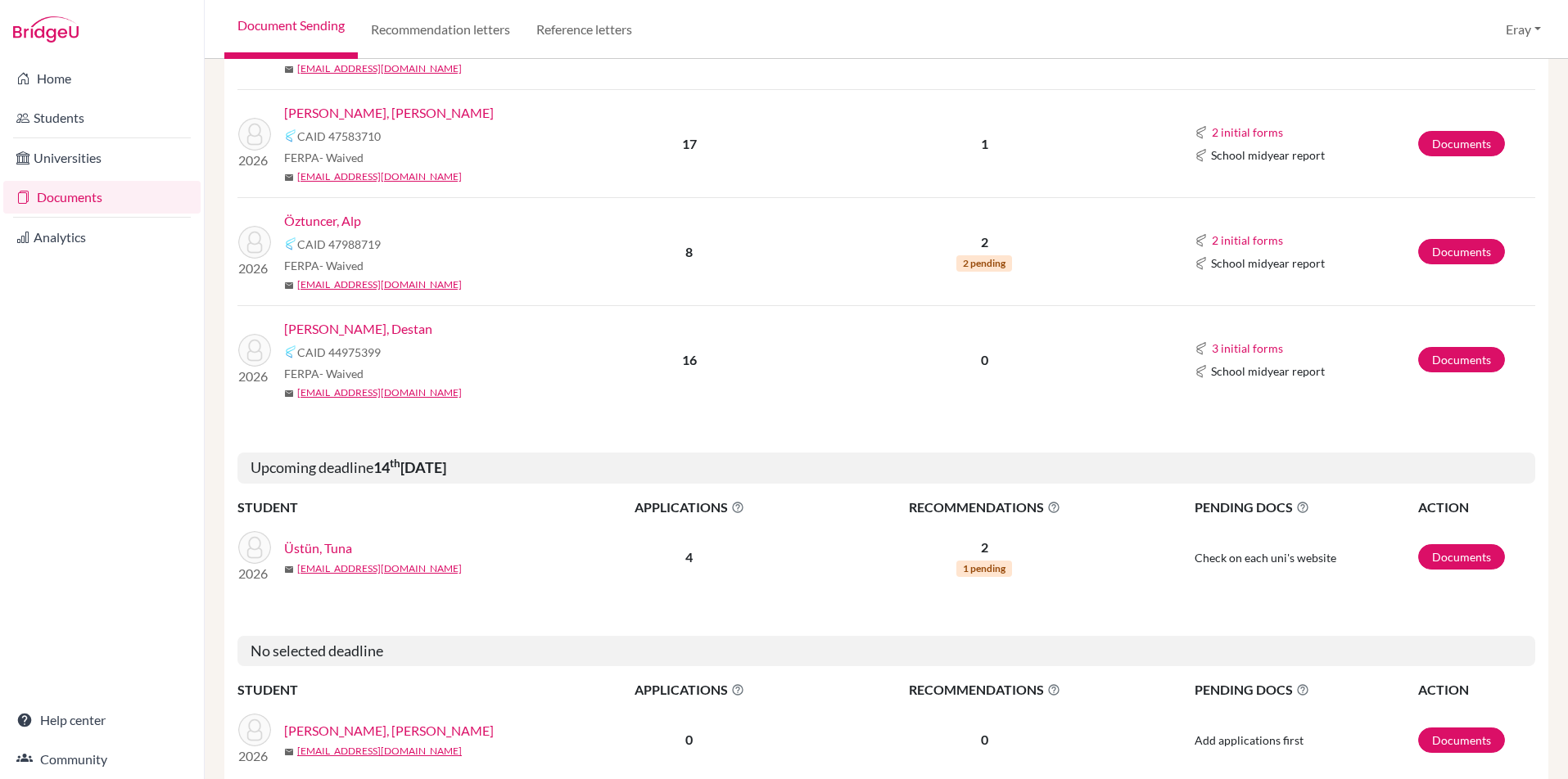
drag, startPoint x: 429, startPoint y: 271, endPoint x: 421, endPoint y: 302, distance: 32.0
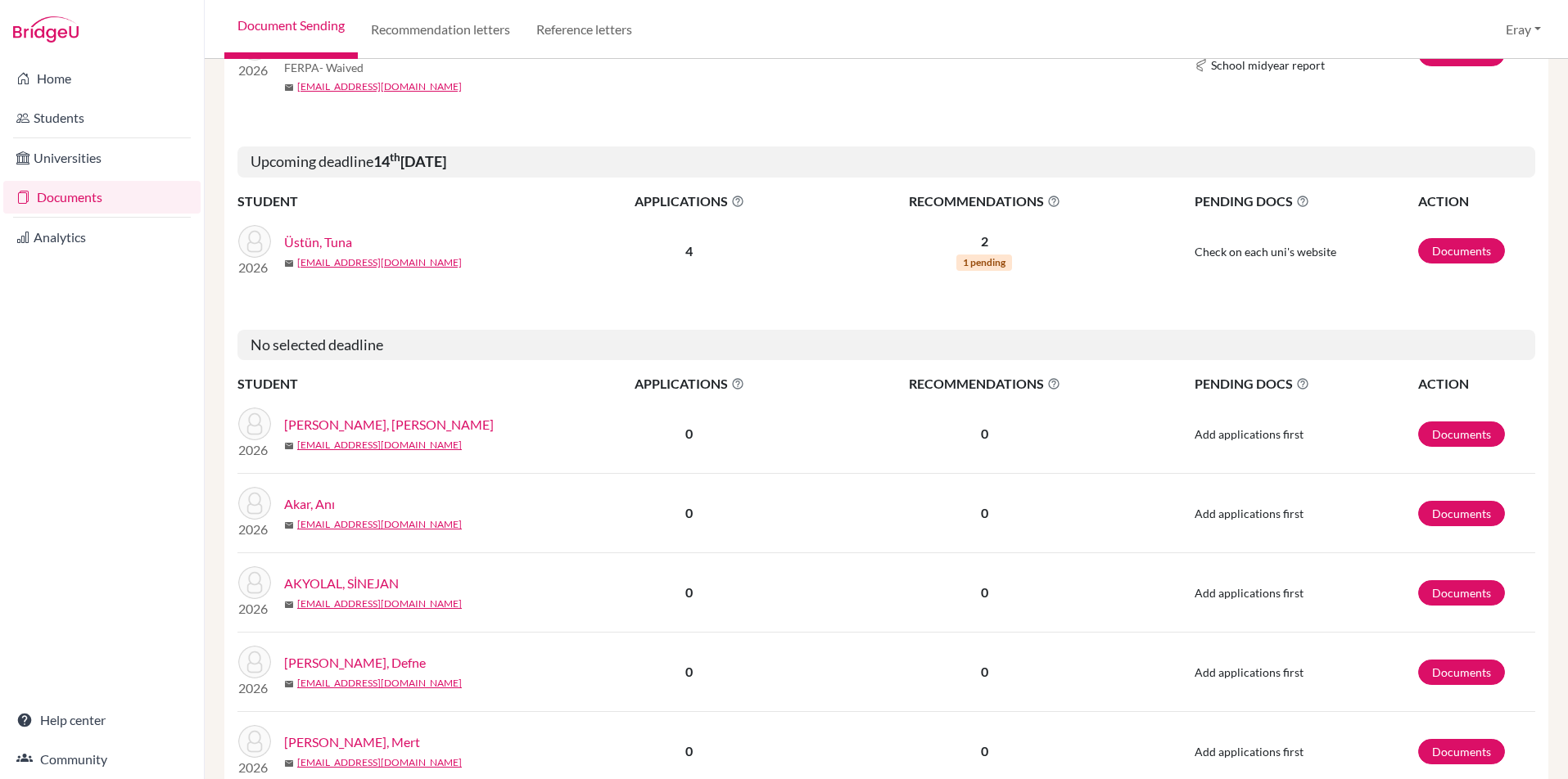
drag, startPoint x: 423, startPoint y: 311, endPoint x: 433, endPoint y: 375, distance: 64.8
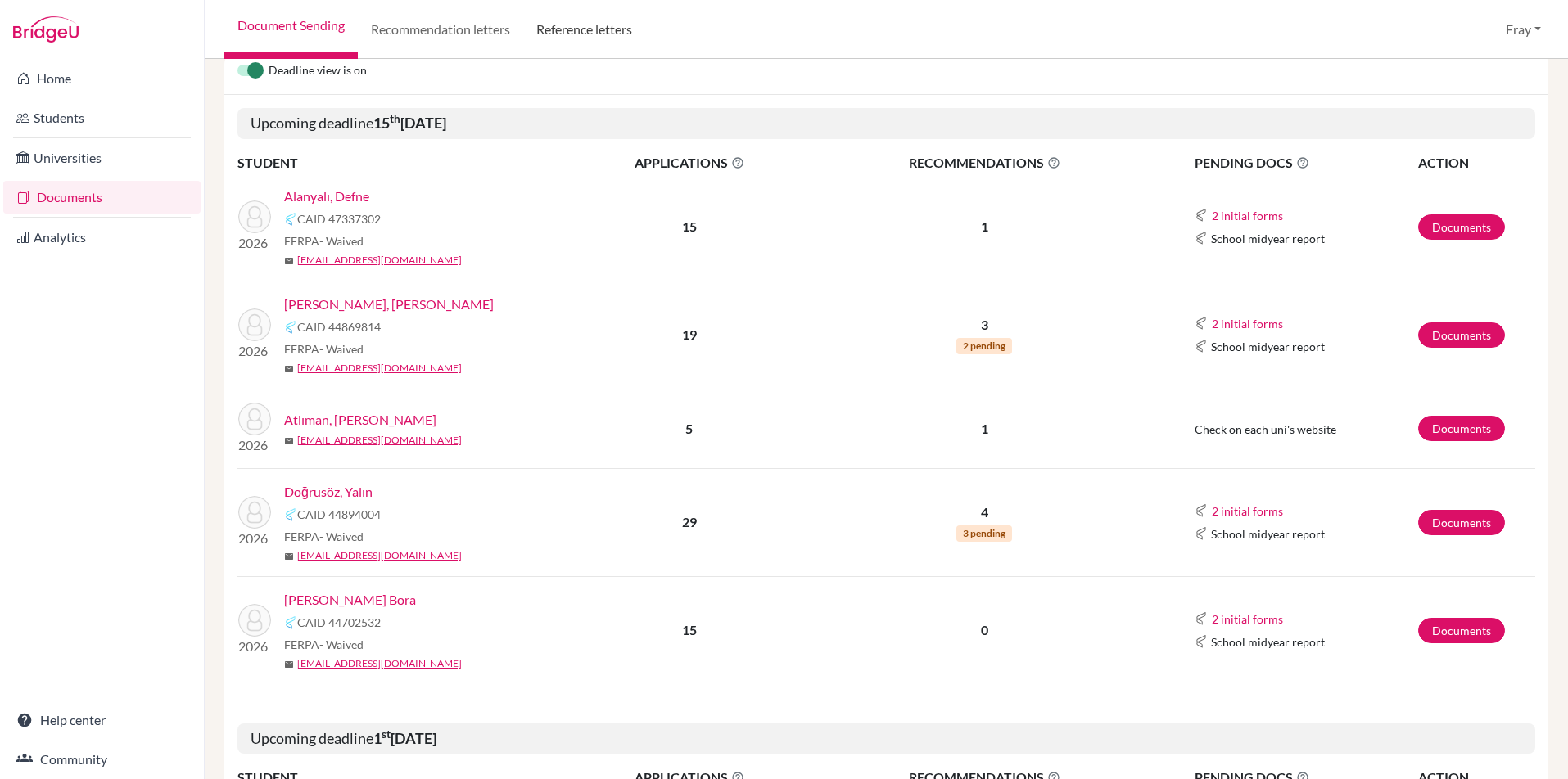
scroll to position [0, 0]
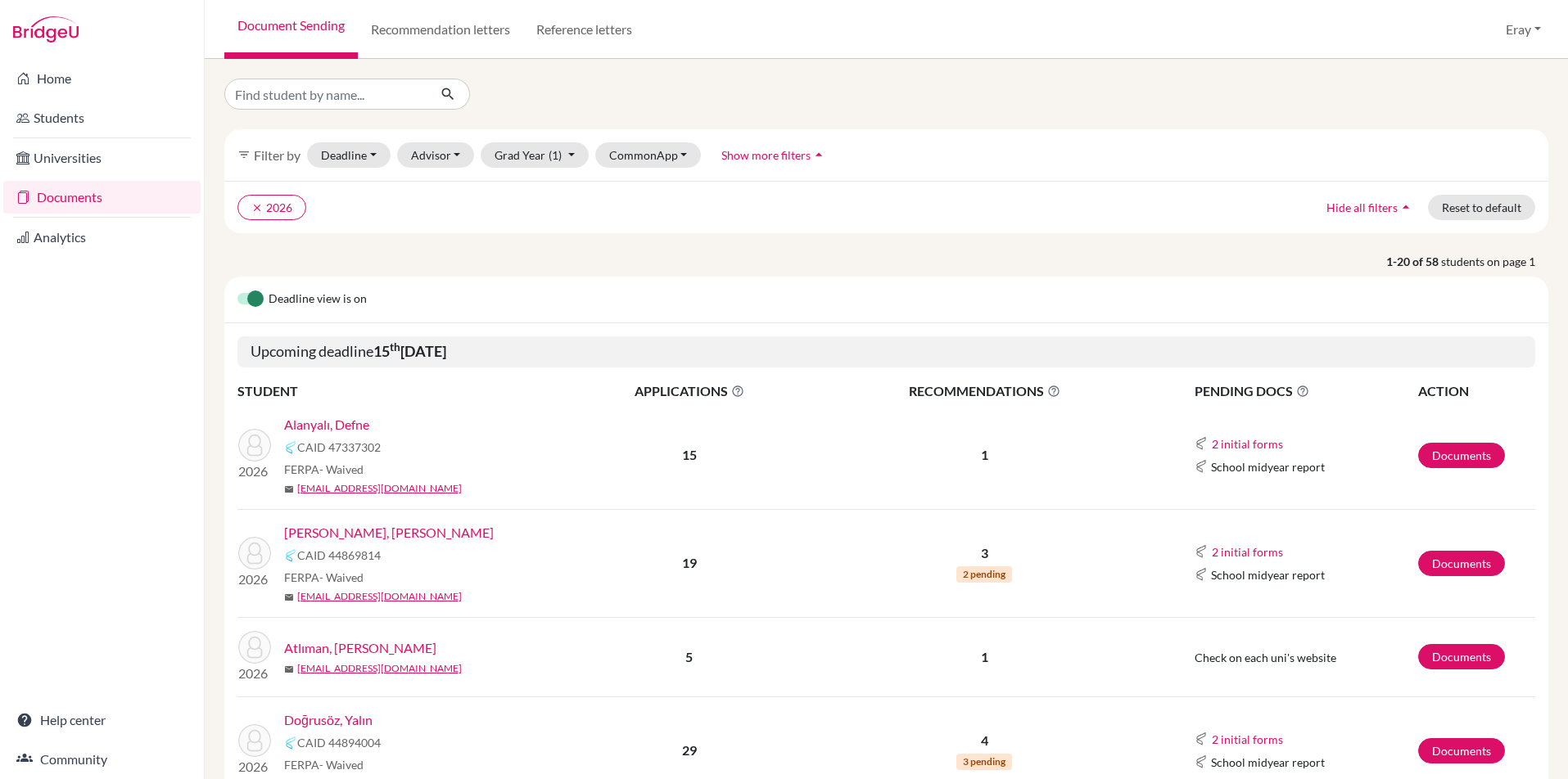
drag, startPoint x: 456, startPoint y: 340, endPoint x: 590, endPoint y: 64, distance: 306.8
click at [322, 92] on input "Find student by name..." at bounding box center [326, 94] width 203 height 31
type input "d"
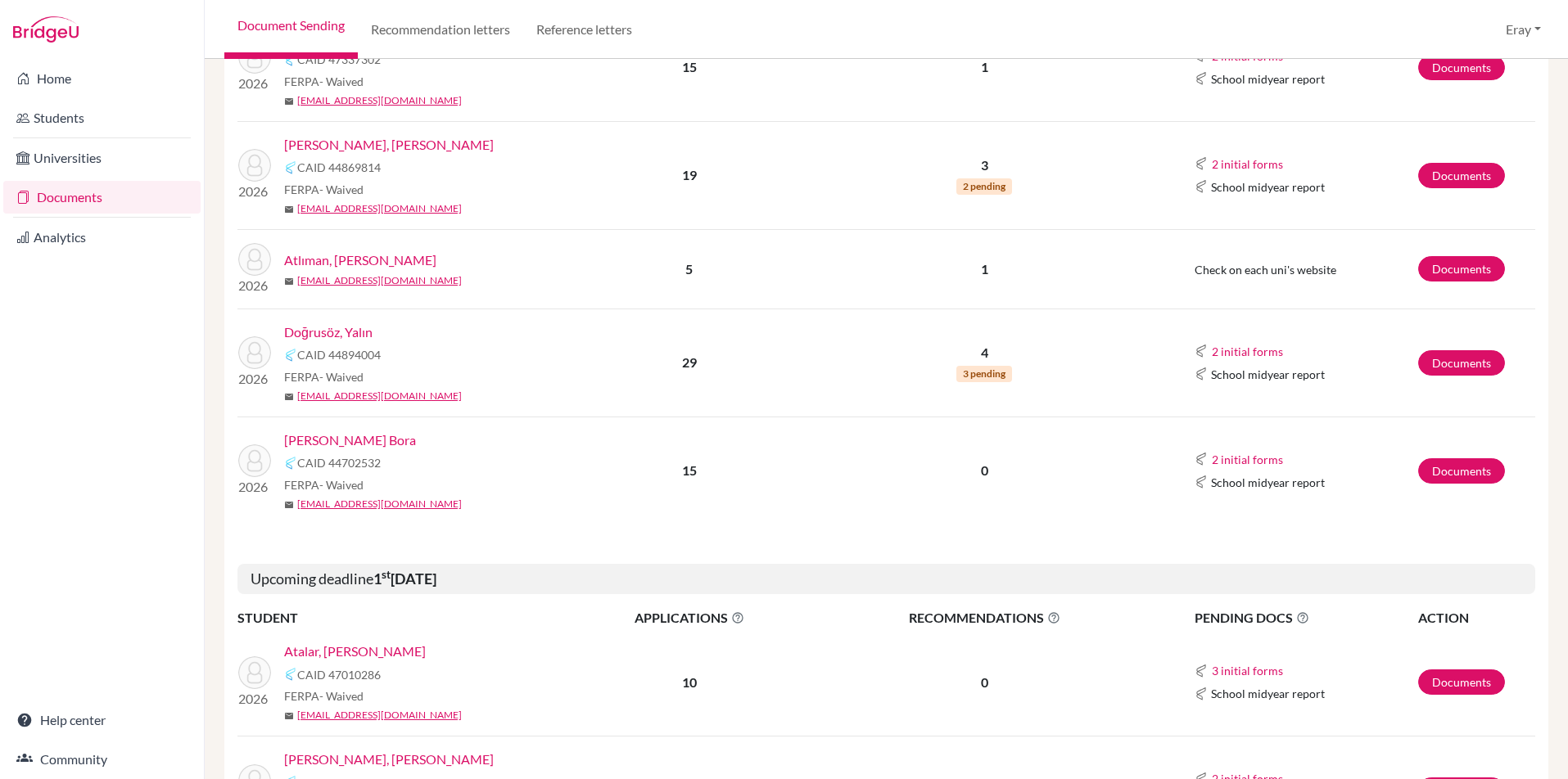
drag, startPoint x: 582, startPoint y: 261, endPoint x: 559, endPoint y: 326, distance: 68.9
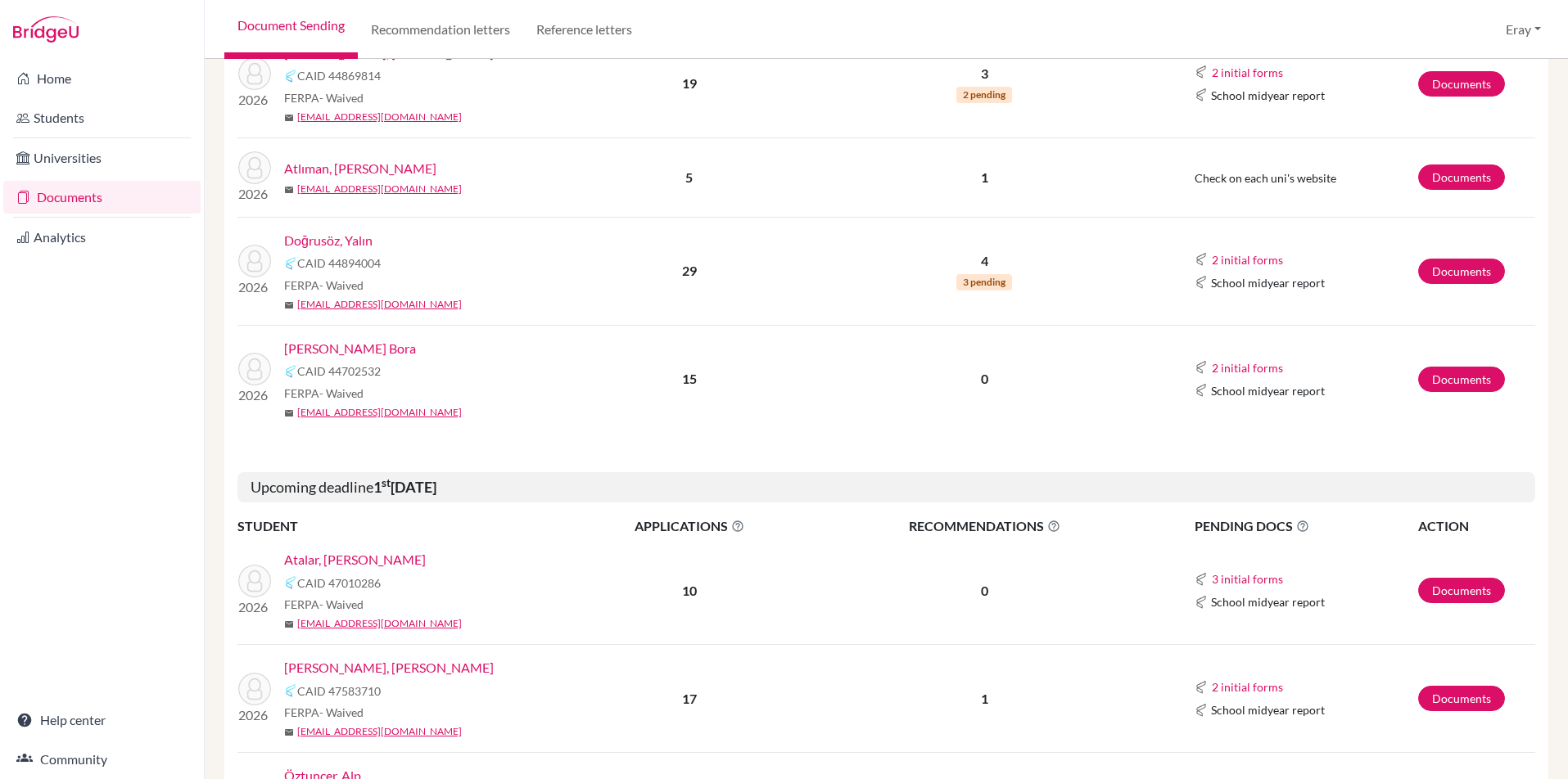
drag, startPoint x: 547, startPoint y: 163, endPoint x: 572, endPoint y: 262, distance: 102.1
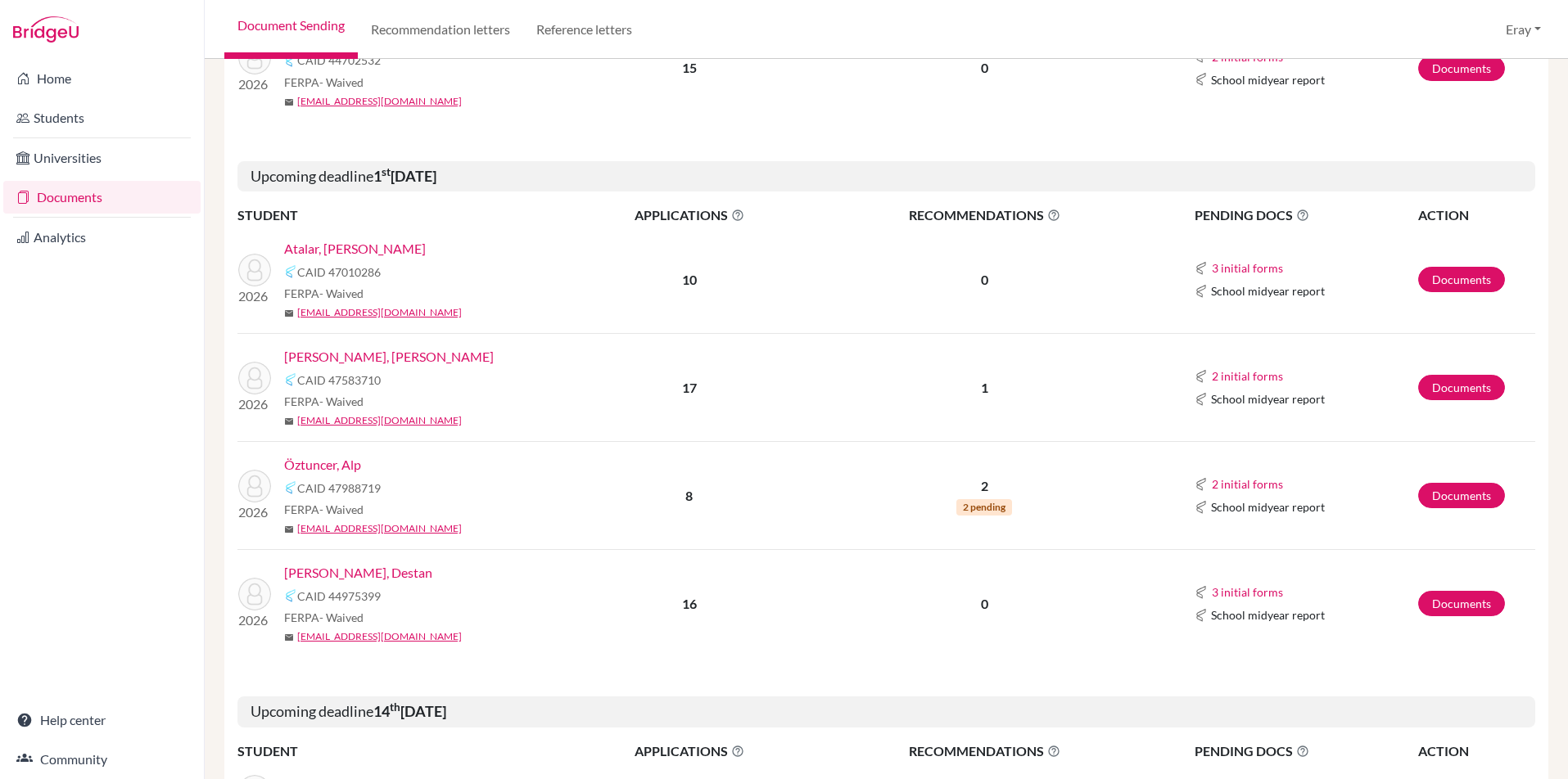
drag, startPoint x: 541, startPoint y: 152, endPoint x: 524, endPoint y: 251, distance: 100.4
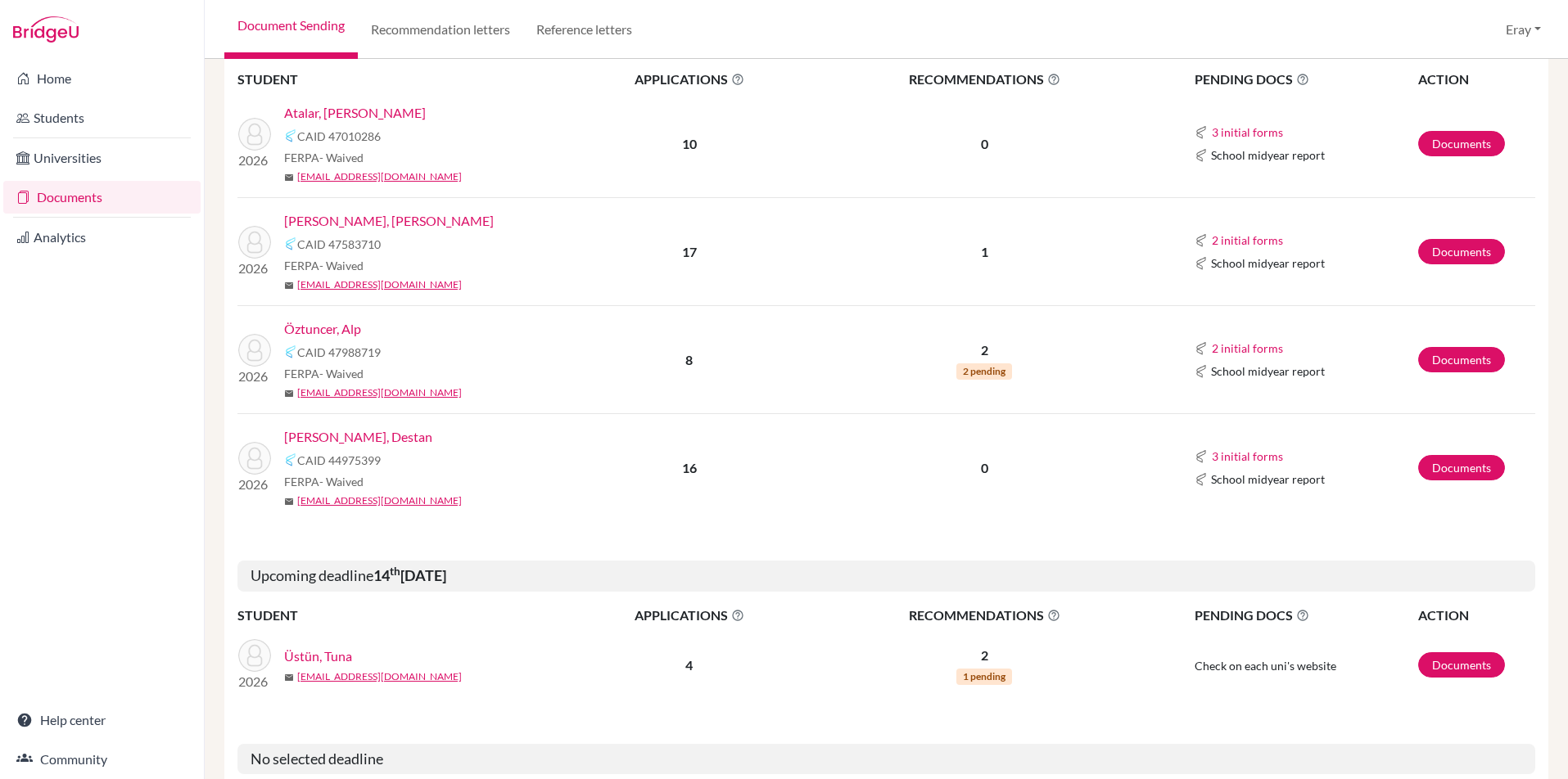
drag, startPoint x: 524, startPoint y: 232, endPoint x: 535, endPoint y: 337, distance: 105.6
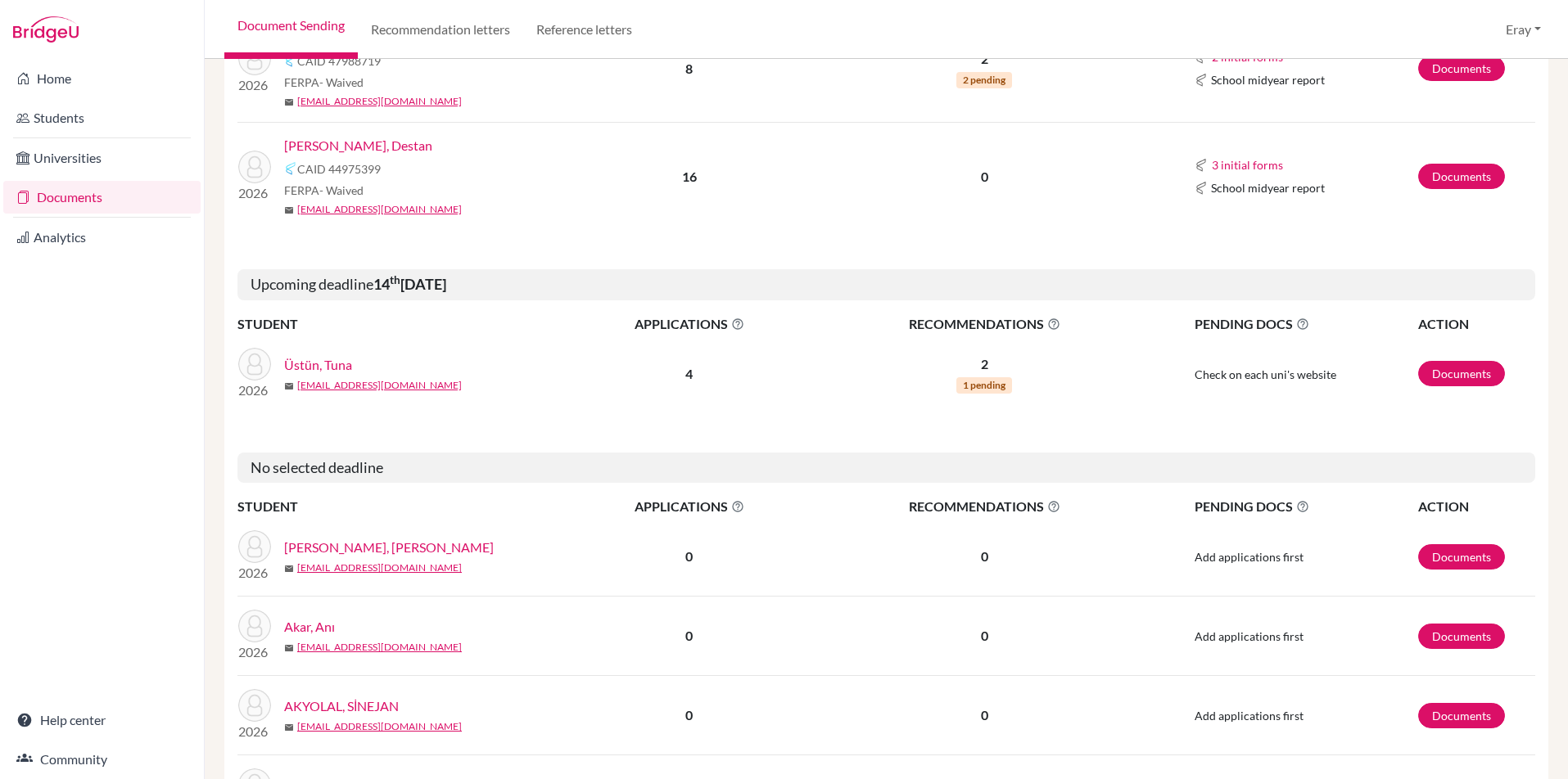
drag, startPoint x: 522, startPoint y: 230, endPoint x: 529, endPoint y: 332, distance: 102.2
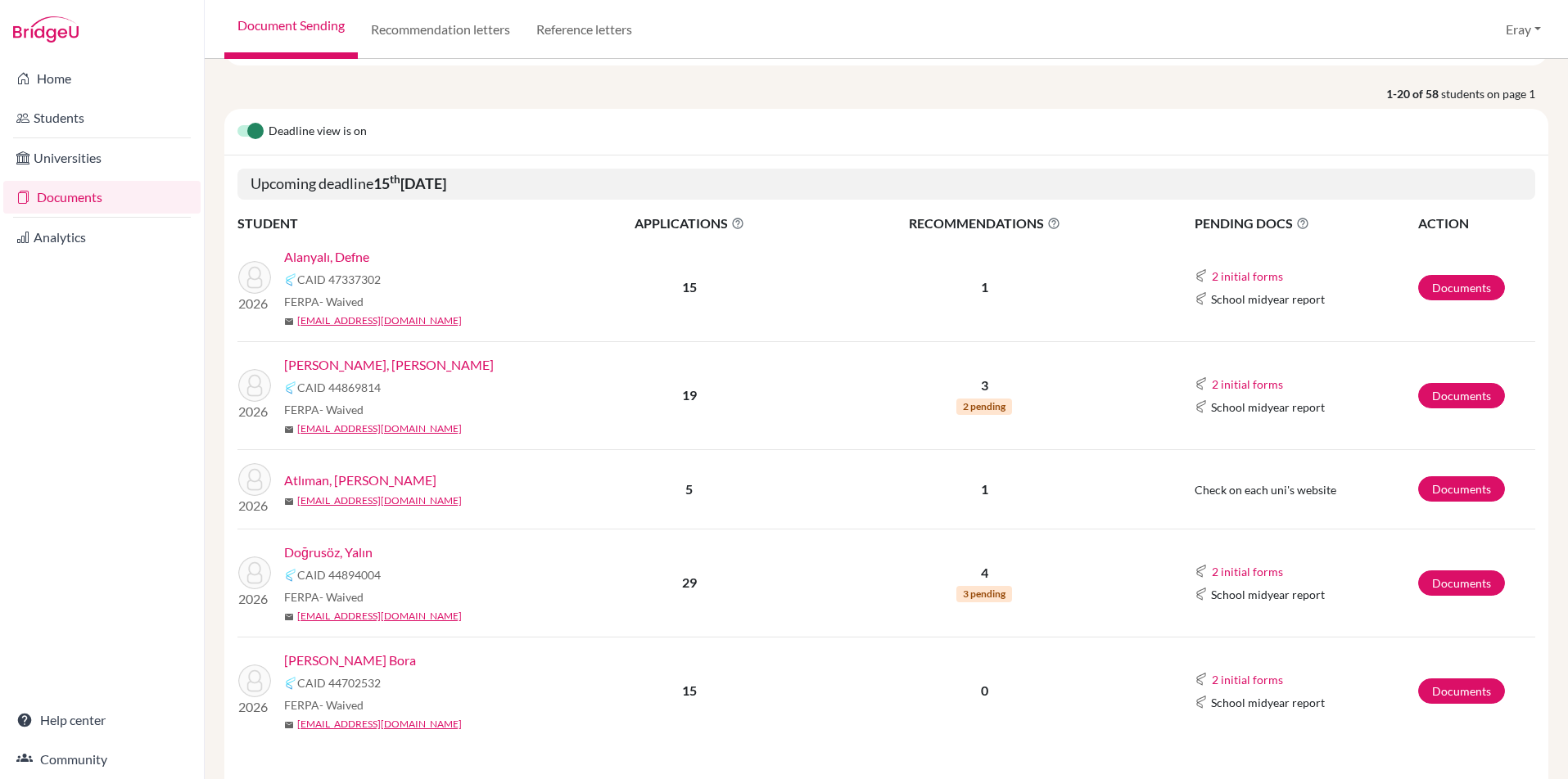
scroll to position [0, 0]
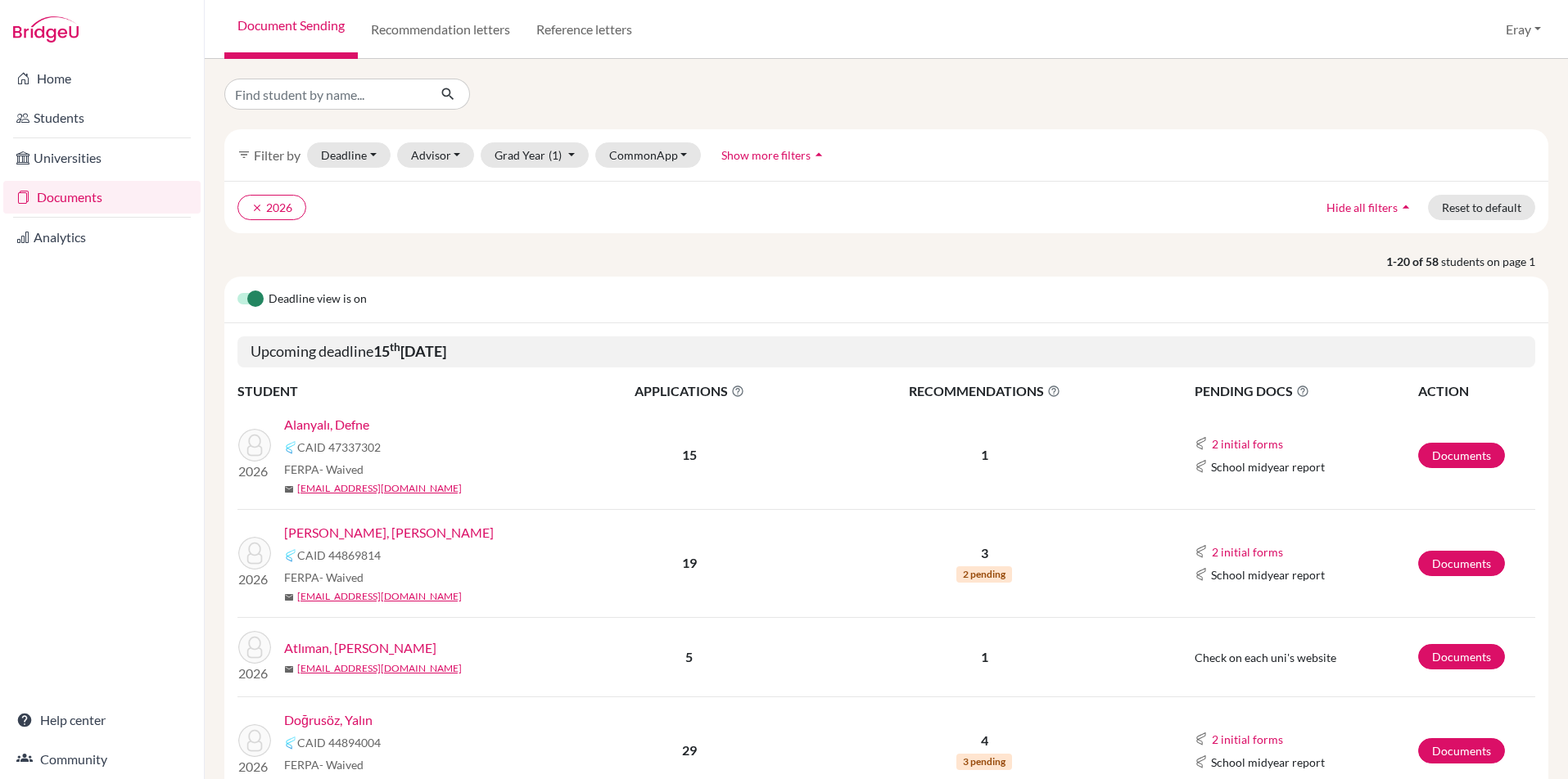
drag, startPoint x: 520, startPoint y: 304, endPoint x: 549, endPoint y: -12, distance: 317.3
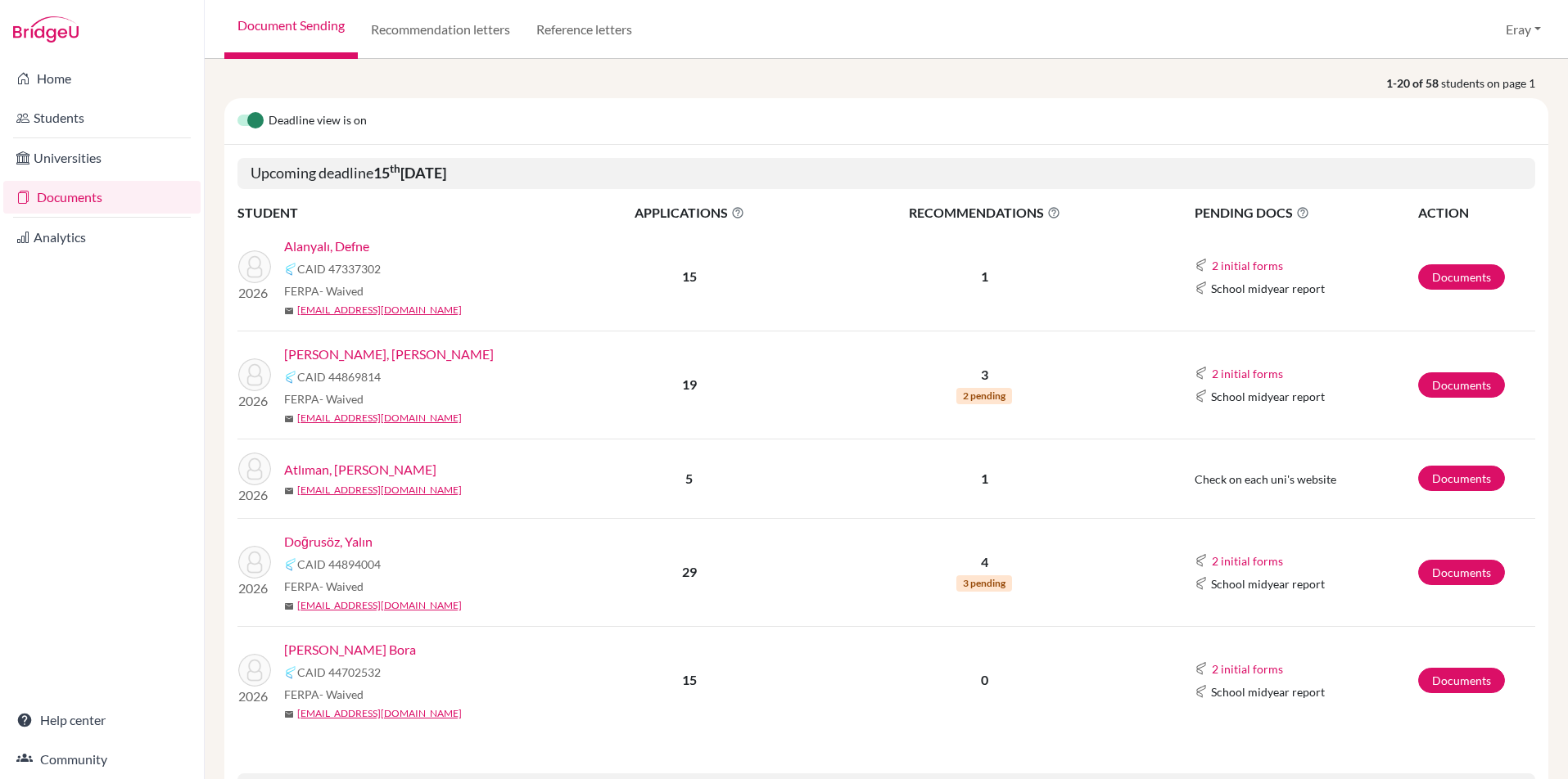
scroll to position [398, 0]
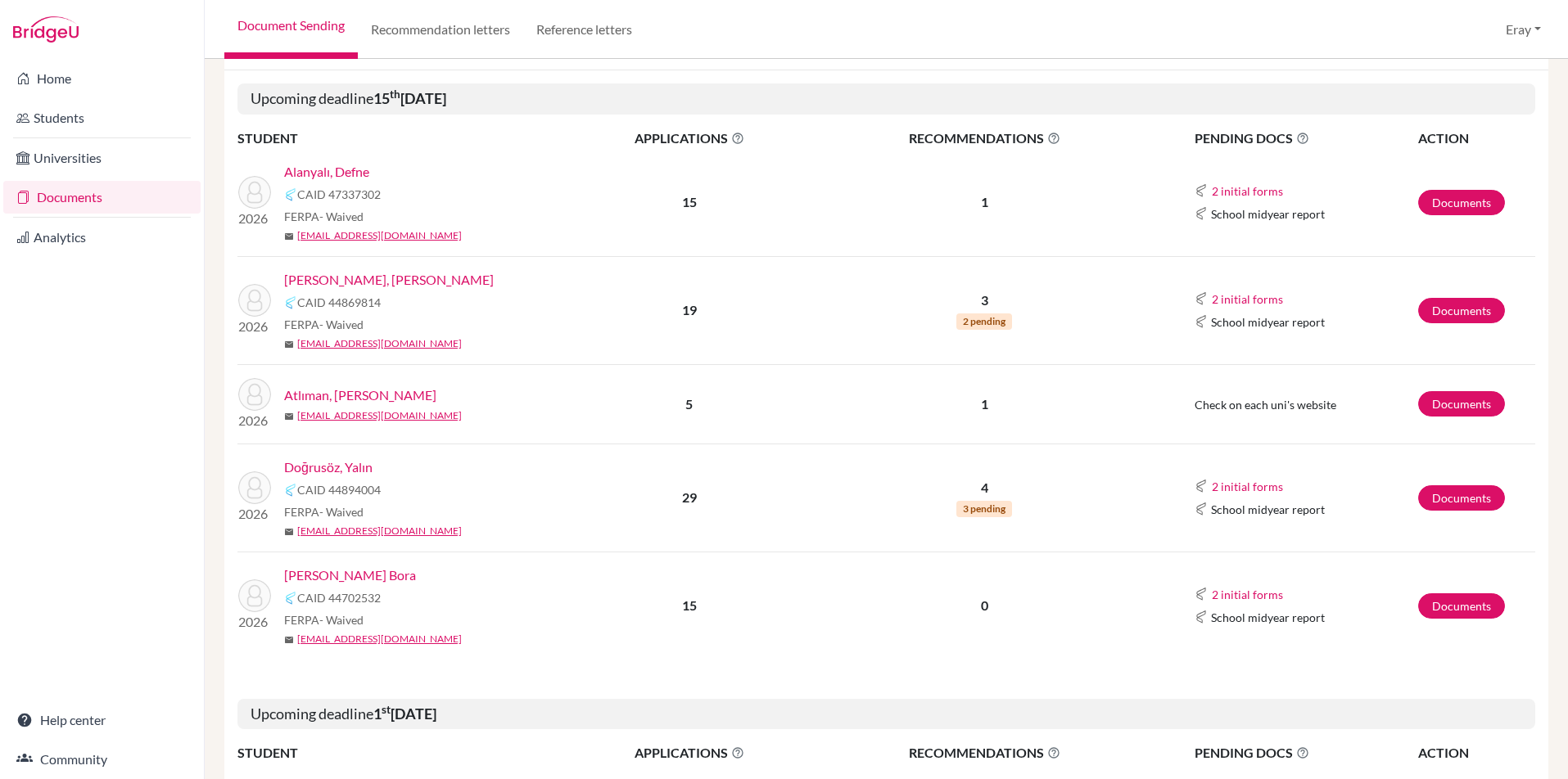
drag, startPoint x: 513, startPoint y: 352, endPoint x: 539, endPoint y: 228, distance: 126.7
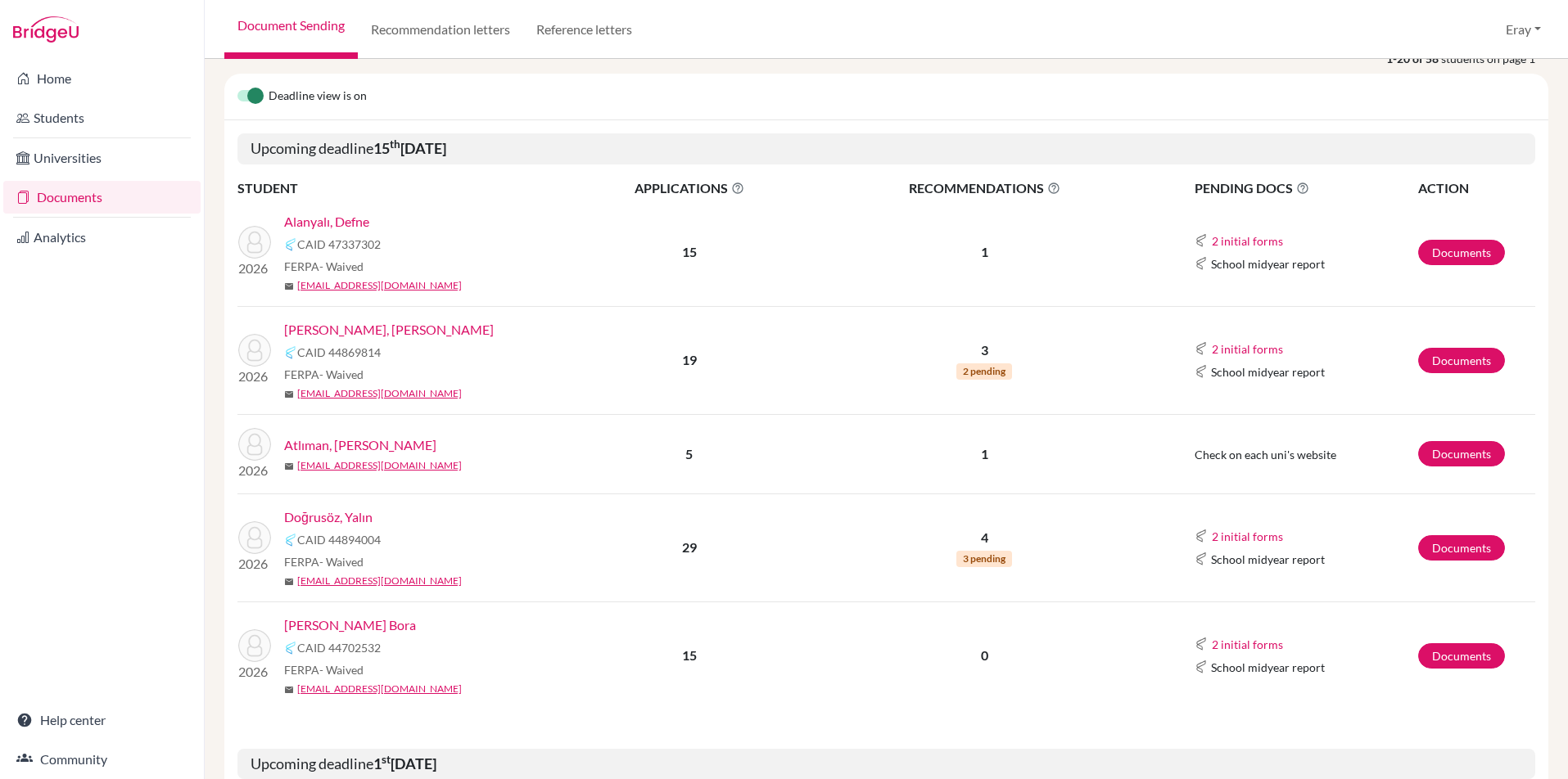
scroll to position [293, 0]
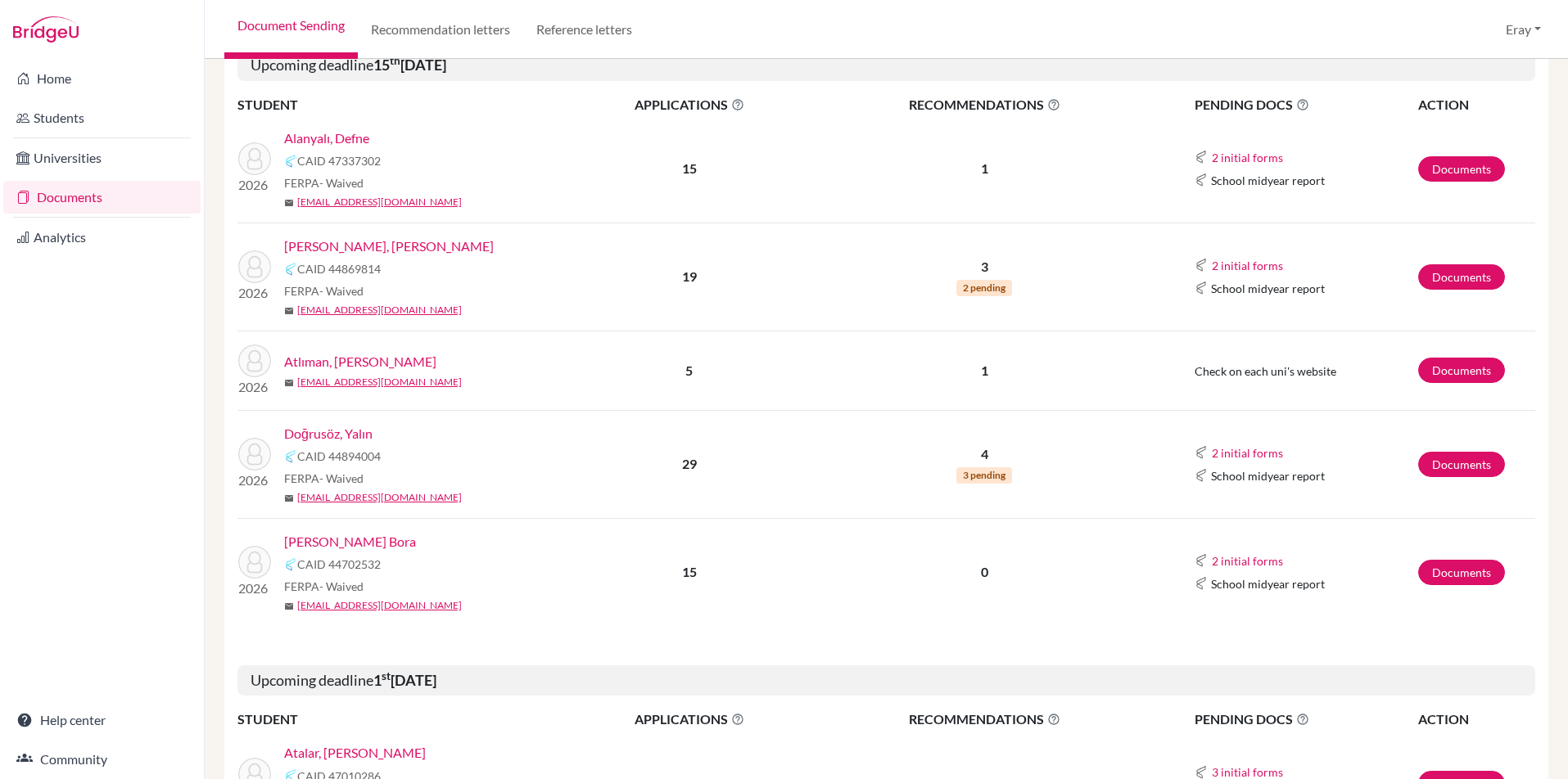
drag, startPoint x: 524, startPoint y: 338, endPoint x: 532, endPoint y: 408, distance: 70.5
